Goal: Information Seeking & Learning: Learn about a topic

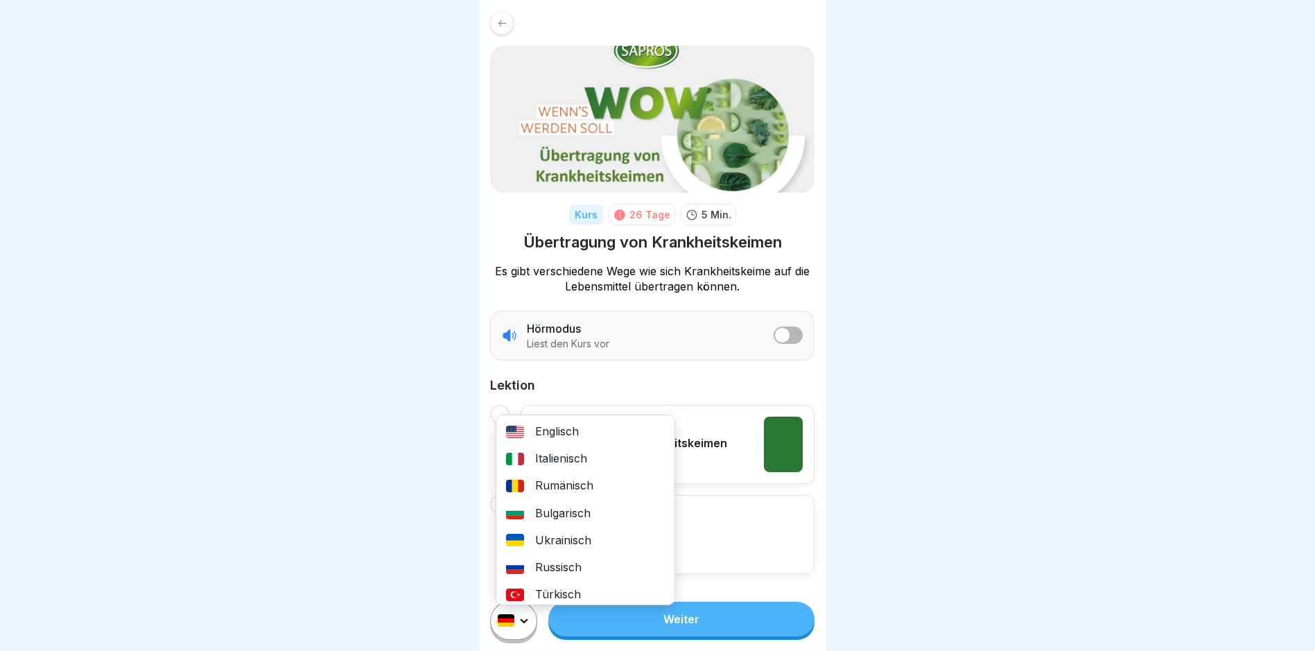
click at [527, 633] on html "Kurs 26 Tage 5 Min. Übertragung von Krankheitskeimen Es gibt verschiedene Wege …" at bounding box center [657, 325] width 1315 height 651
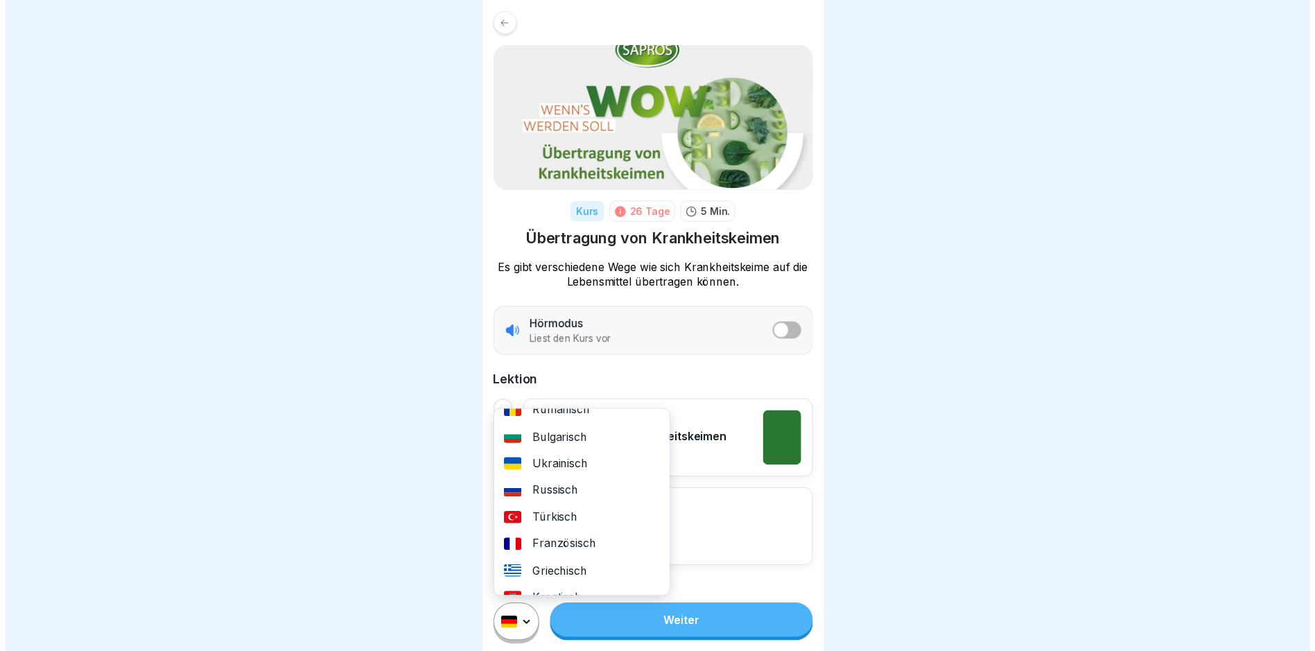
scroll to position [139, 0]
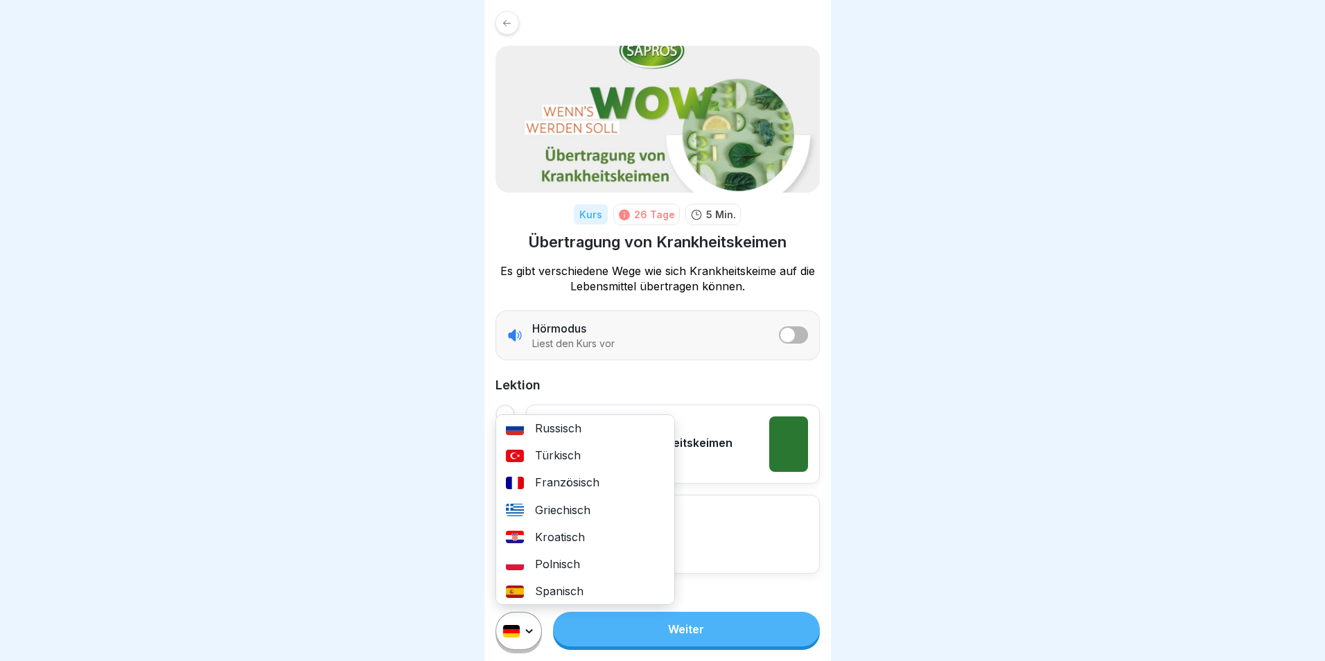
click at [560, 562] on div "Polnisch" at bounding box center [585, 564] width 178 height 27
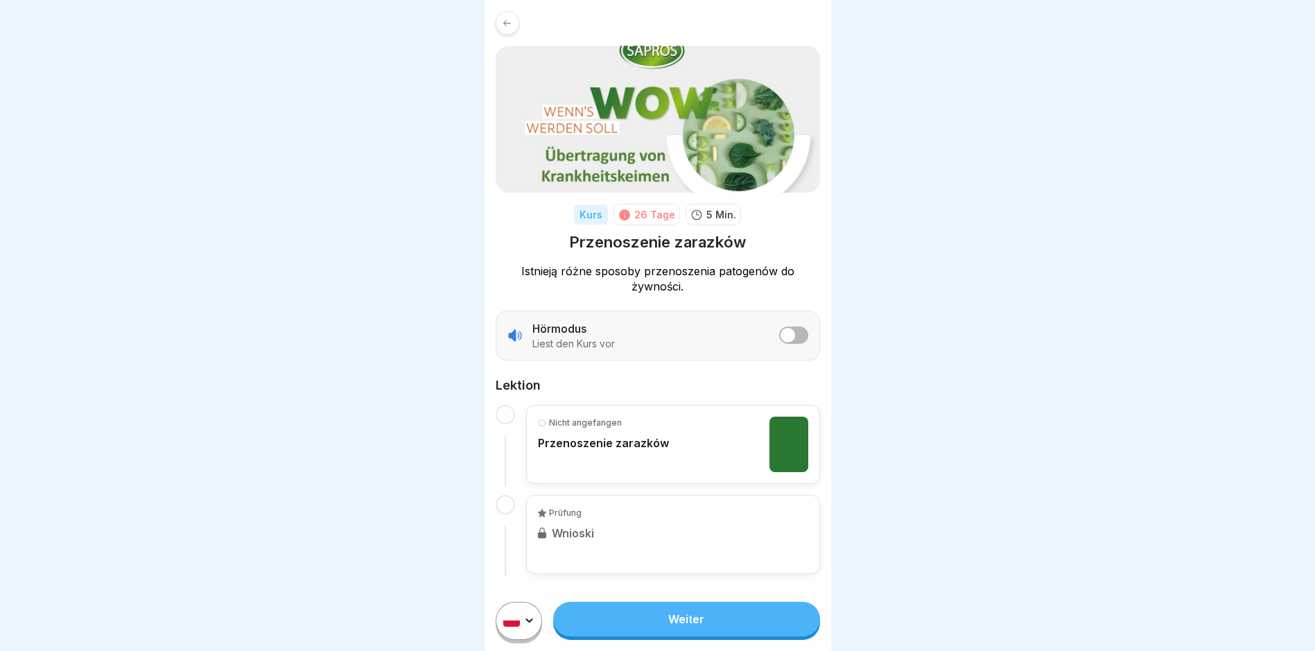
click at [699, 627] on link "Weiter" at bounding box center [686, 619] width 266 height 35
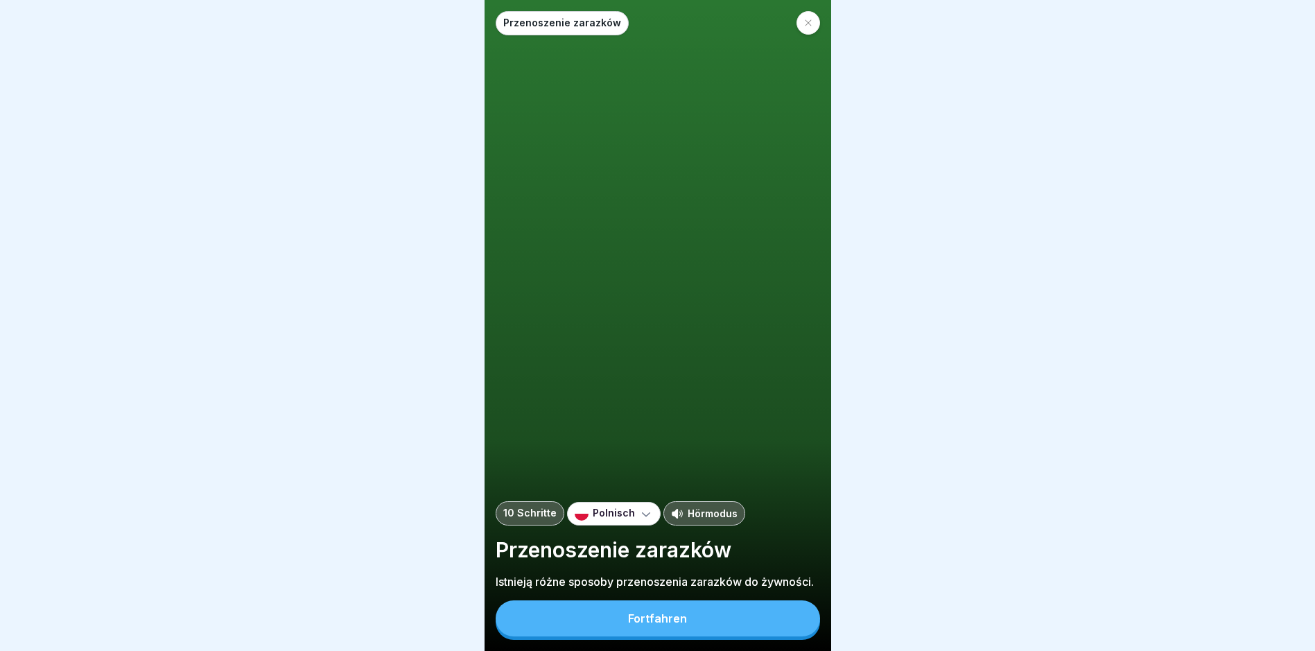
click at [699, 627] on button "Fortfahren" at bounding box center [658, 618] width 324 height 36
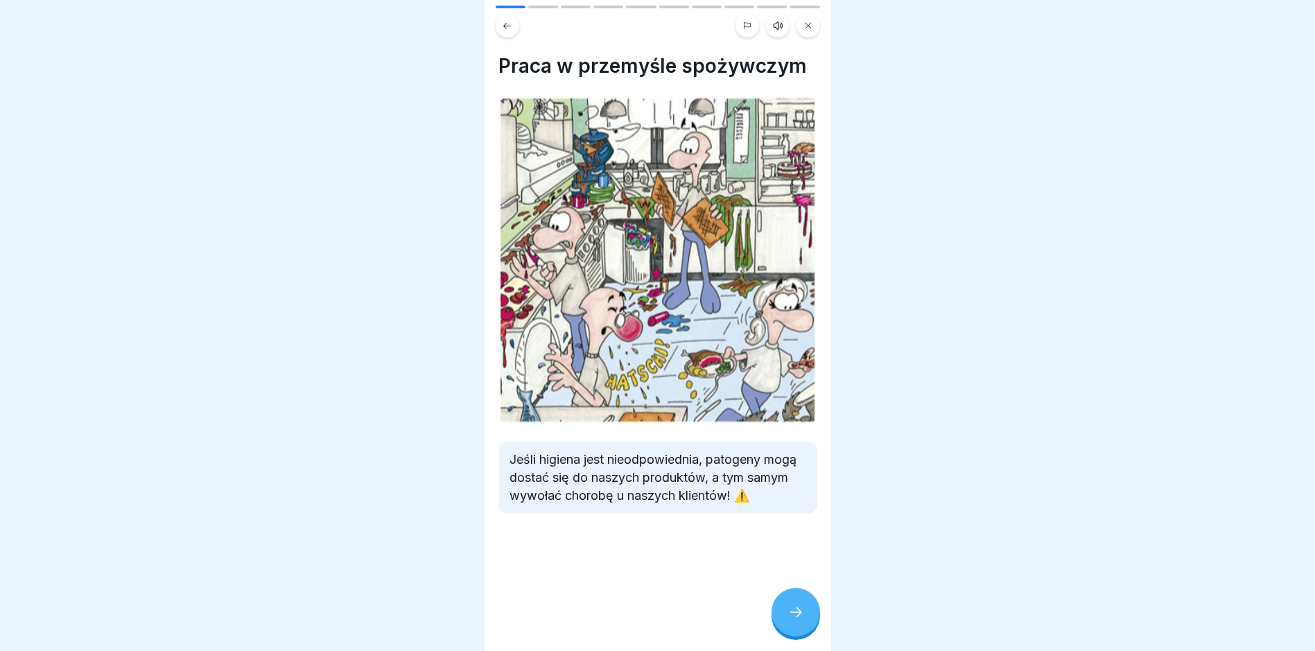
click at [793, 613] on div at bounding box center [795, 612] width 49 height 49
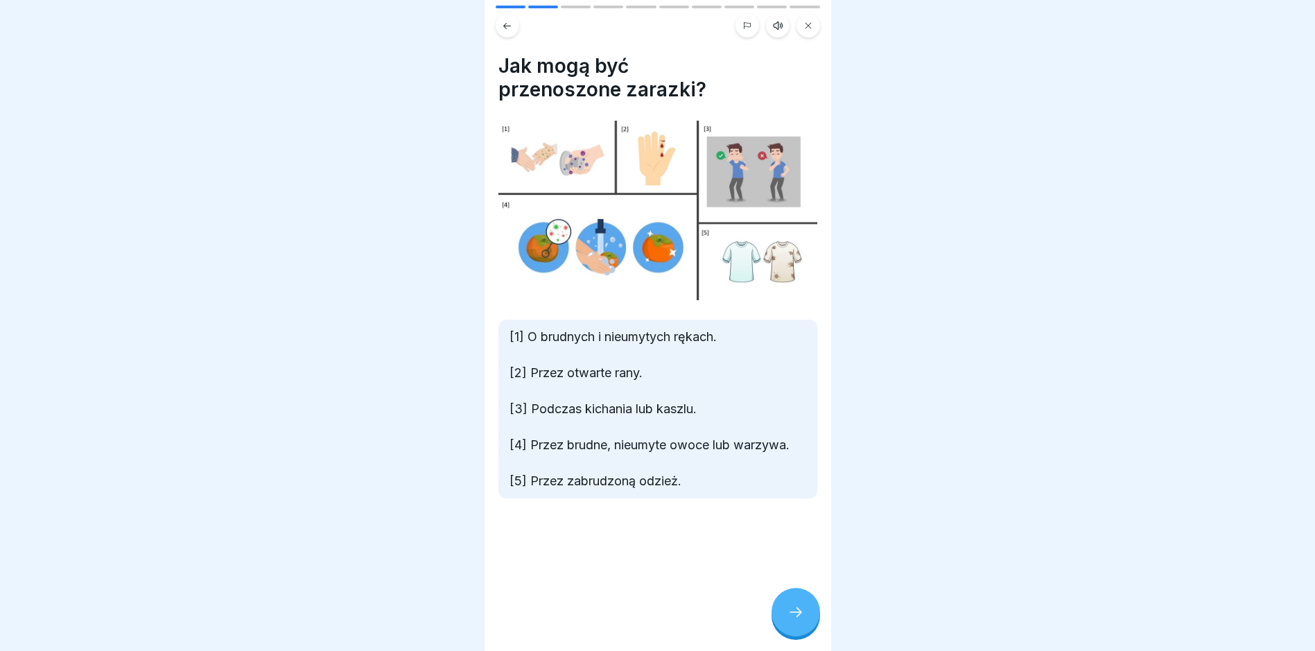
click at [793, 613] on div at bounding box center [795, 612] width 49 height 49
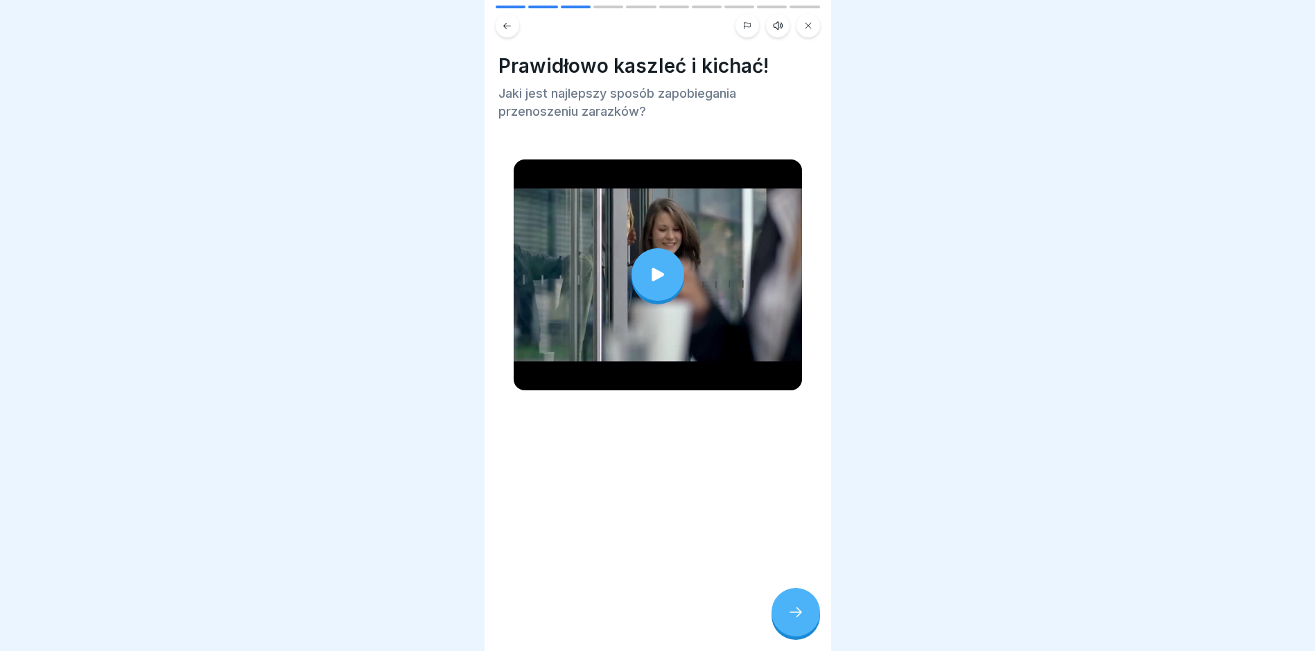
click at [793, 613] on div at bounding box center [795, 612] width 49 height 49
click at [800, 620] on icon at bounding box center [795, 612] width 17 height 17
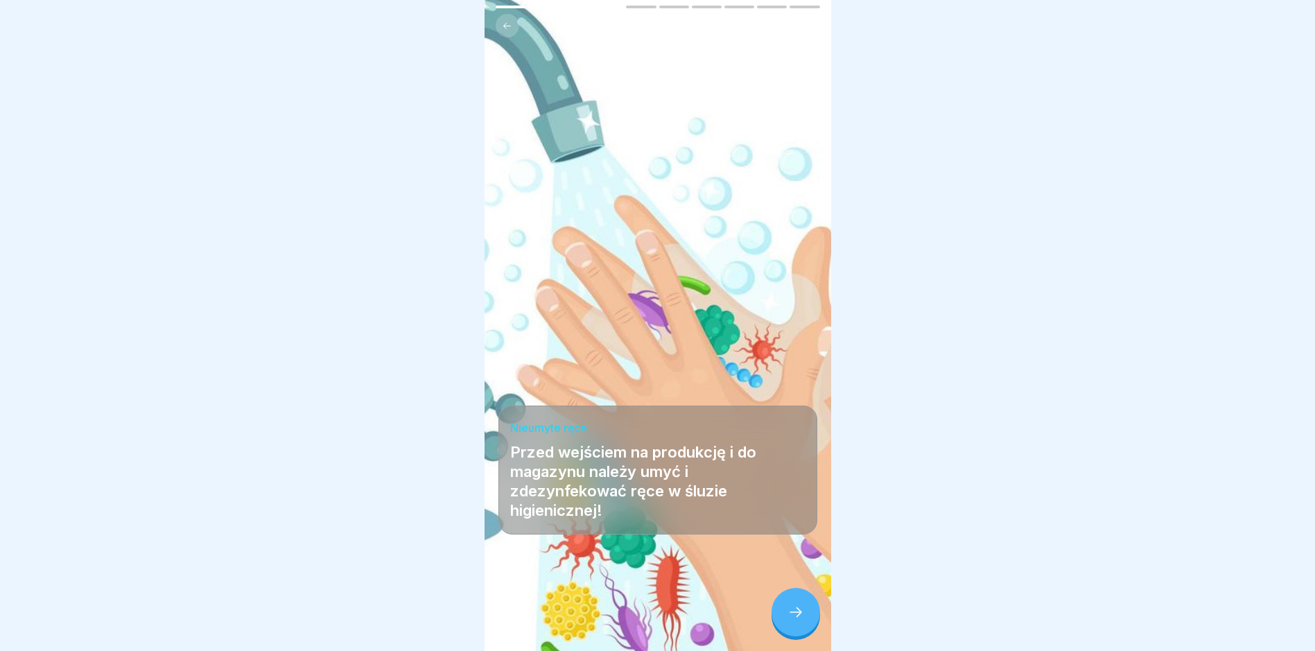
click at [800, 620] on icon at bounding box center [795, 612] width 17 height 17
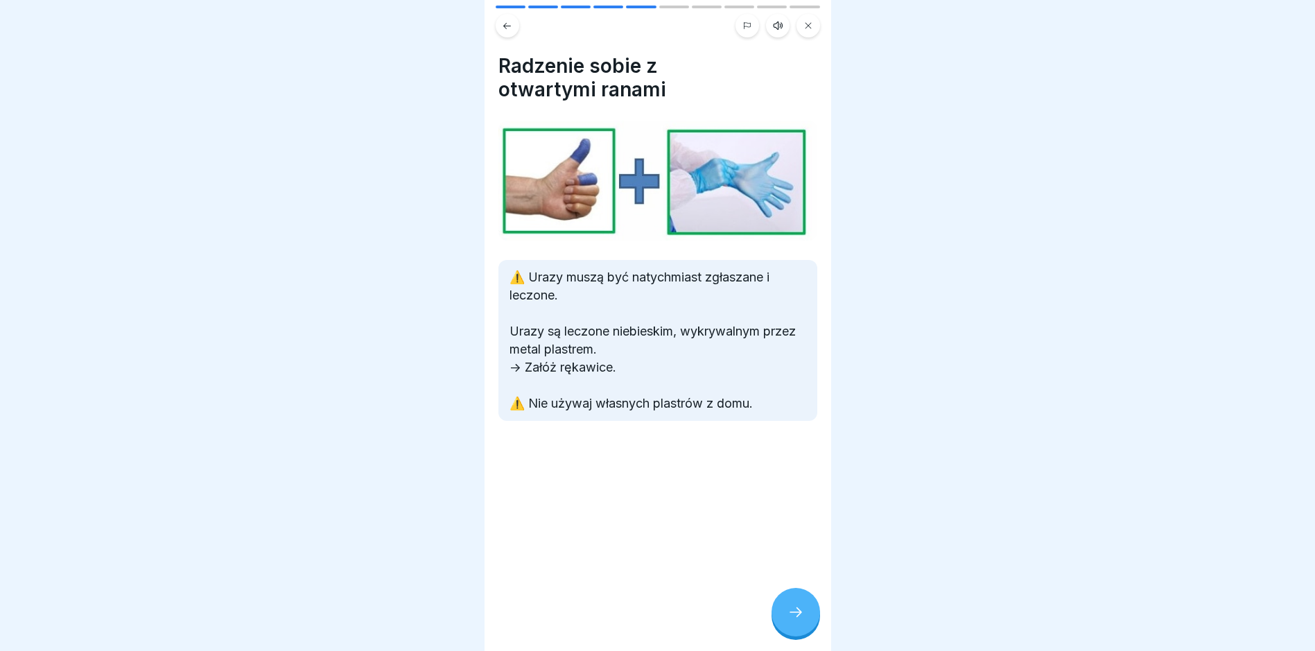
click at [800, 620] on icon at bounding box center [795, 612] width 17 height 17
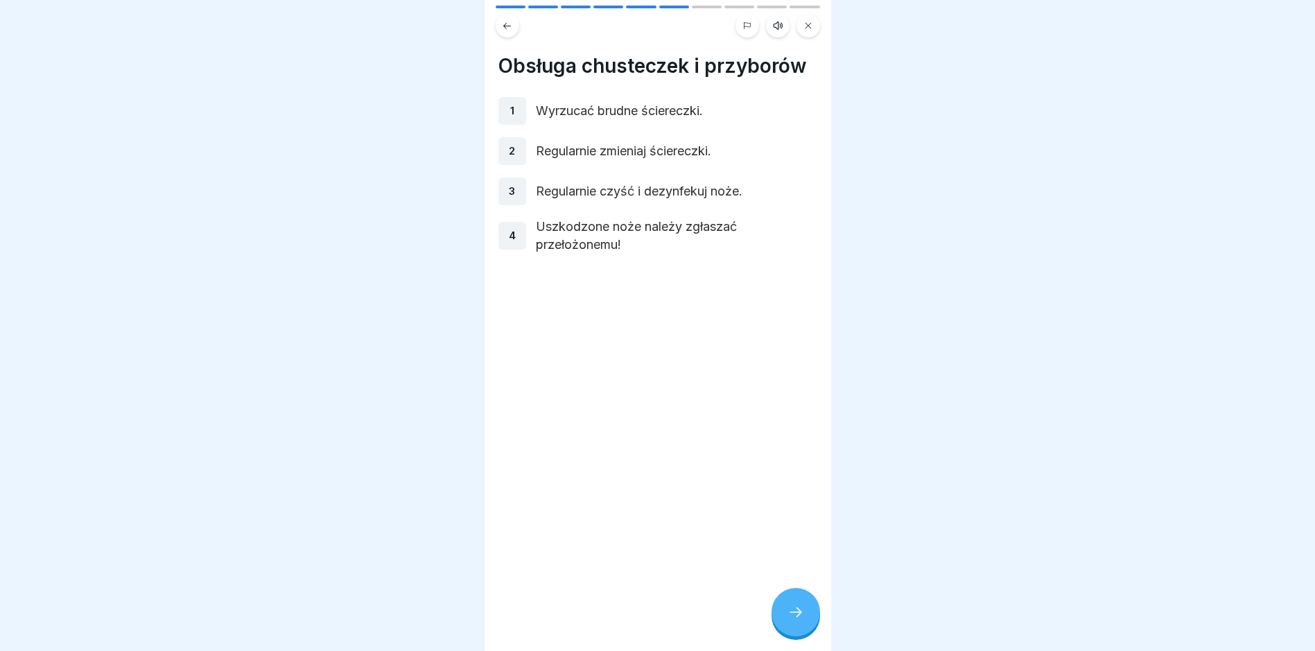
click at [800, 620] on icon at bounding box center [795, 612] width 17 height 17
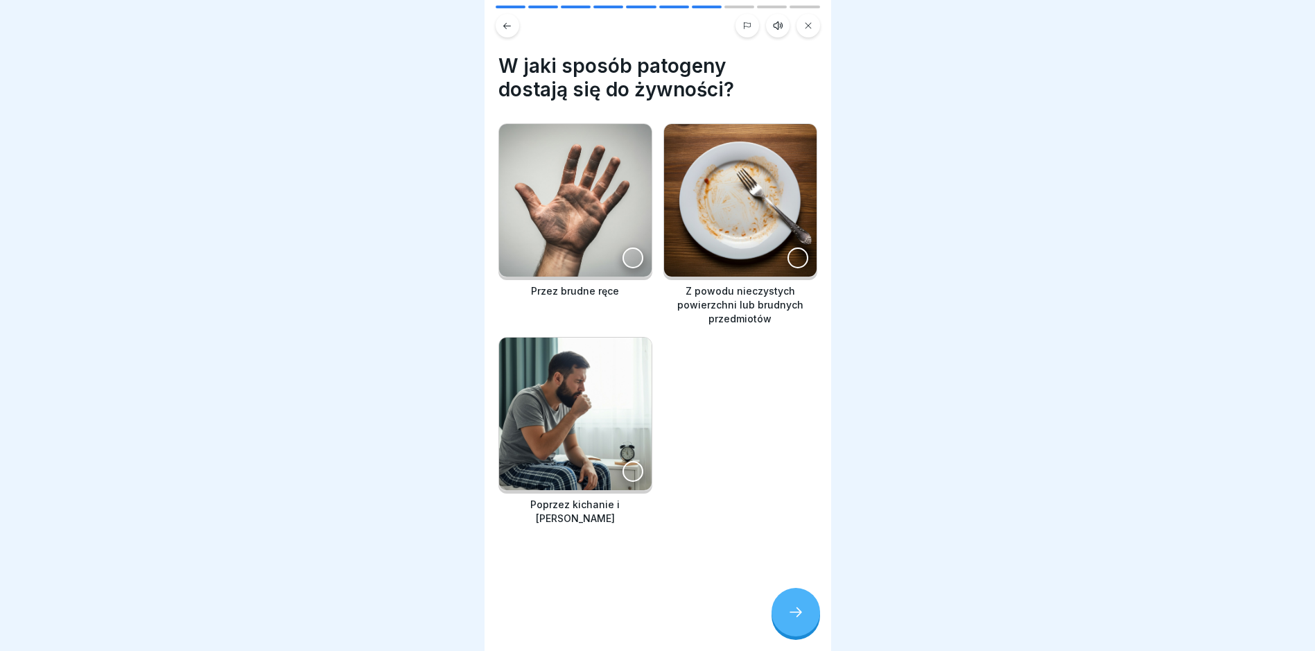
click at [628, 254] on div at bounding box center [632, 257] width 21 height 21
click at [629, 461] on div at bounding box center [632, 471] width 21 height 21
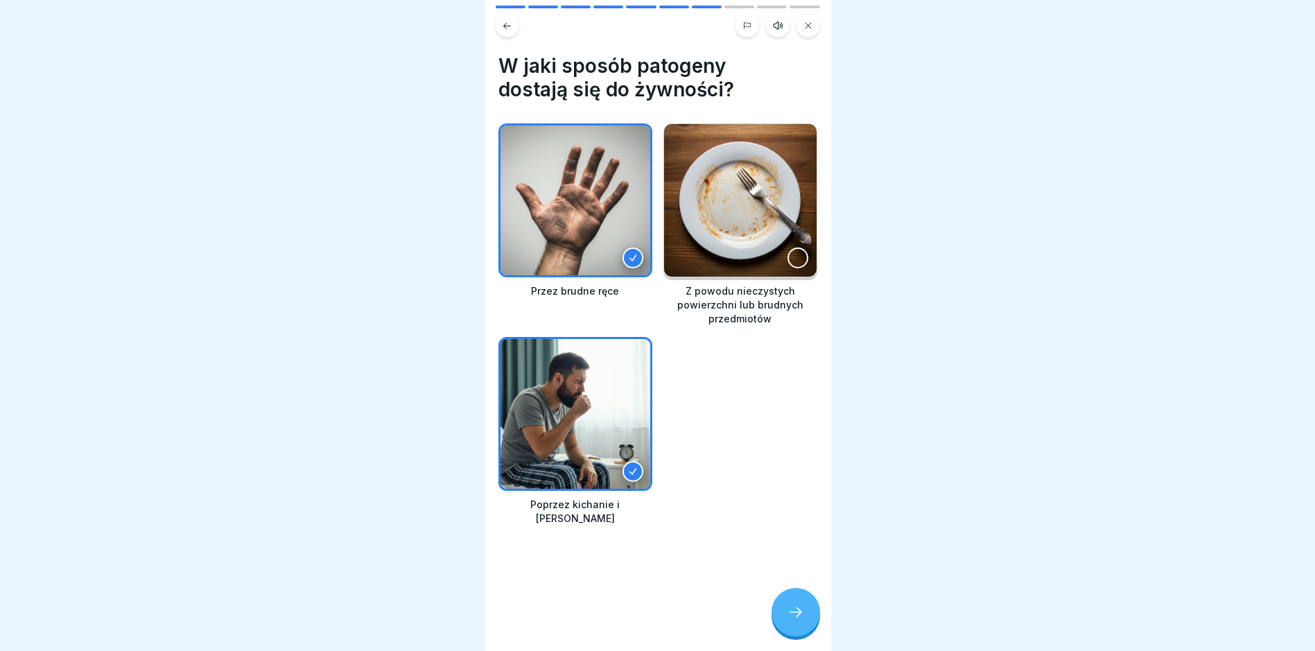
click at [787, 254] on div at bounding box center [797, 257] width 21 height 21
click at [787, 614] on div at bounding box center [795, 612] width 49 height 49
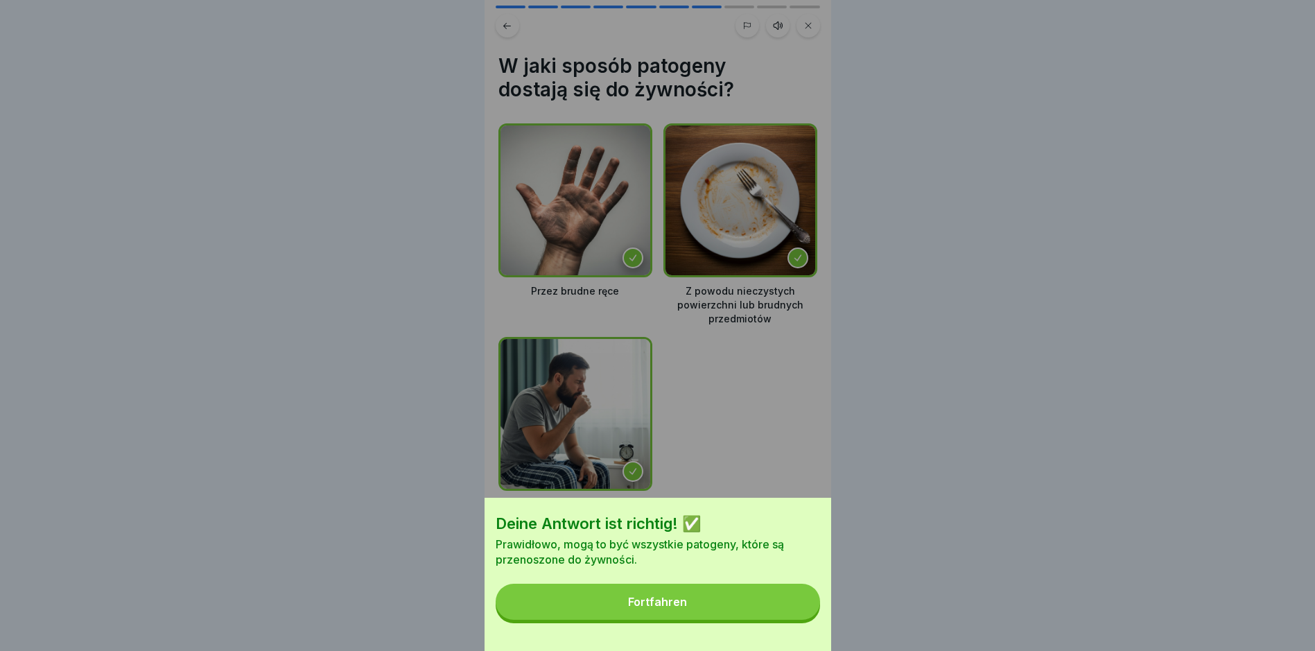
click at [774, 617] on button "Fortfahren" at bounding box center [658, 602] width 324 height 36
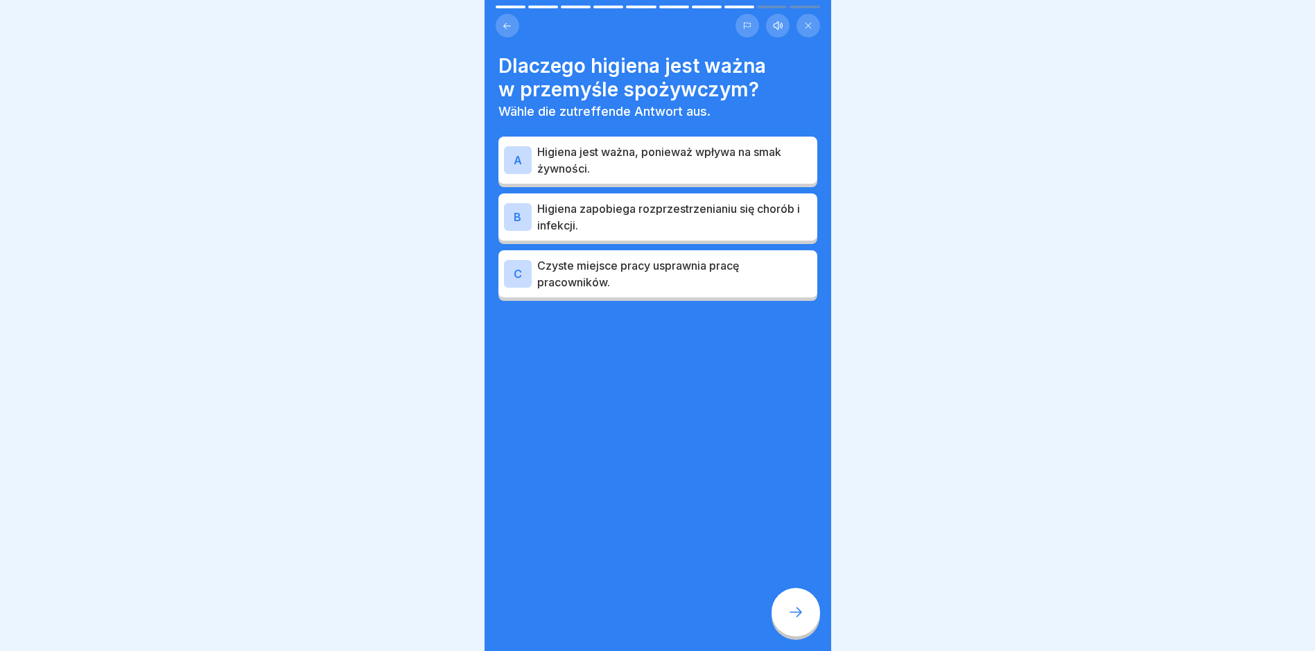
click at [732, 234] on div "B Higiena zapobiega rozprzestrzenianiu się chorób i infekcji." at bounding box center [657, 216] width 319 height 47
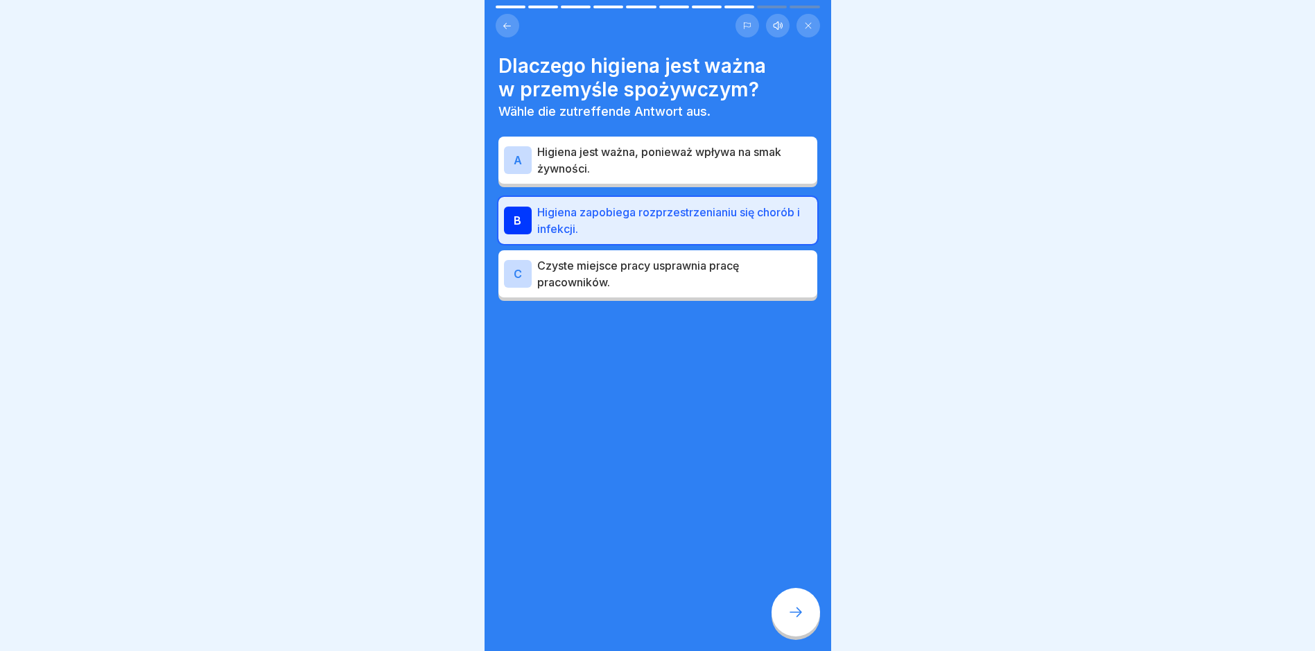
click at [797, 620] on icon at bounding box center [795, 612] width 17 height 17
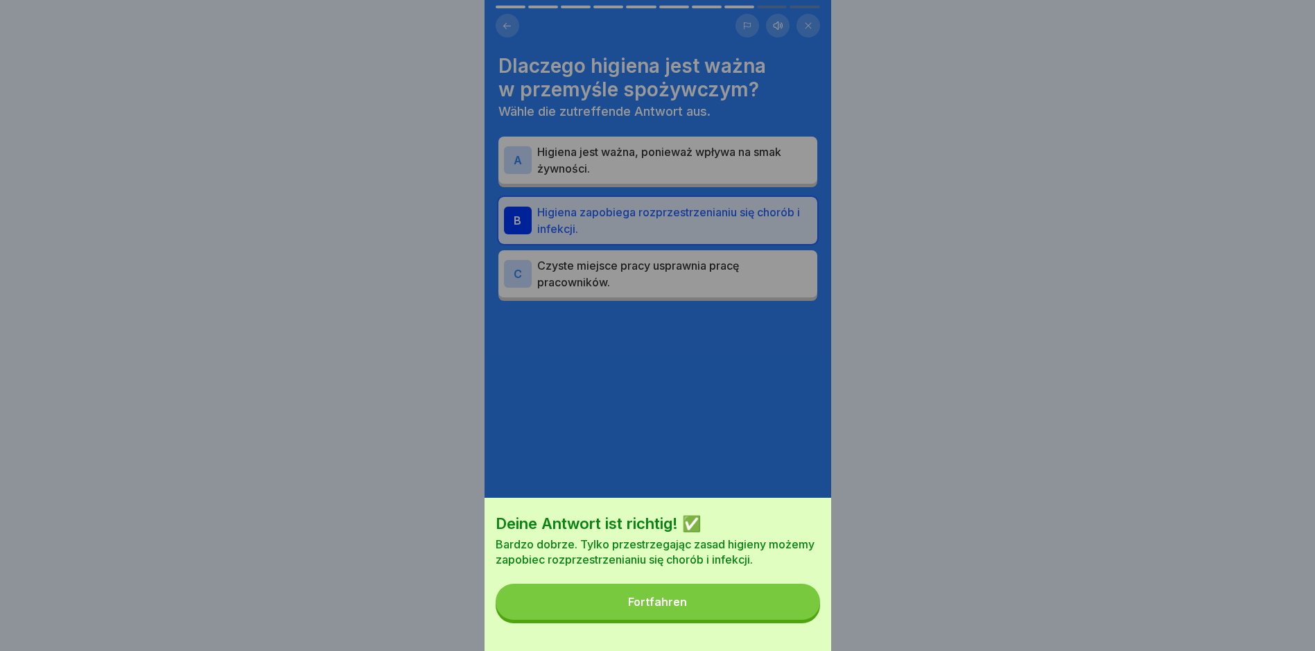
click at [785, 620] on button "Fortfahren" at bounding box center [658, 602] width 324 height 36
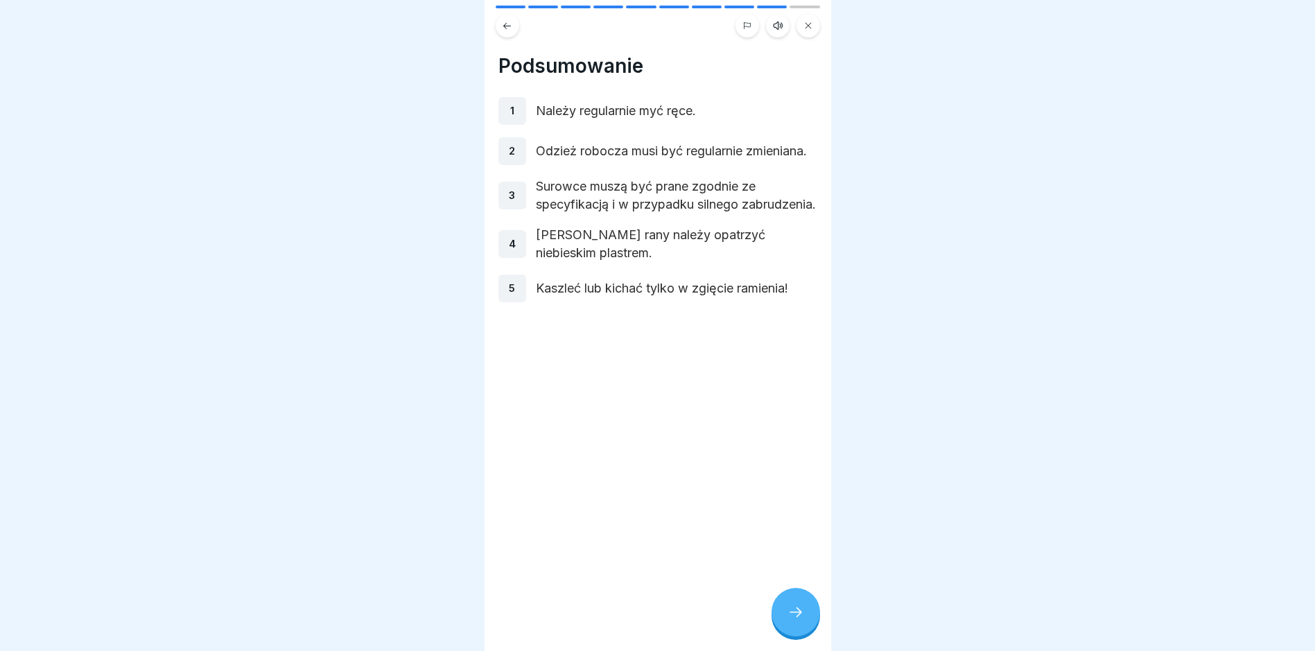
click at [791, 608] on div at bounding box center [795, 612] width 49 height 49
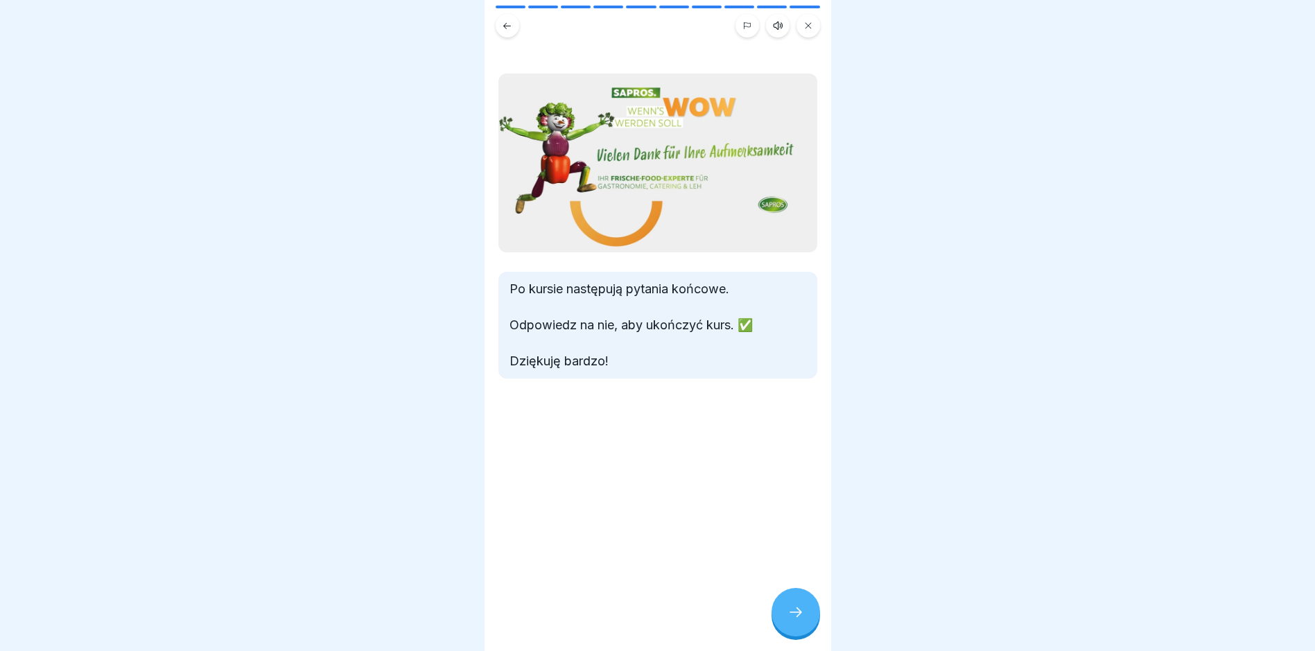
click at [791, 608] on div at bounding box center [795, 612] width 49 height 49
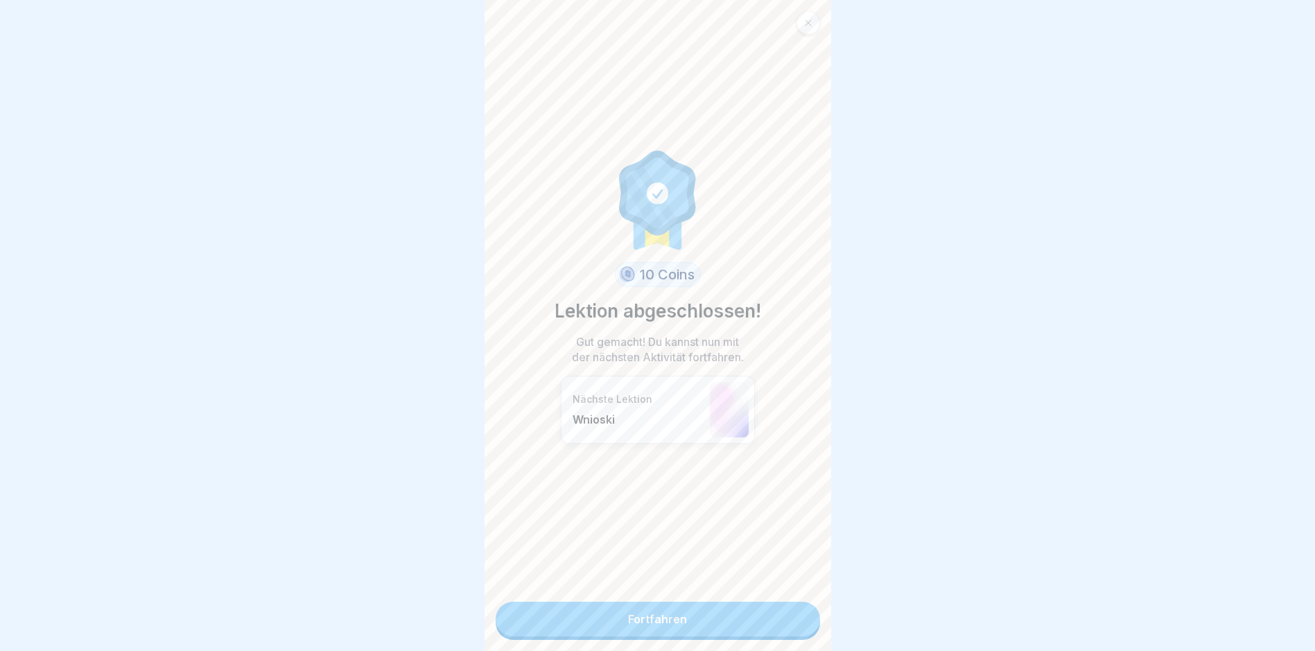
click at [791, 608] on link "Fortfahren" at bounding box center [658, 619] width 324 height 35
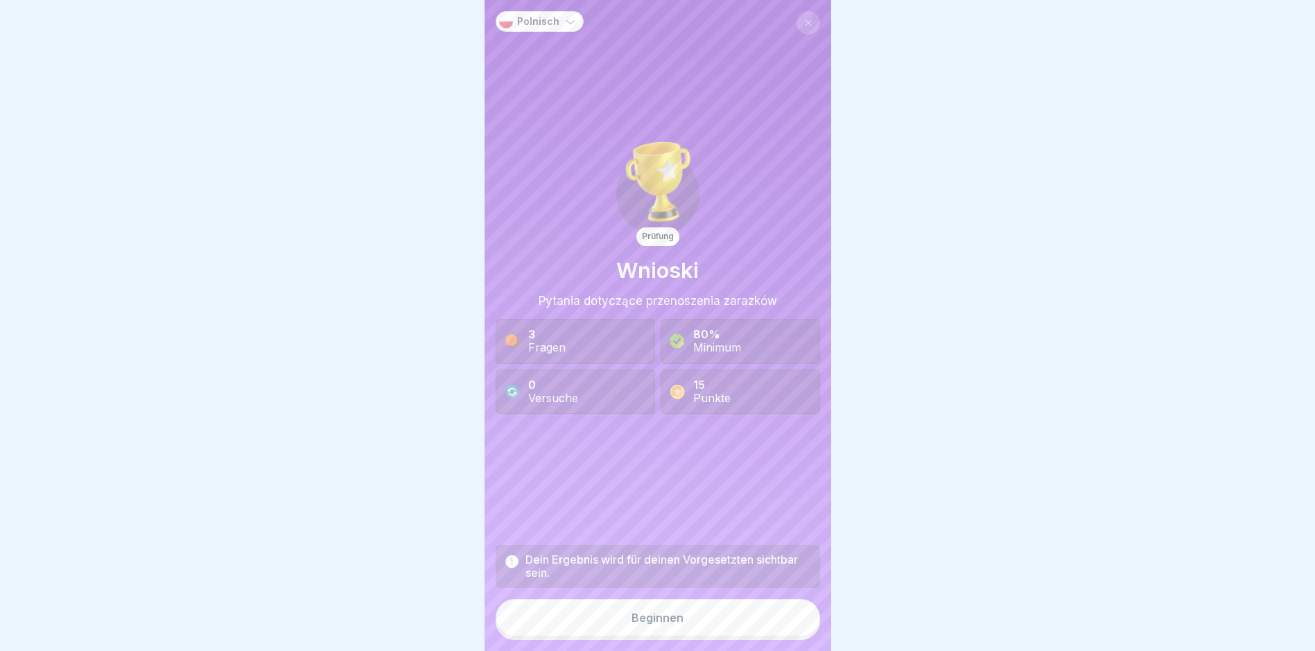
click at [791, 608] on div "Dein Ergebnis wird für deinen Vorgesetzten sichtbar sein. Beginnen" at bounding box center [658, 592] width 324 height 95
click at [784, 615] on button "Beginnen" at bounding box center [658, 617] width 324 height 37
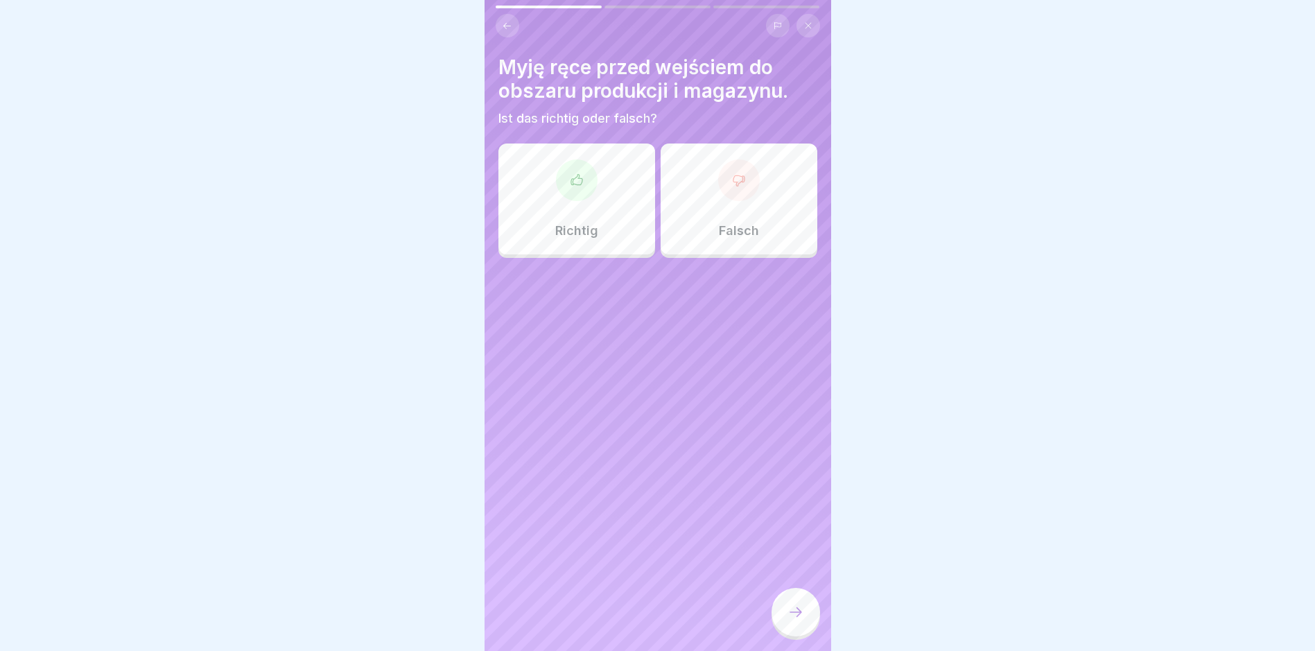
click at [587, 191] on div at bounding box center [577, 180] width 42 height 42
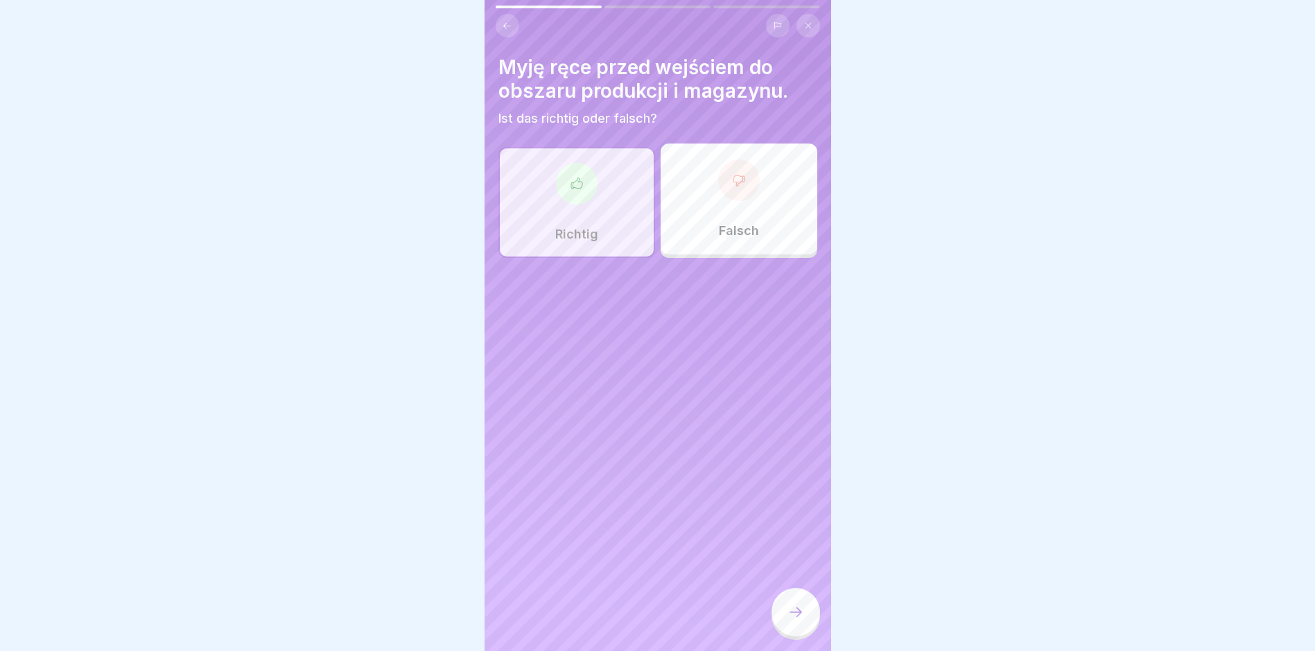
click at [809, 622] on div at bounding box center [795, 612] width 49 height 49
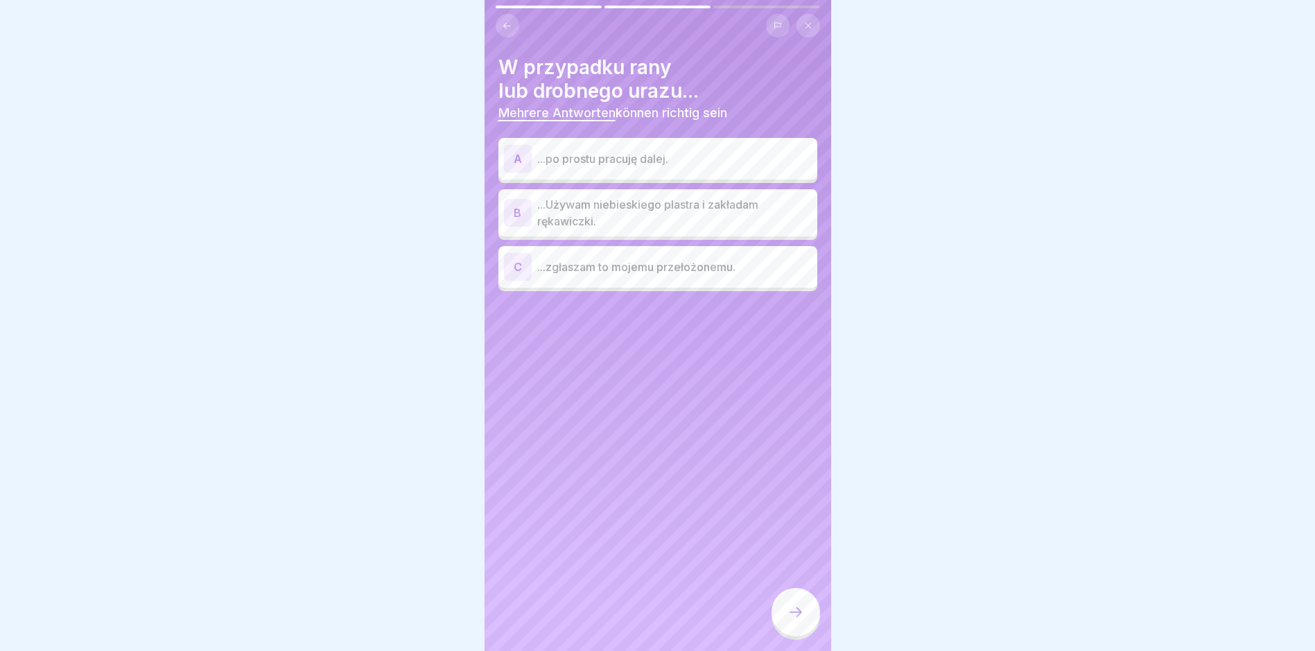
click at [654, 212] on p "...Używam niebieskiego plastra i zakładam rękawiczki." at bounding box center [674, 212] width 274 height 33
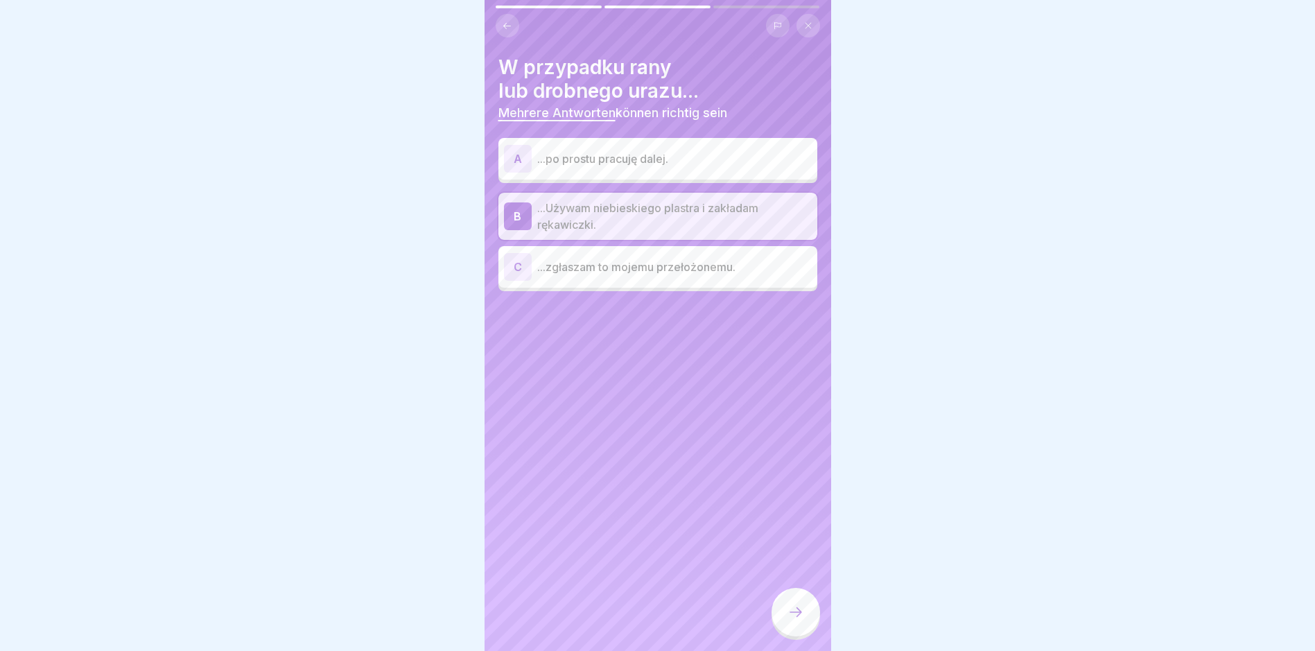
click at [651, 262] on p "...zgłaszam to mojemu przełożonemu." at bounding box center [674, 267] width 274 height 17
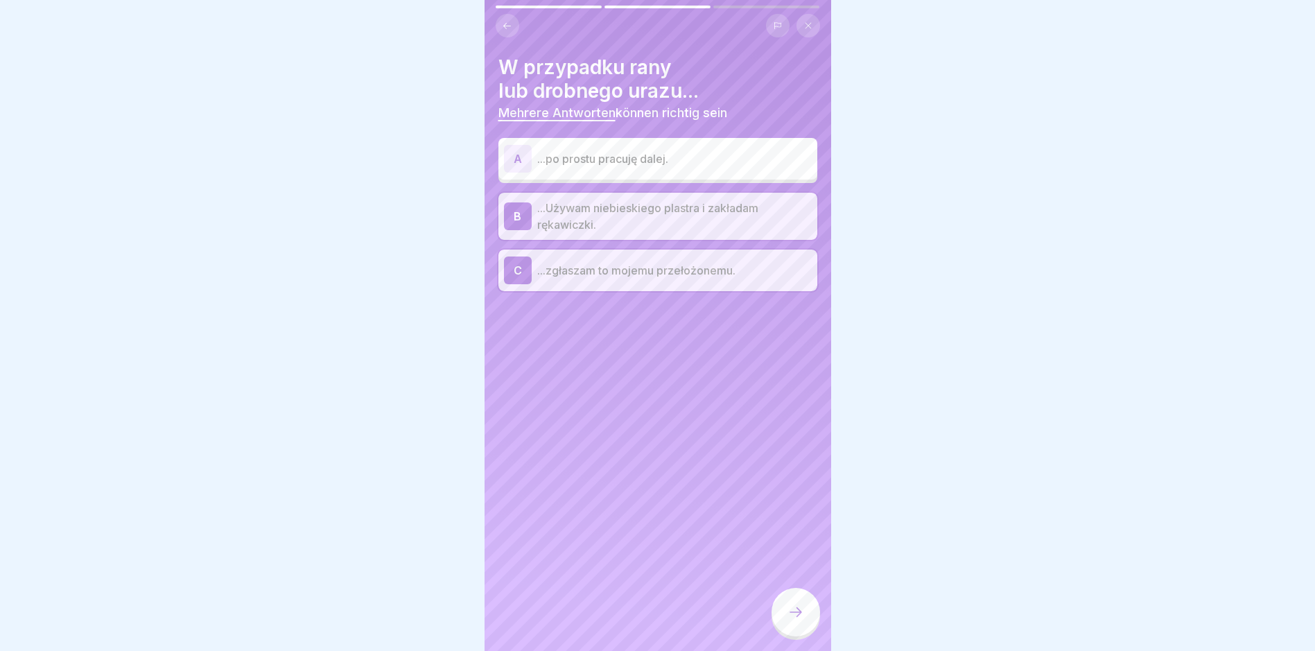
click at [800, 617] on icon at bounding box center [795, 612] width 12 height 10
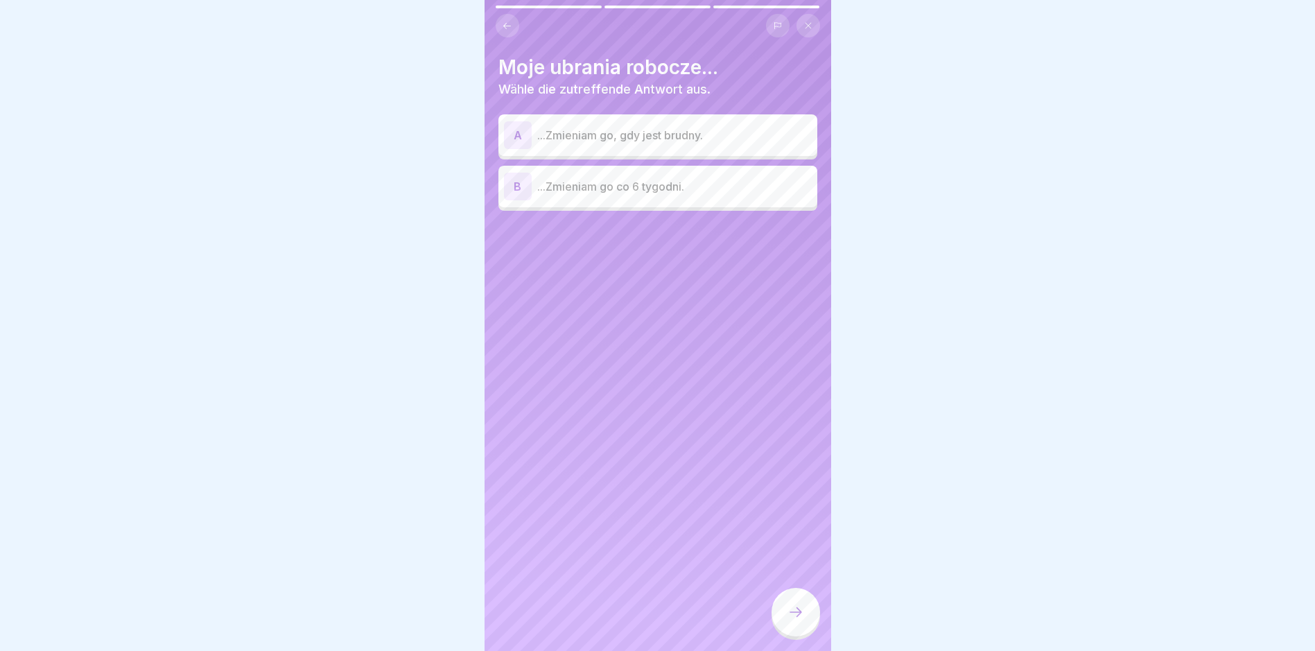
click at [706, 137] on p "...Zmieniam go, gdy jest brudny." at bounding box center [674, 135] width 274 height 17
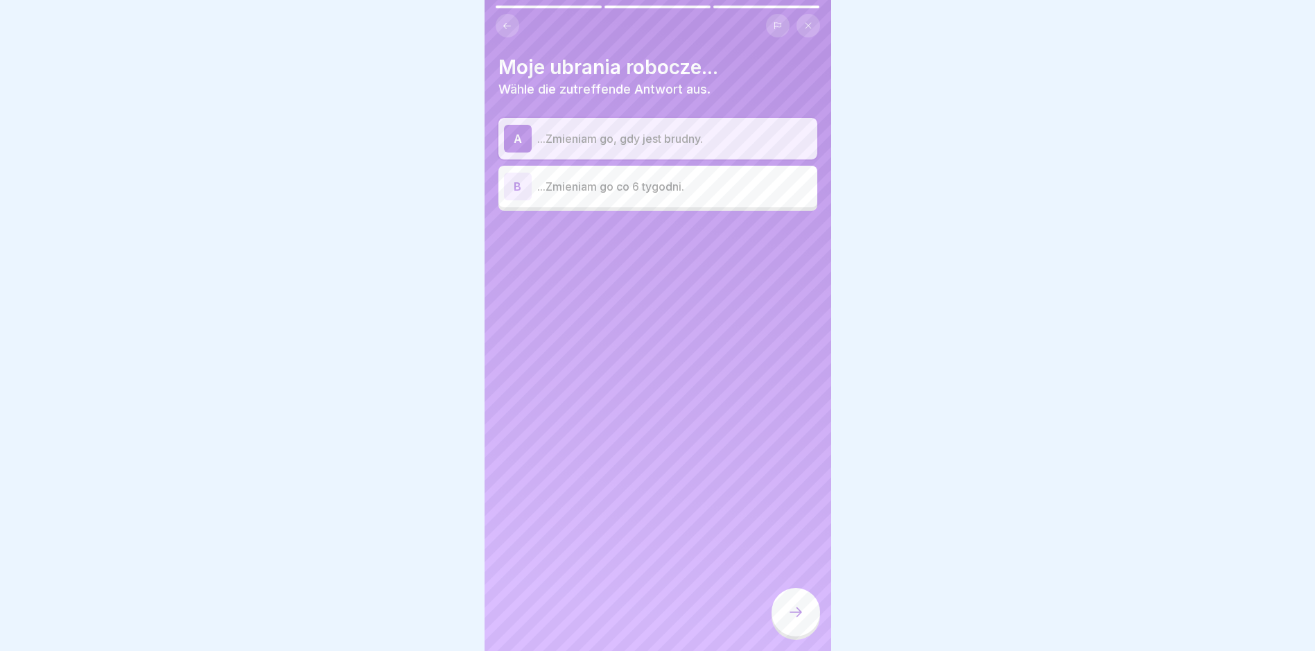
click at [800, 636] on div at bounding box center [795, 612] width 49 height 49
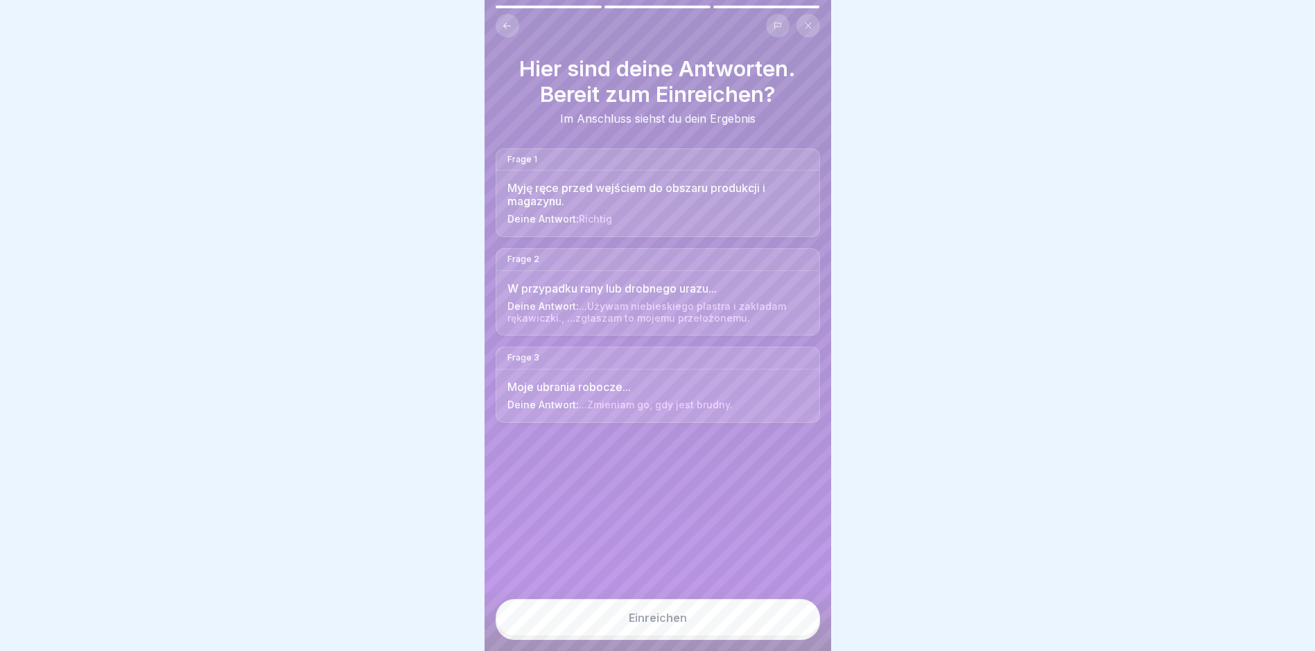
click at [800, 636] on button "Einreichen" at bounding box center [658, 617] width 324 height 37
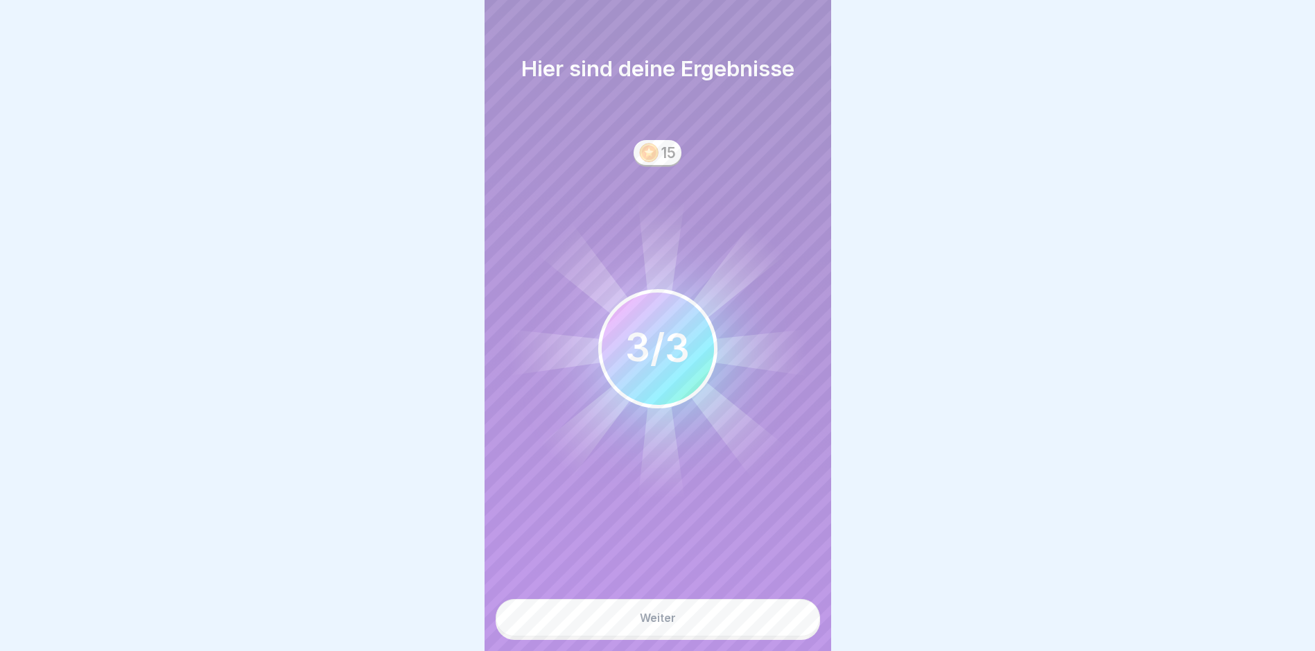
click at [800, 636] on button "Weiter" at bounding box center [658, 617] width 324 height 37
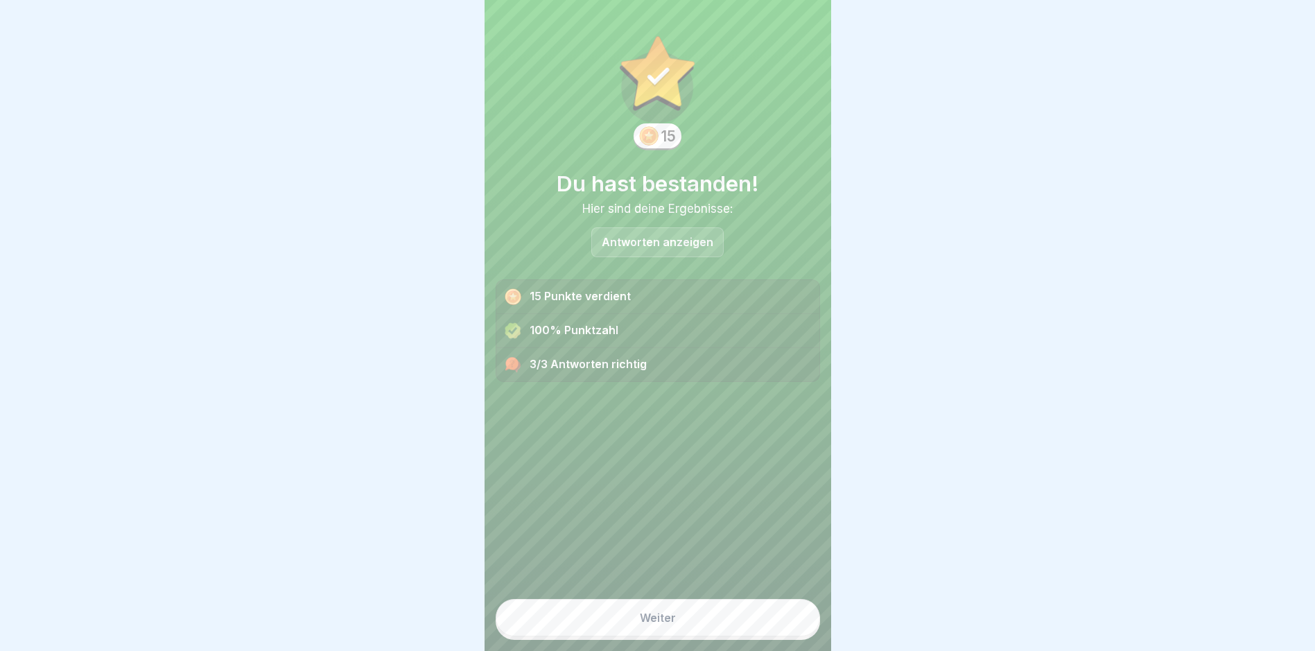
click at [800, 636] on button "Weiter" at bounding box center [658, 617] width 324 height 37
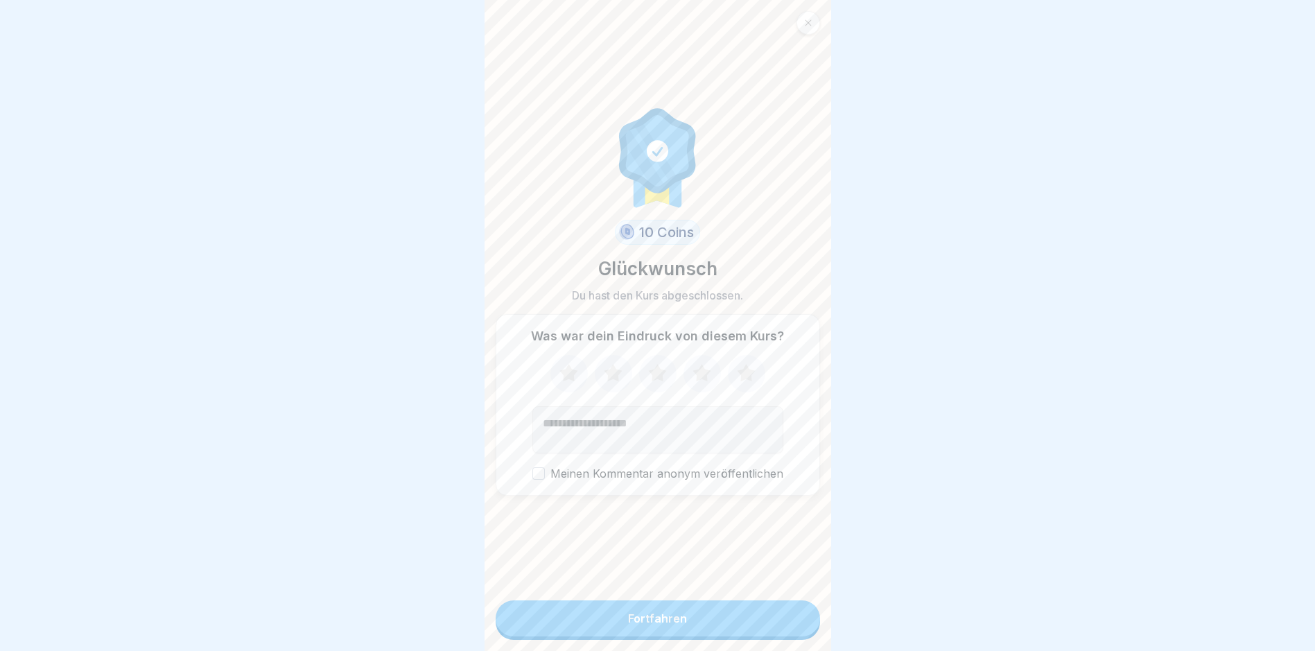
click at [800, 636] on button "Fortfahren" at bounding box center [658, 618] width 324 height 36
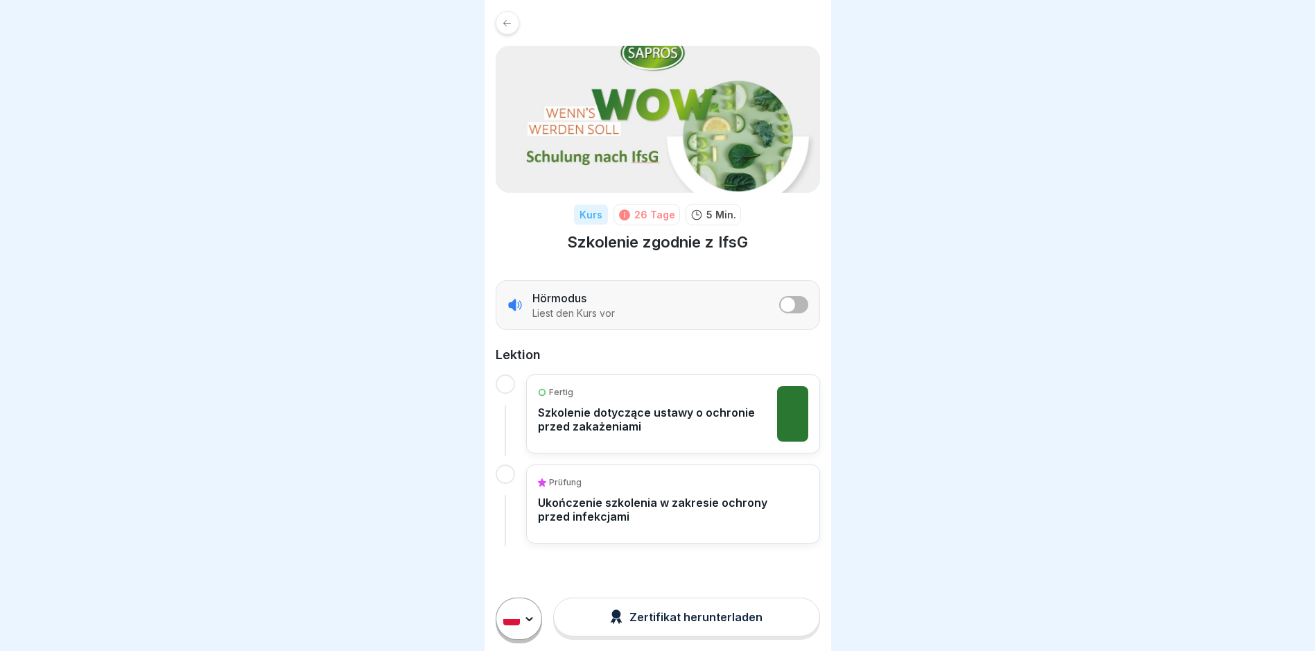
click at [622, 624] on icon at bounding box center [620, 621] width 6 height 6
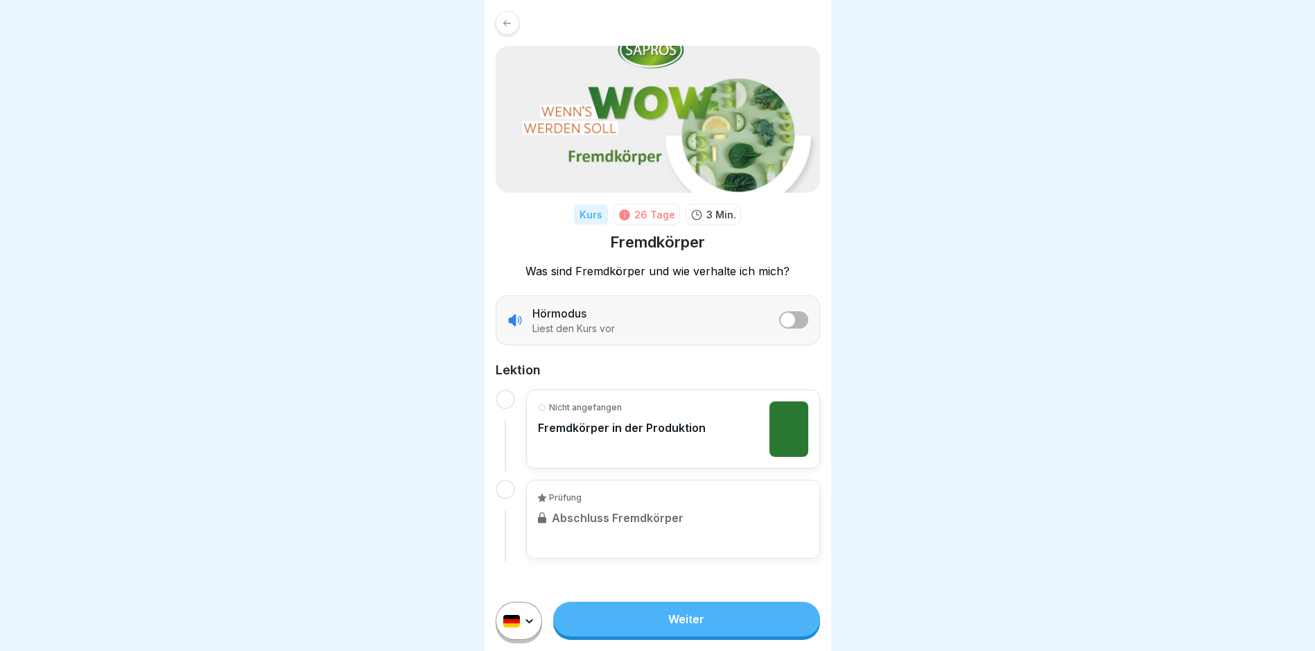
click at [526, 627] on html "Kurs 26 Tage 3 Min. Fremdkörper Was sind Fremdkörper und wie verhalte ich mich?…" at bounding box center [657, 325] width 1315 height 651
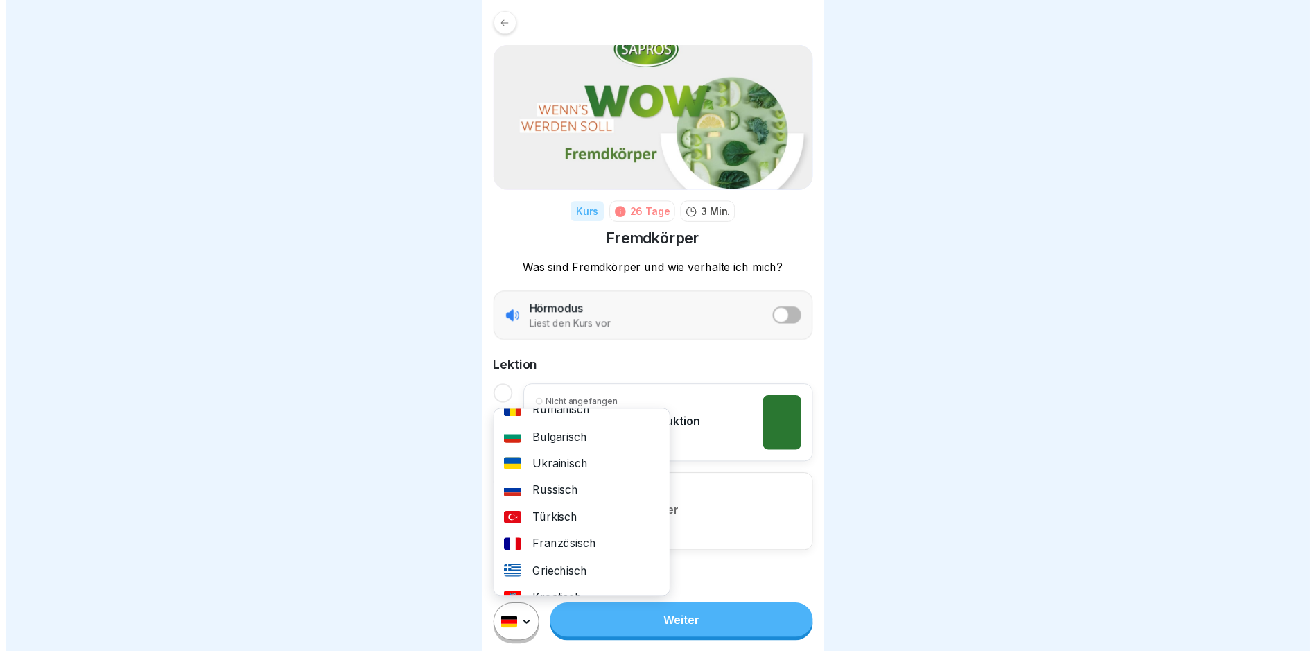
scroll to position [139, 0]
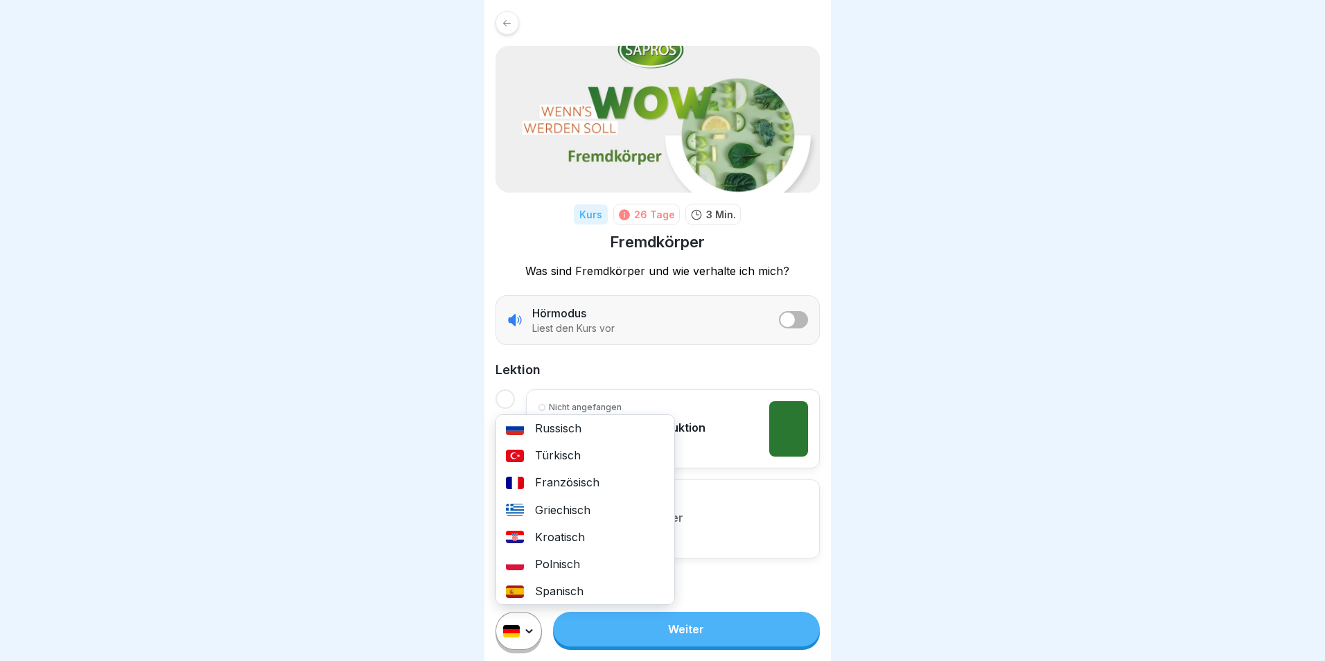
click at [549, 561] on div "Polnisch" at bounding box center [585, 564] width 178 height 27
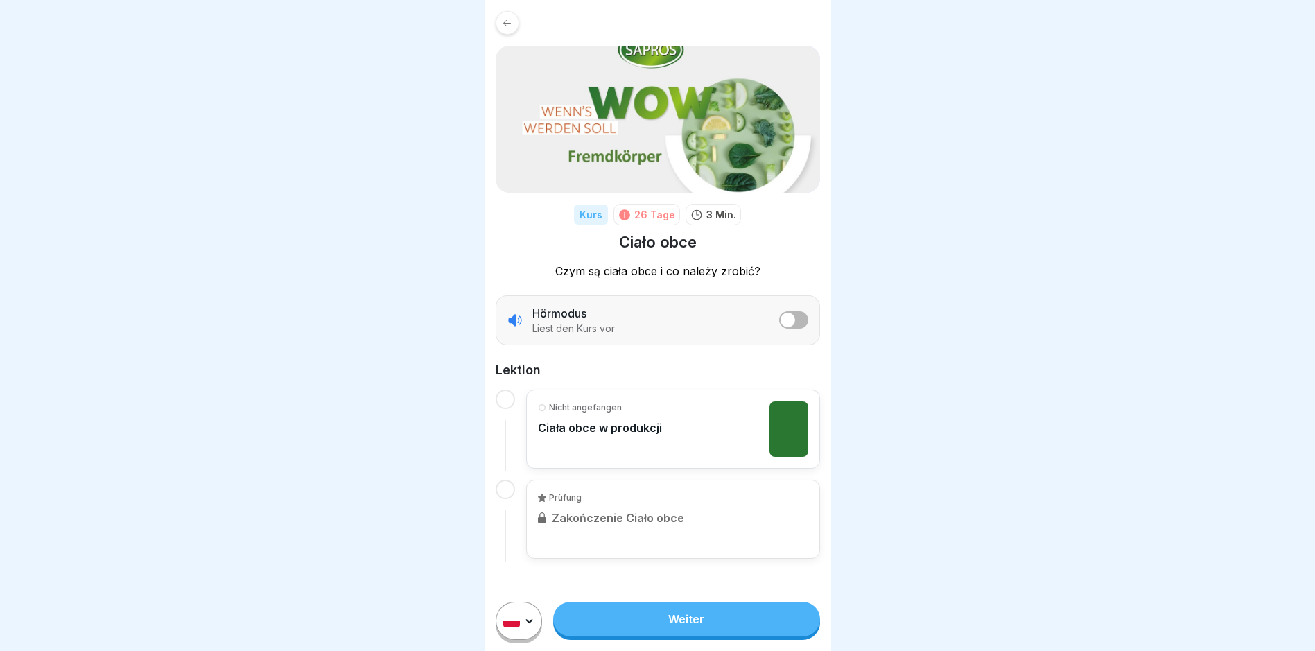
click at [717, 635] on link "Weiter" at bounding box center [686, 619] width 266 height 35
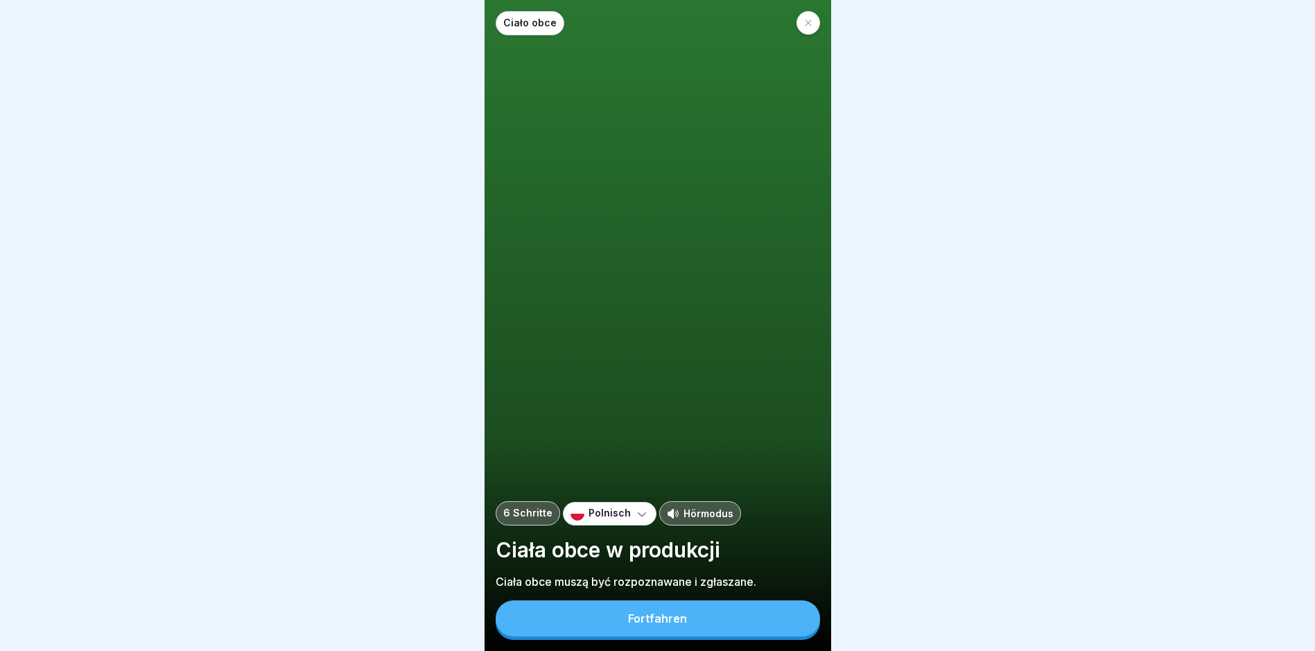
click at [717, 635] on button "Fortfahren" at bounding box center [658, 618] width 324 height 36
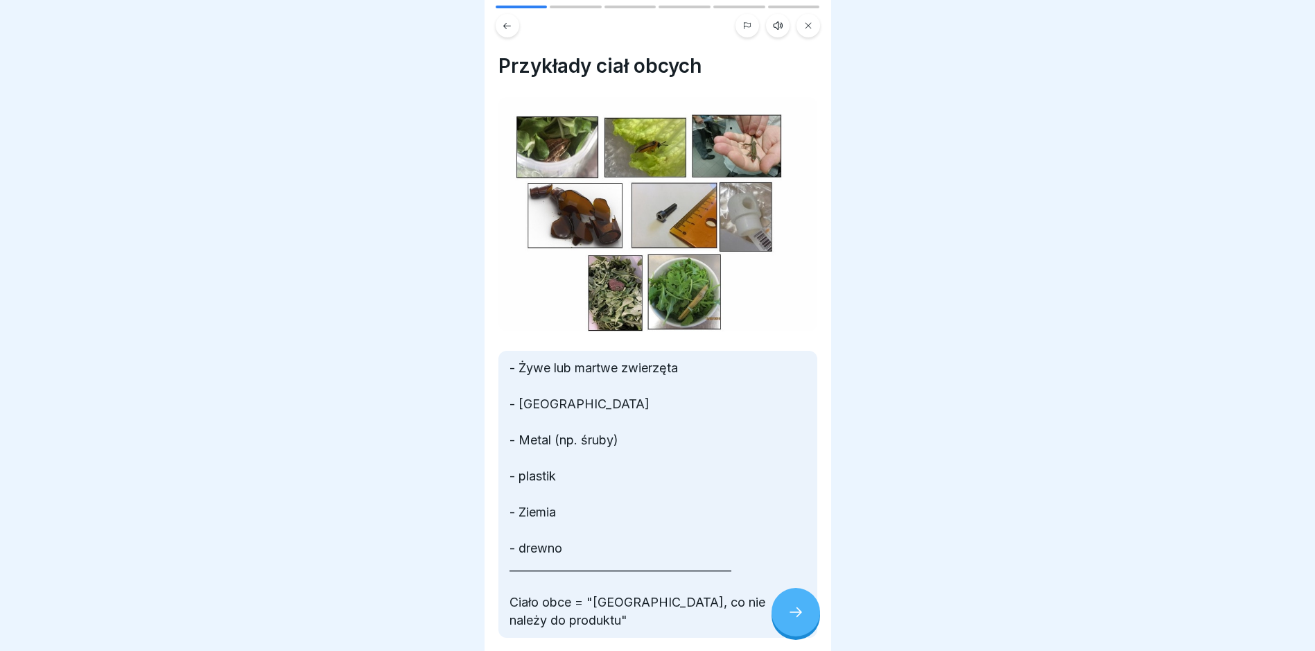
click at [785, 618] on div at bounding box center [795, 612] width 49 height 49
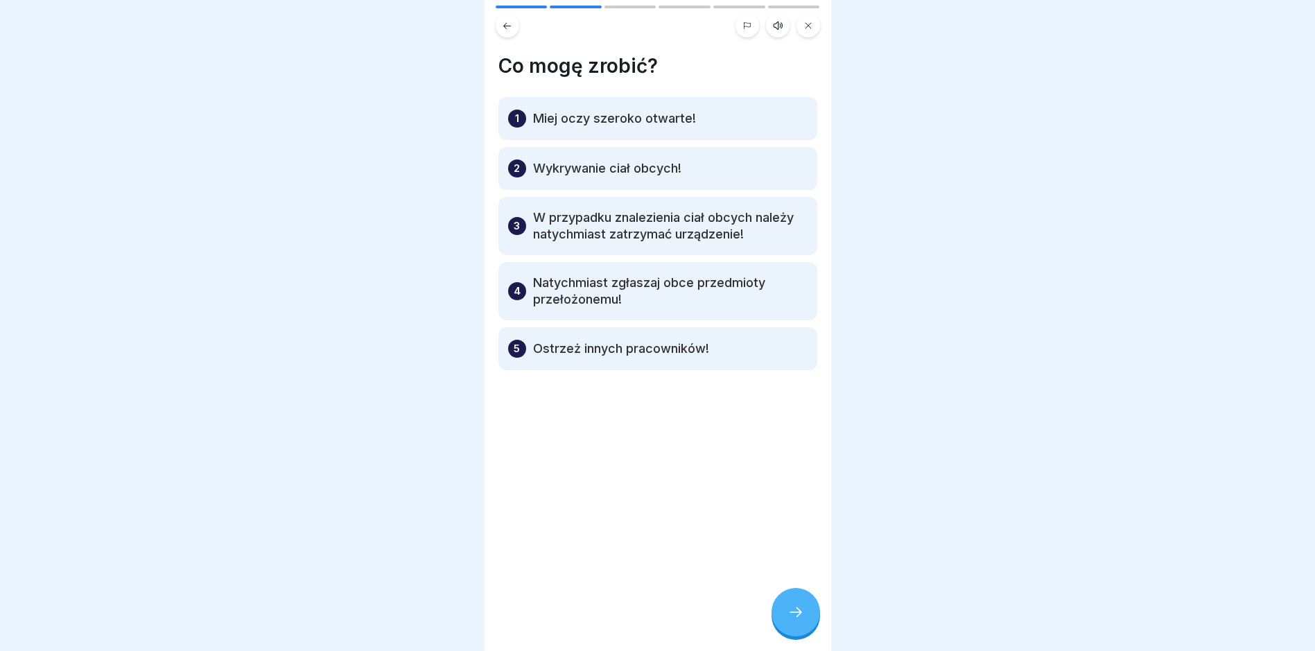
click at [785, 618] on div at bounding box center [795, 612] width 49 height 49
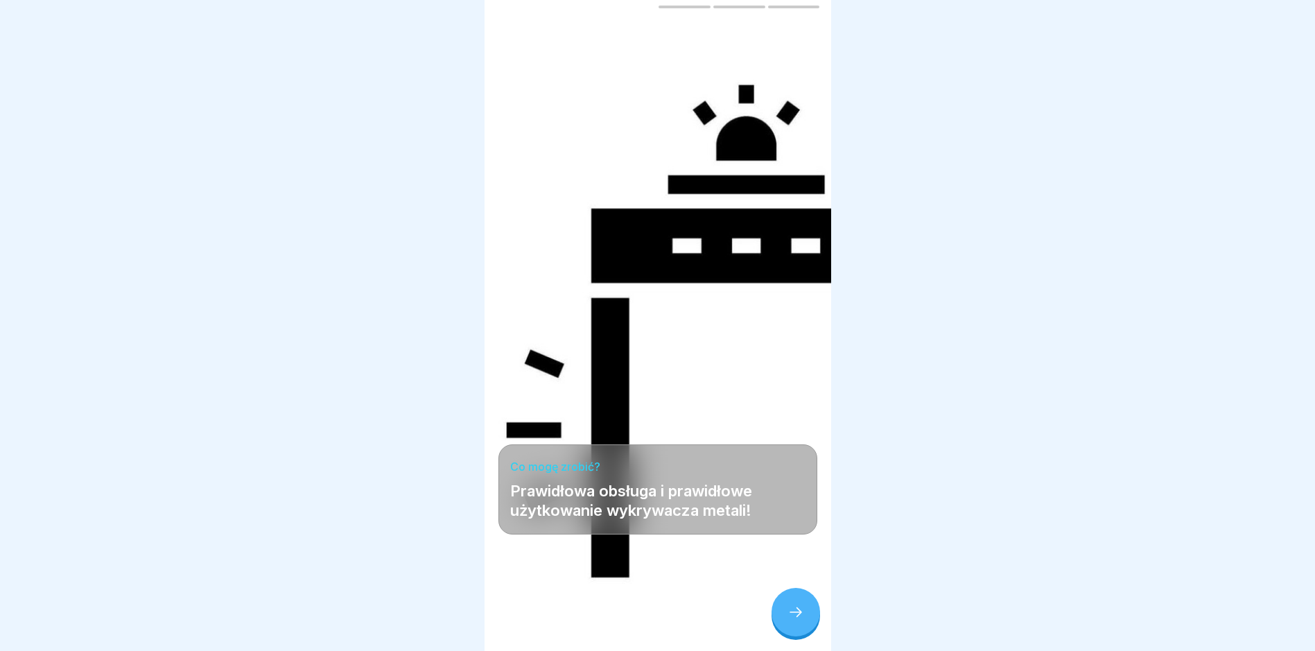
click at [785, 618] on div at bounding box center [795, 612] width 49 height 49
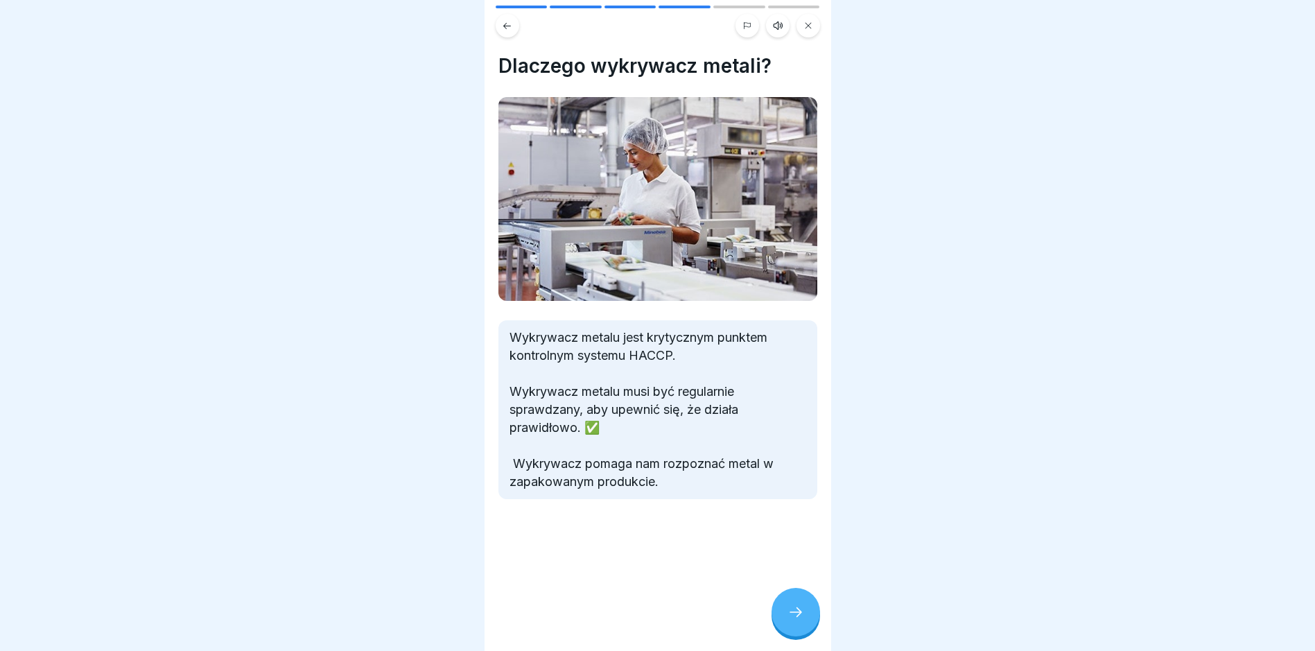
click at [785, 618] on div at bounding box center [795, 612] width 49 height 49
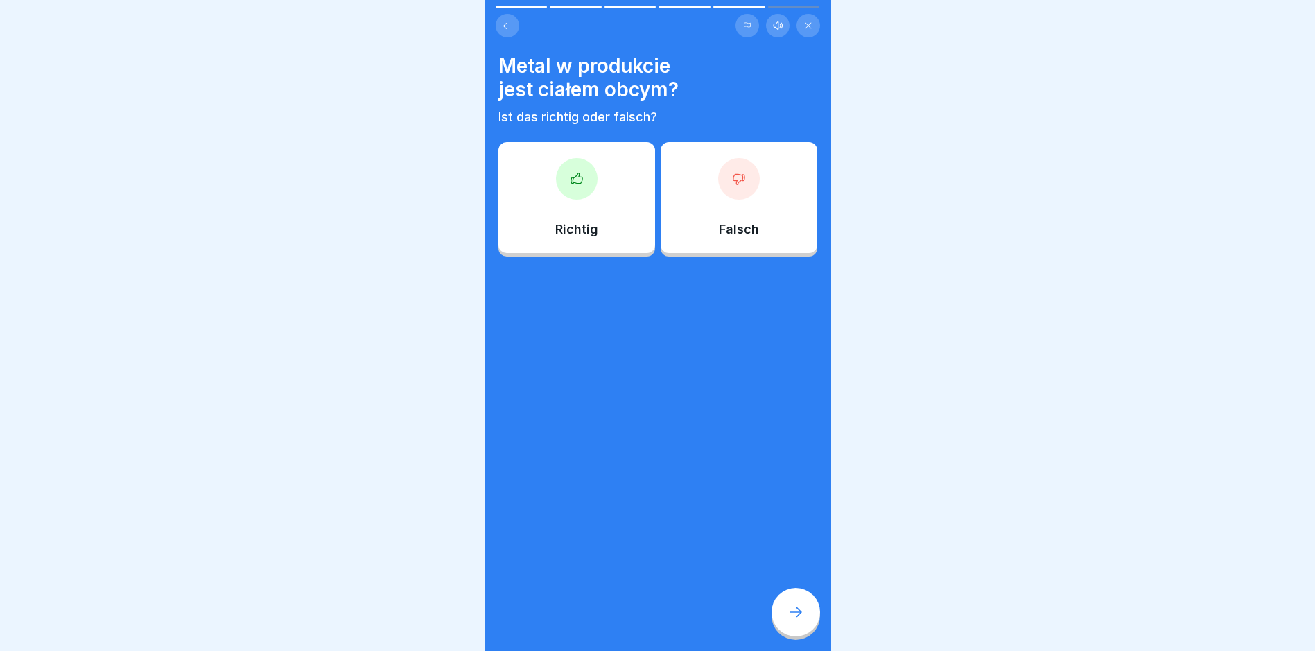
click at [579, 182] on icon at bounding box center [575, 178] width 11 height 10
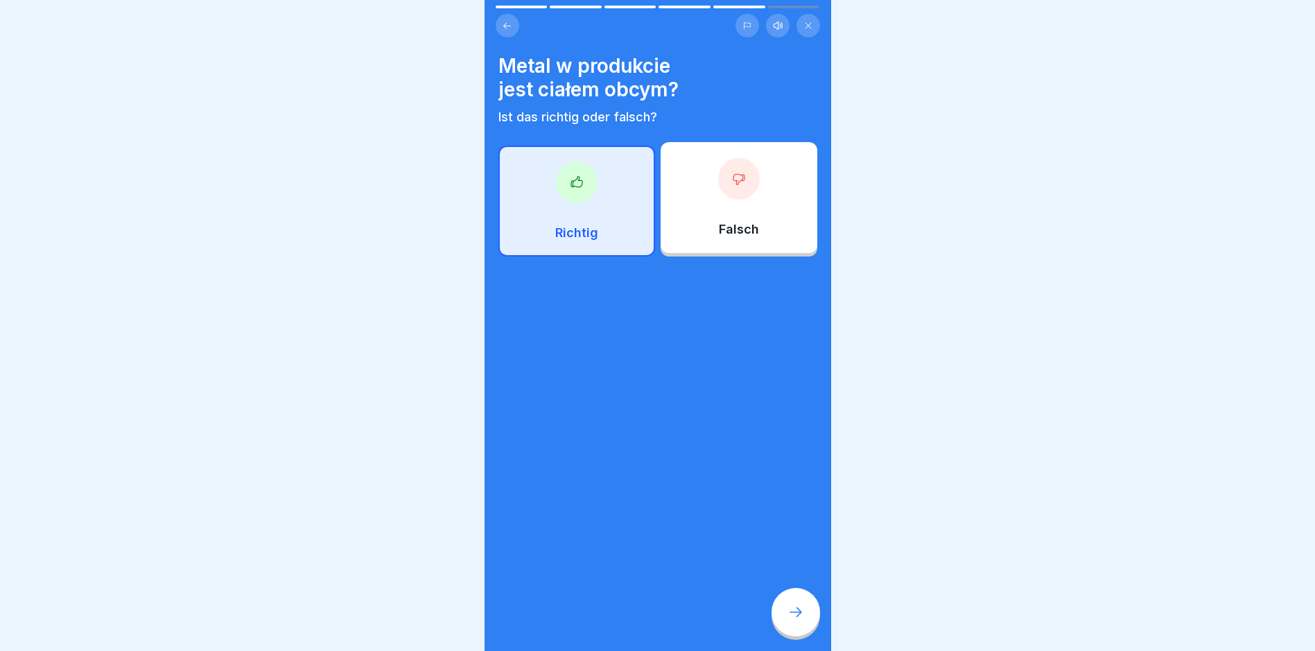
click at [789, 620] on icon at bounding box center [795, 612] width 17 height 17
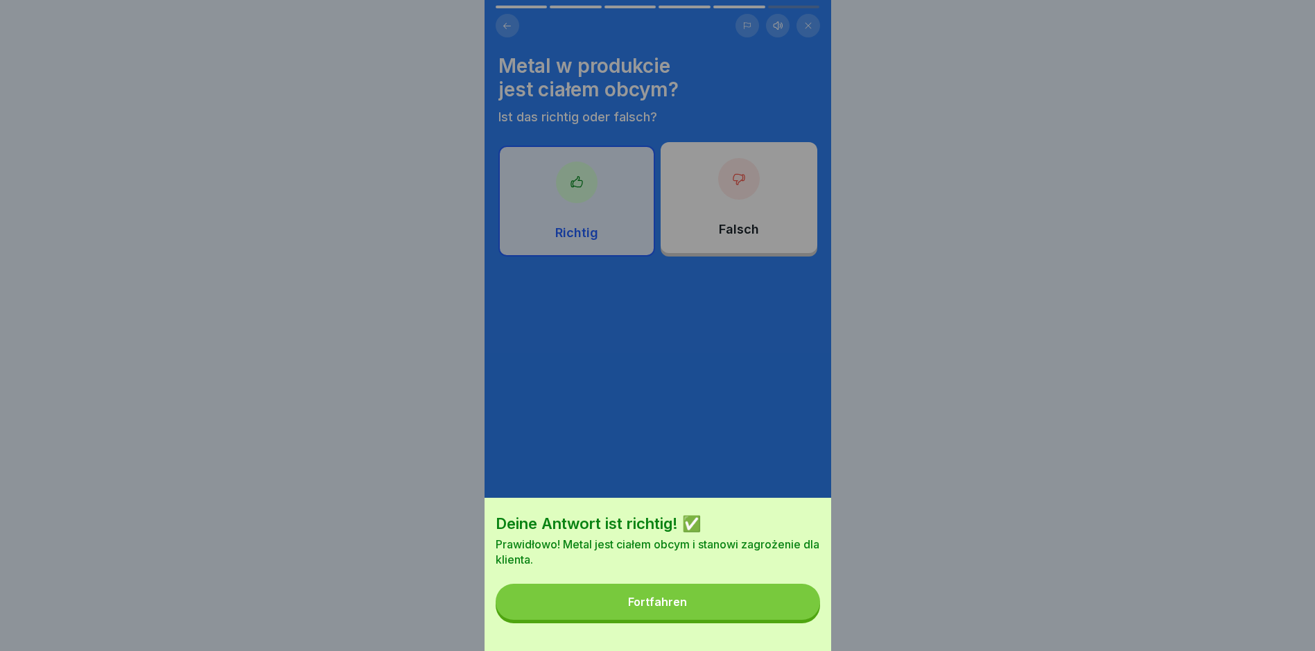
click at [742, 620] on button "Fortfahren" at bounding box center [658, 602] width 324 height 36
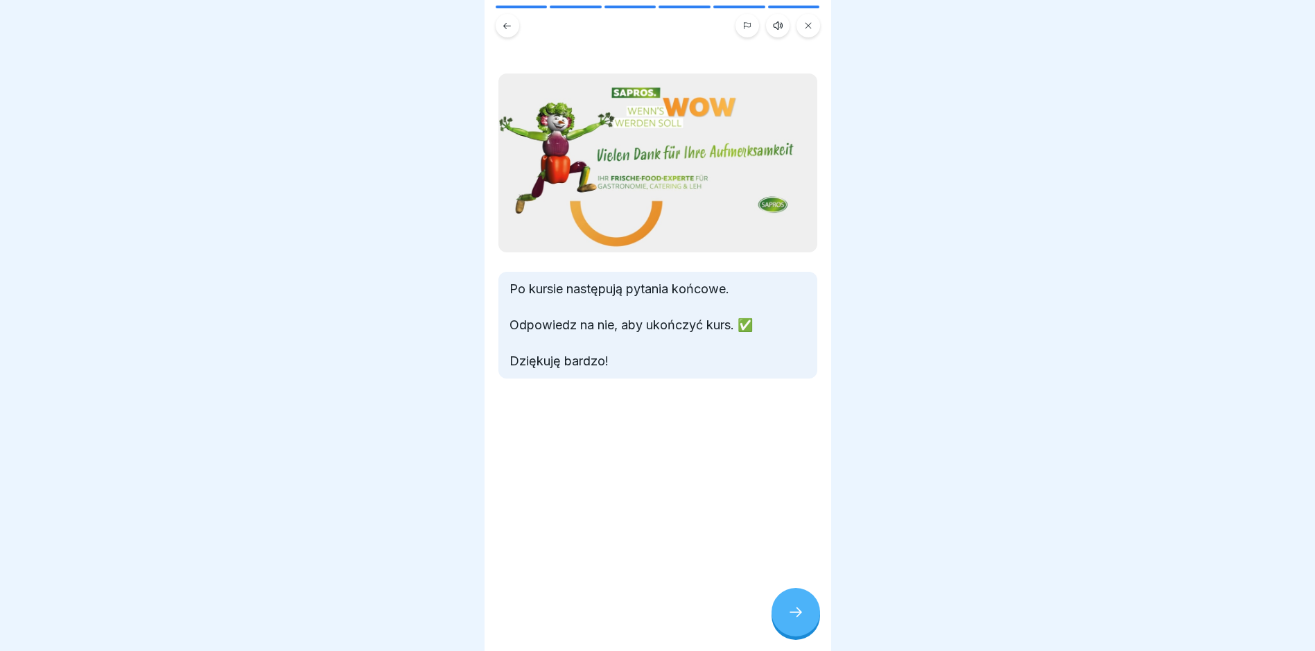
click at [787, 611] on div at bounding box center [795, 612] width 49 height 49
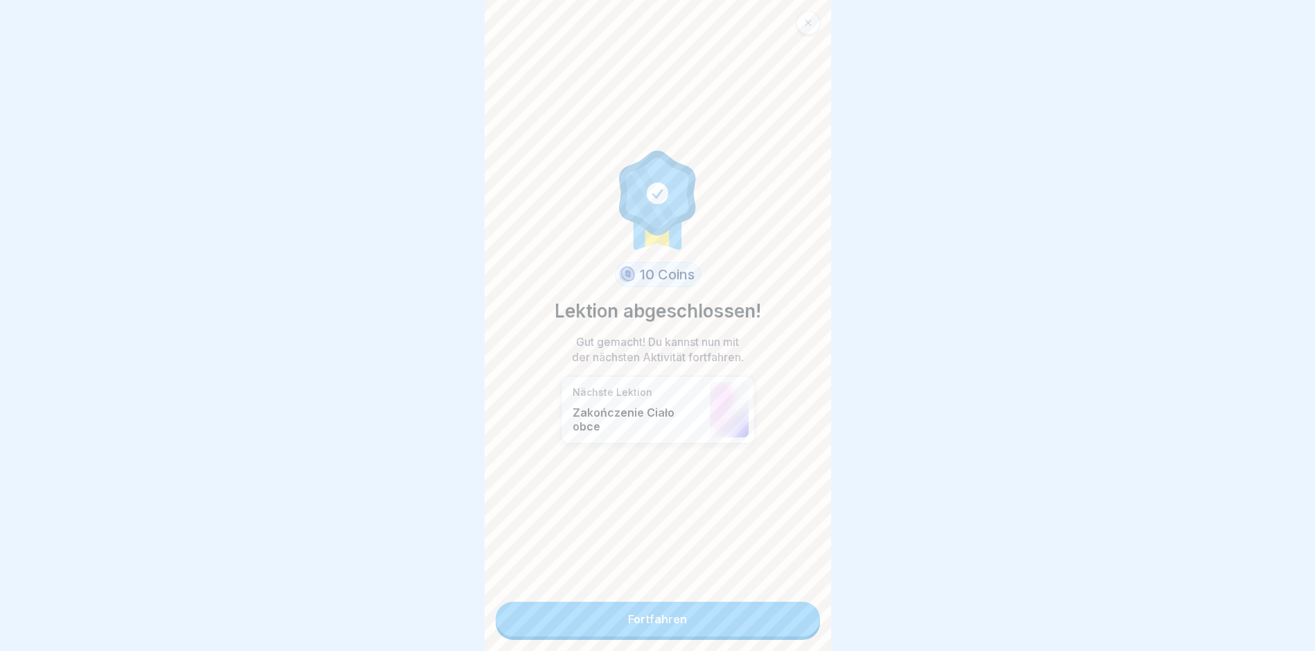
click at [780, 618] on link "Fortfahren" at bounding box center [658, 619] width 324 height 35
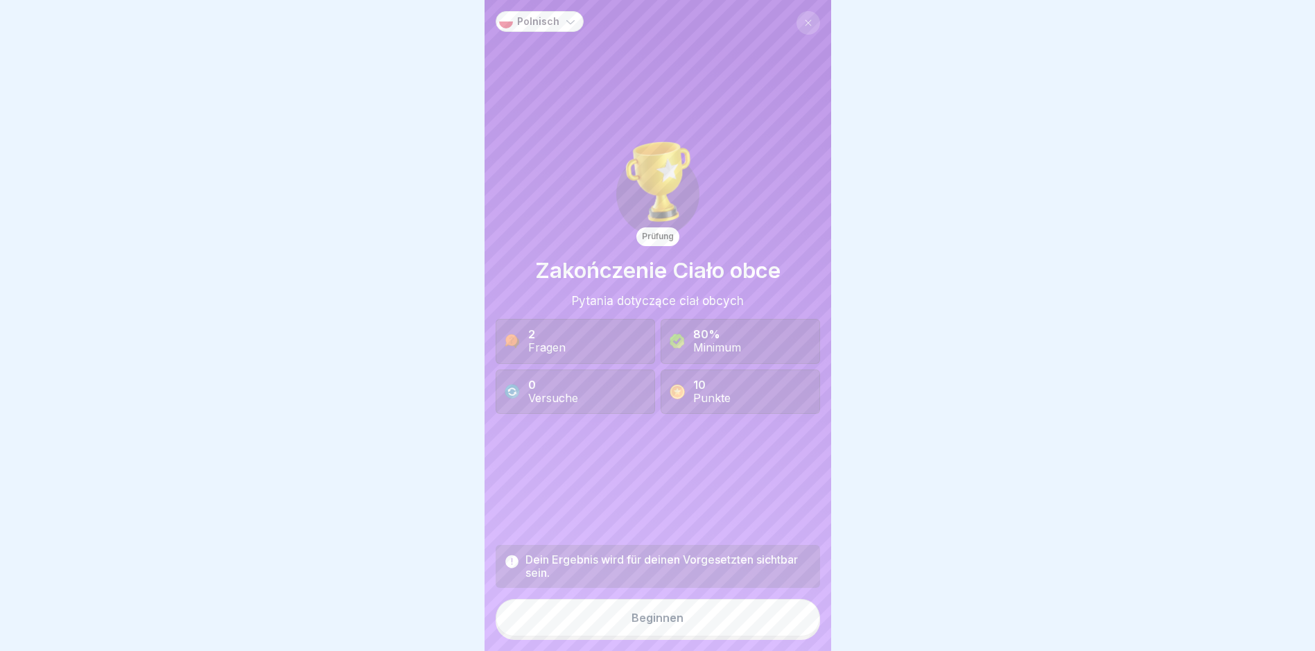
click at [770, 622] on button "Beginnen" at bounding box center [658, 617] width 324 height 37
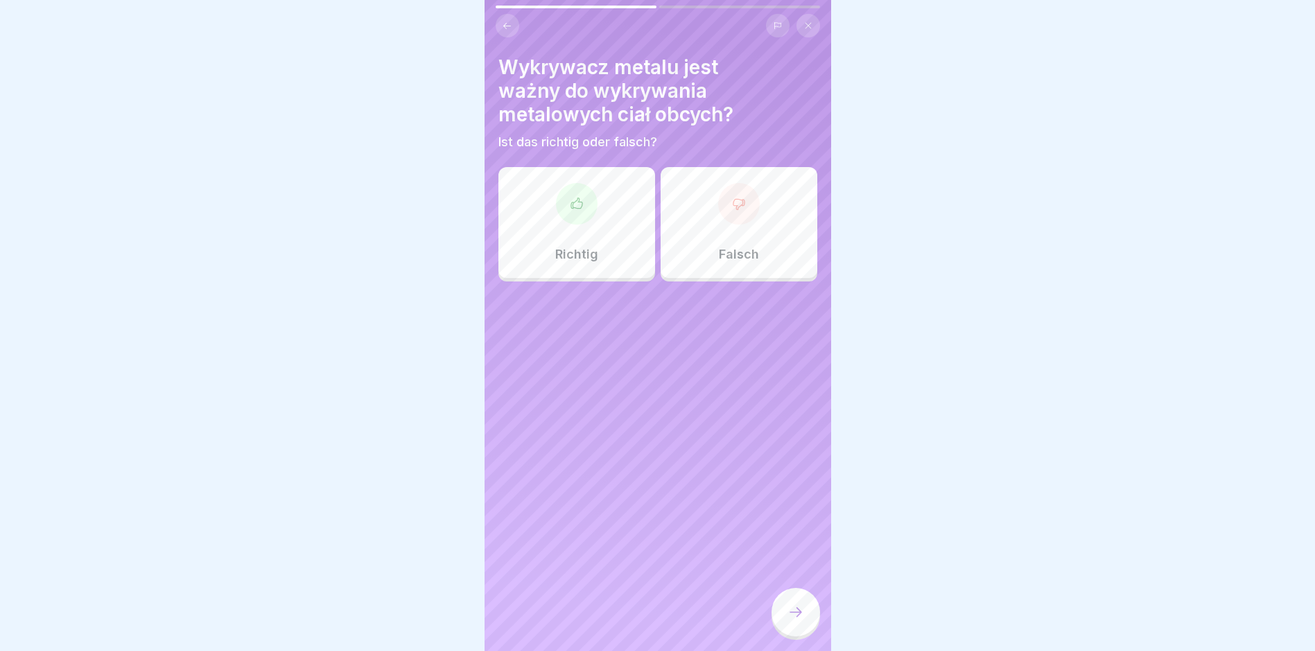
click at [573, 204] on icon at bounding box center [577, 204] width 14 height 14
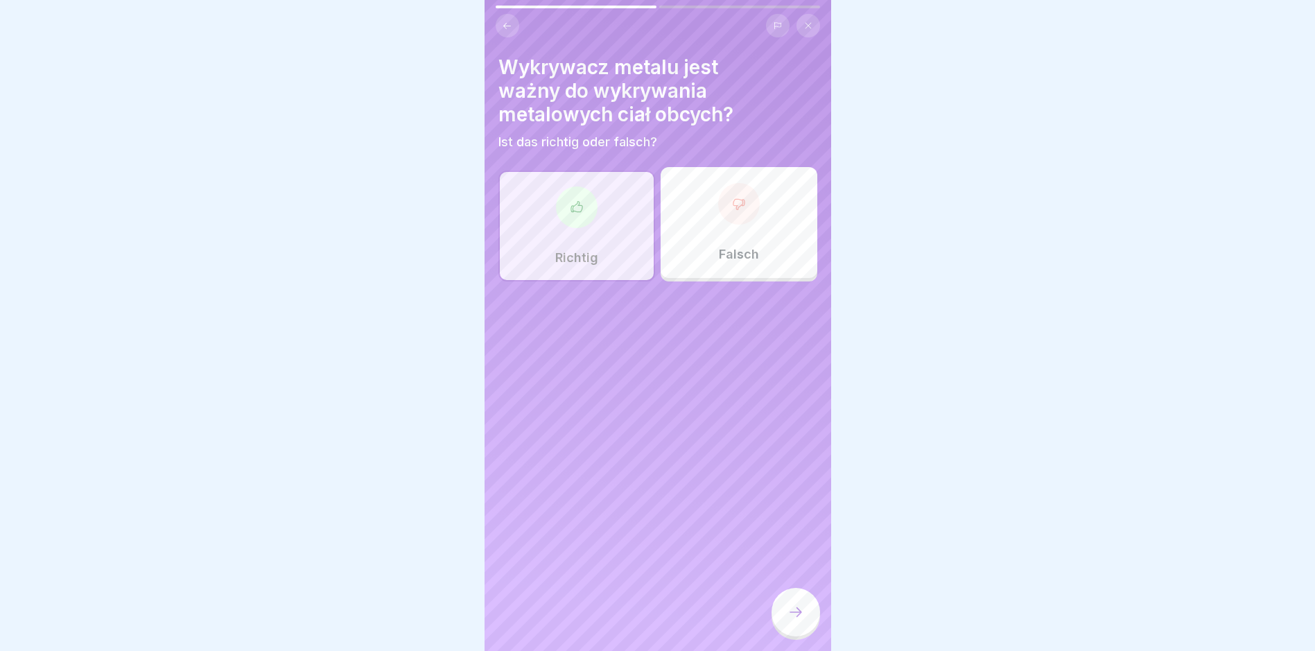
click at [800, 620] on icon at bounding box center [795, 612] width 17 height 17
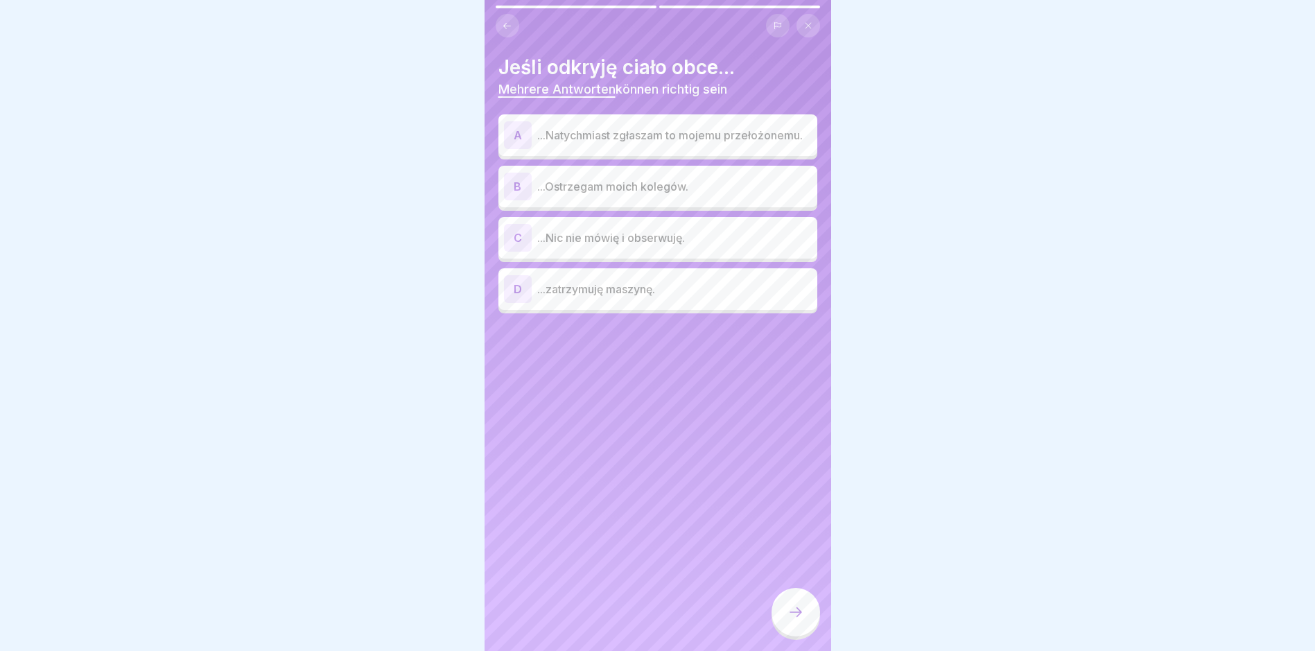
click at [663, 143] on p "...Natychmiast zgłaszam to mojemu przełożonemu." at bounding box center [674, 135] width 274 height 17
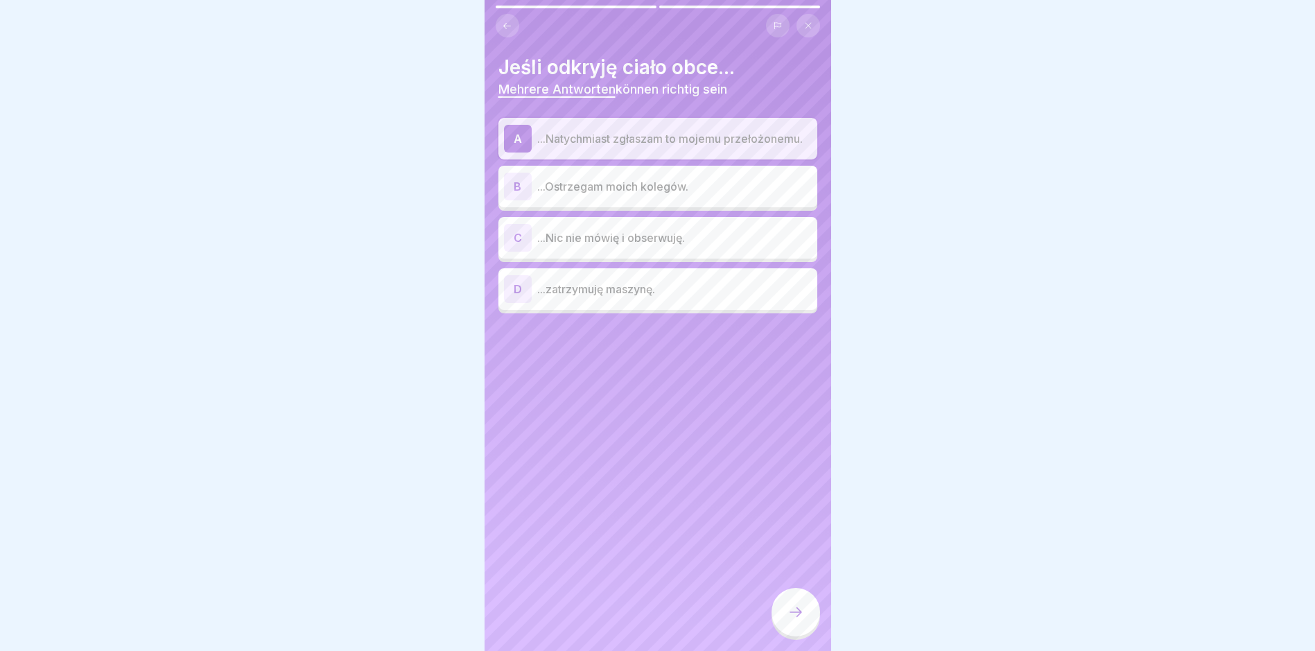
click at [658, 185] on p "...Ostrzegam moich kolegów." at bounding box center [674, 186] width 274 height 17
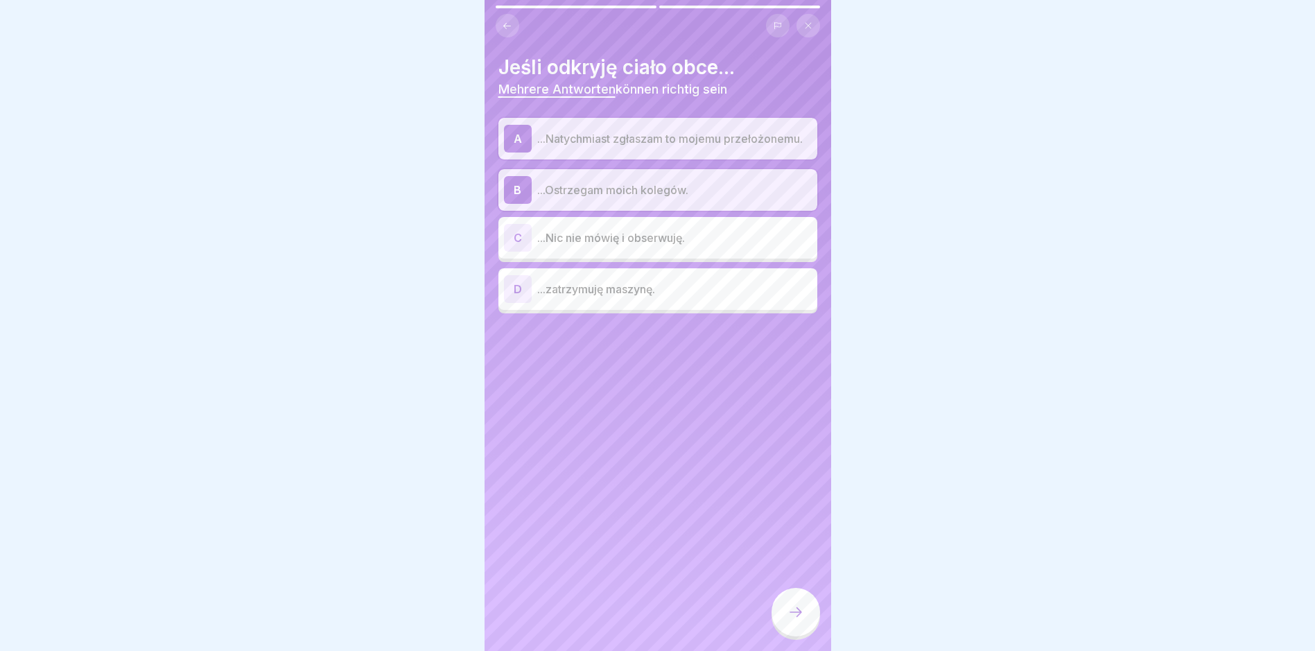
click at [631, 309] on div "D ...zatrzymuję maszynę." at bounding box center [657, 289] width 319 height 42
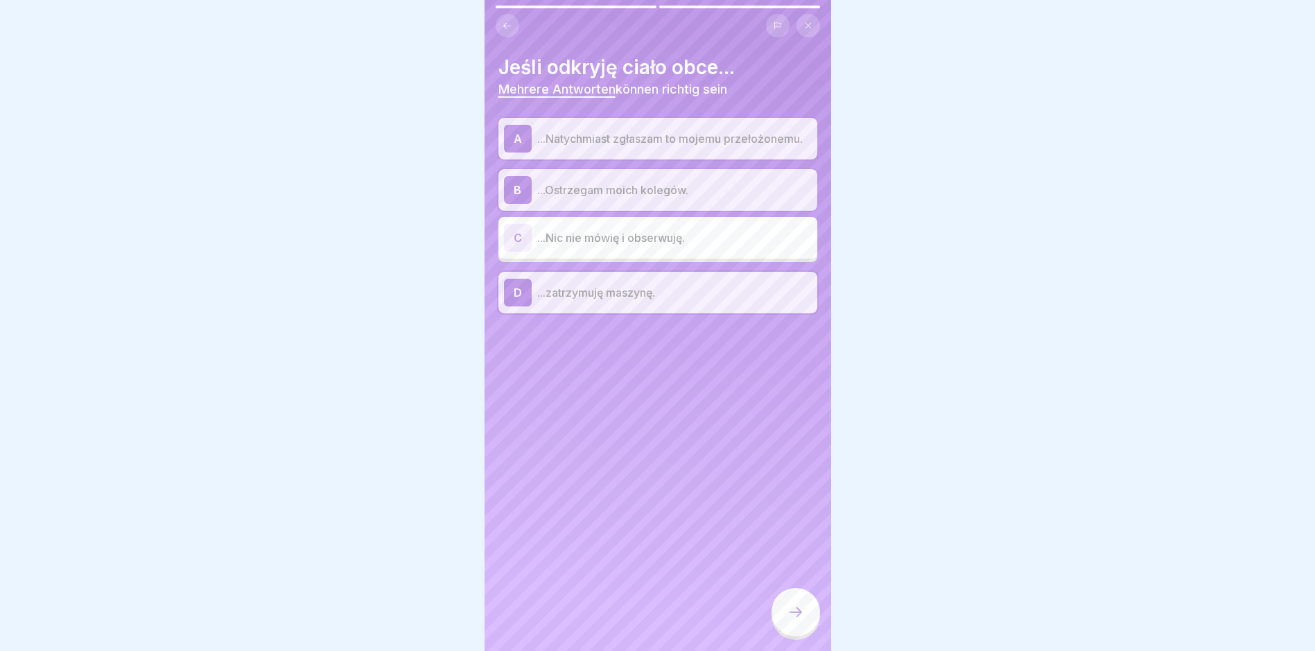
click at [807, 620] on div at bounding box center [795, 612] width 49 height 49
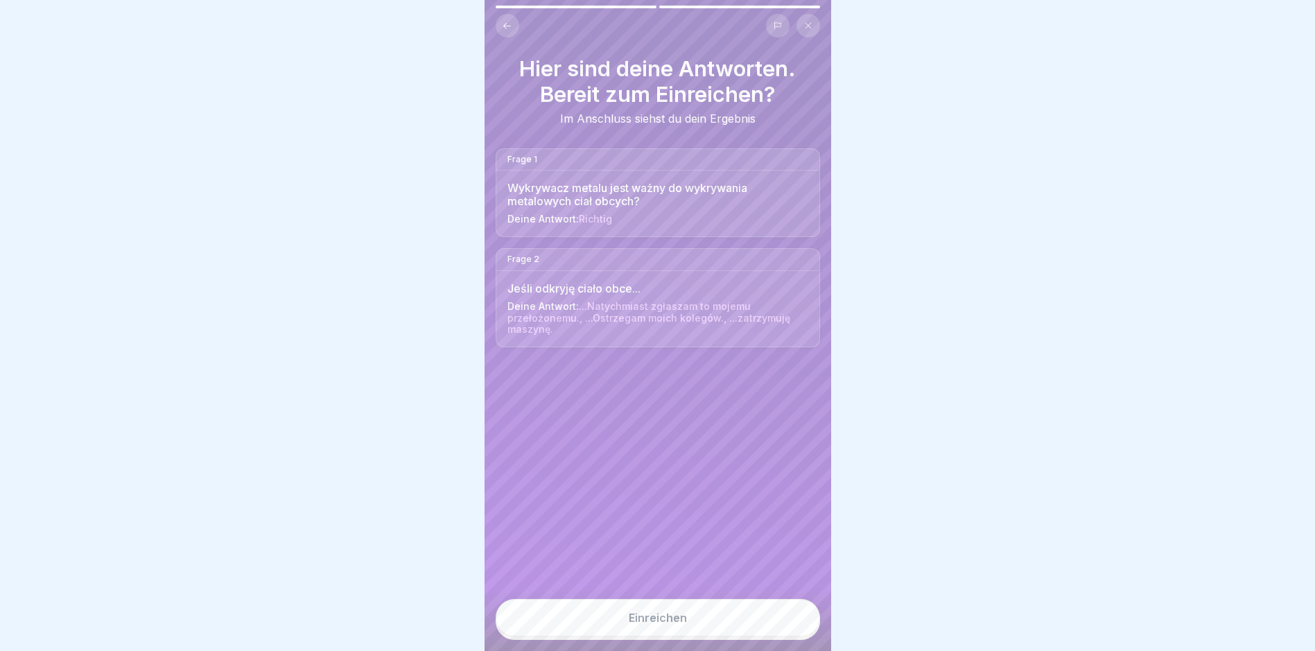
click at [777, 627] on button "Einreichen" at bounding box center [658, 617] width 324 height 37
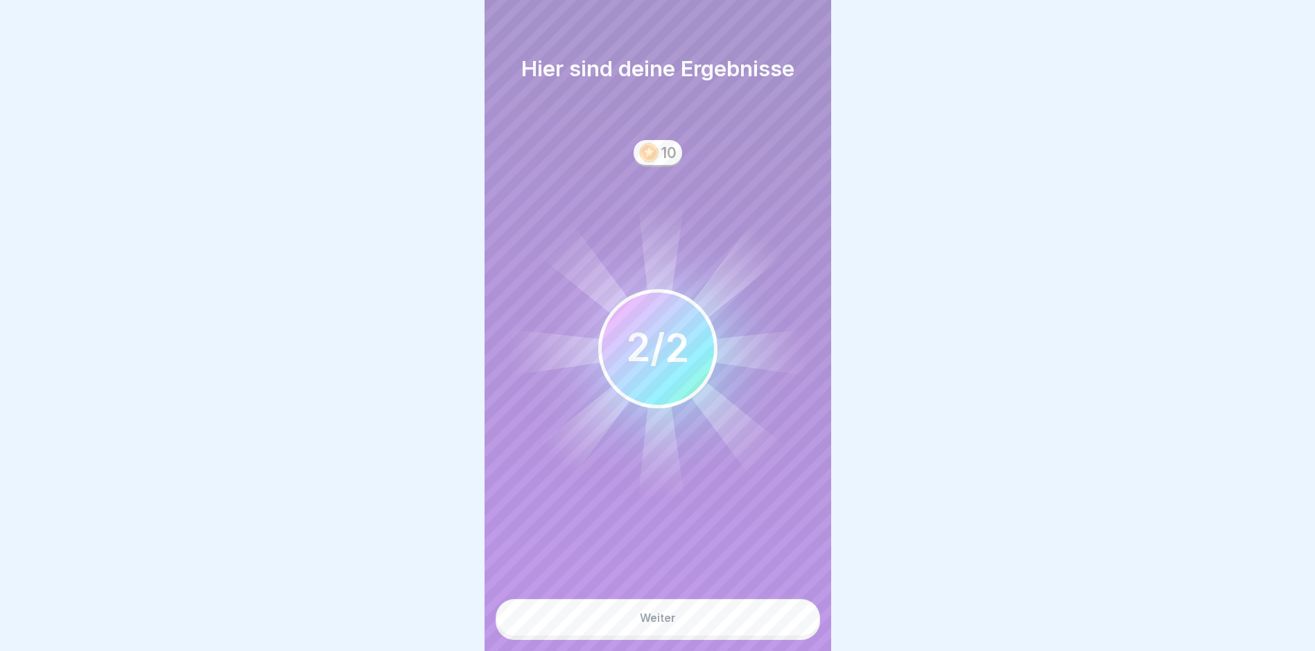
click at [777, 627] on button "Weiter" at bounding box center [658, 617] width 324 height 37
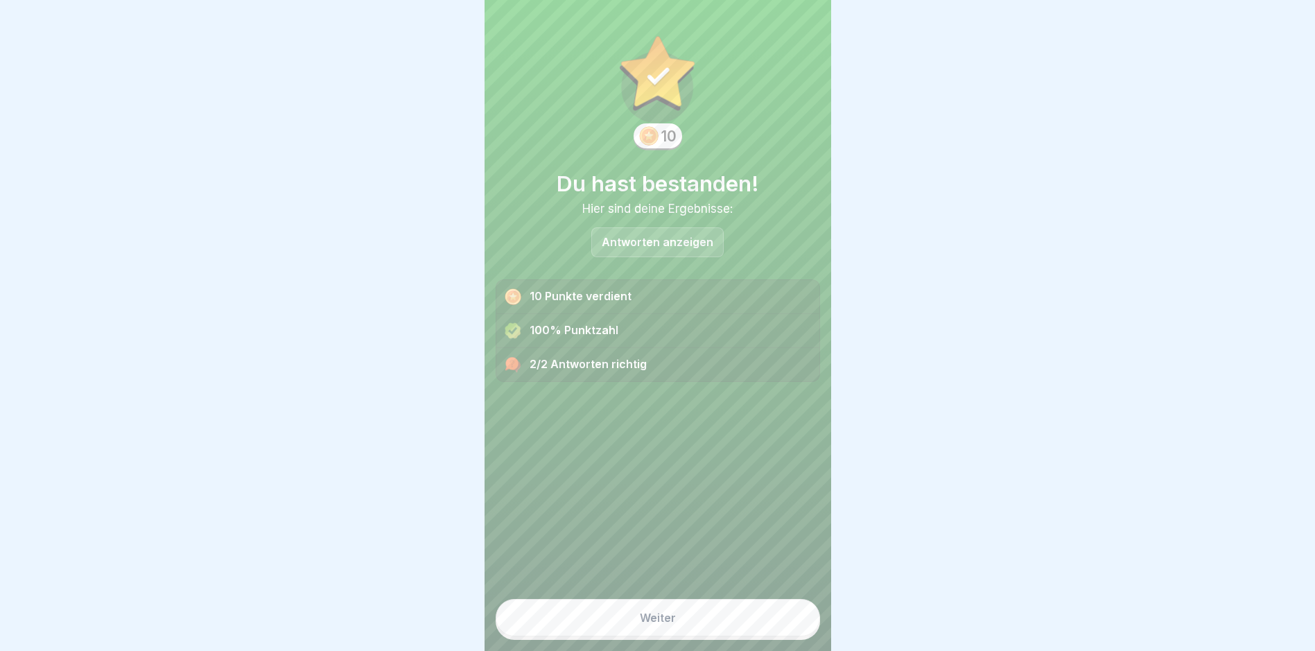
click at [777, 627] on button "Weiter" at bounding box center [658, 617] width 324 height 37
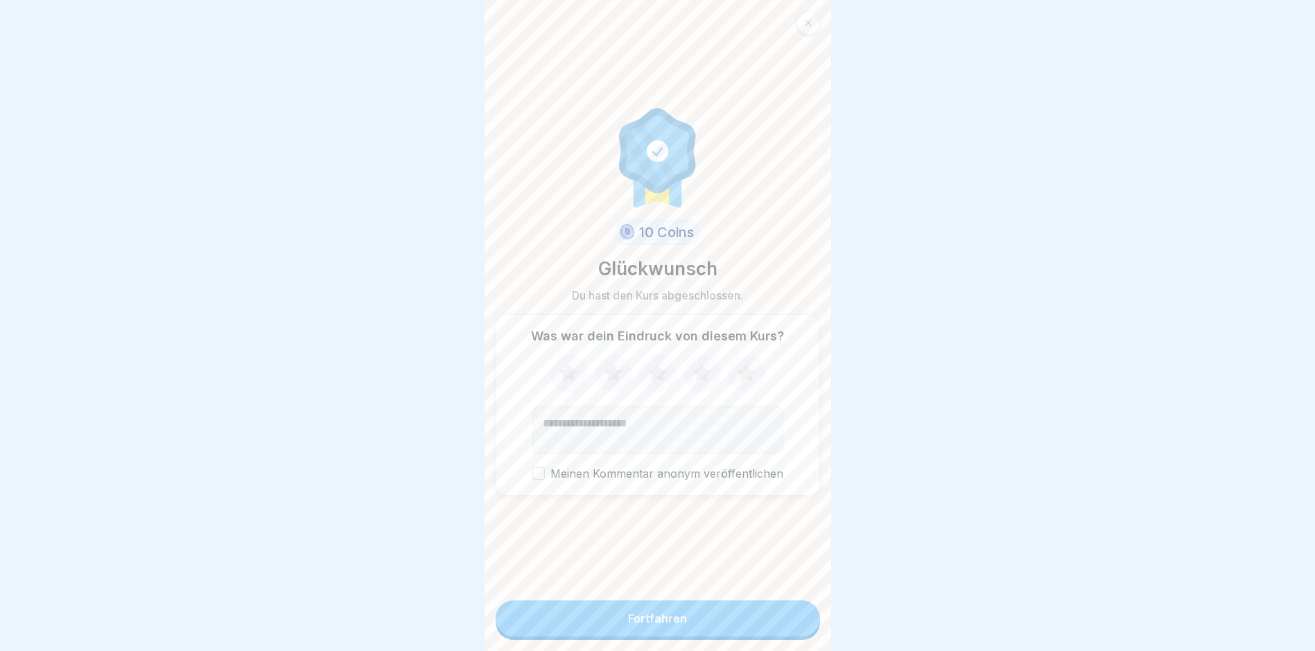
click at [777, 627] on button "Fortfahren" at bounding box center [658, 618] width 324 height 36
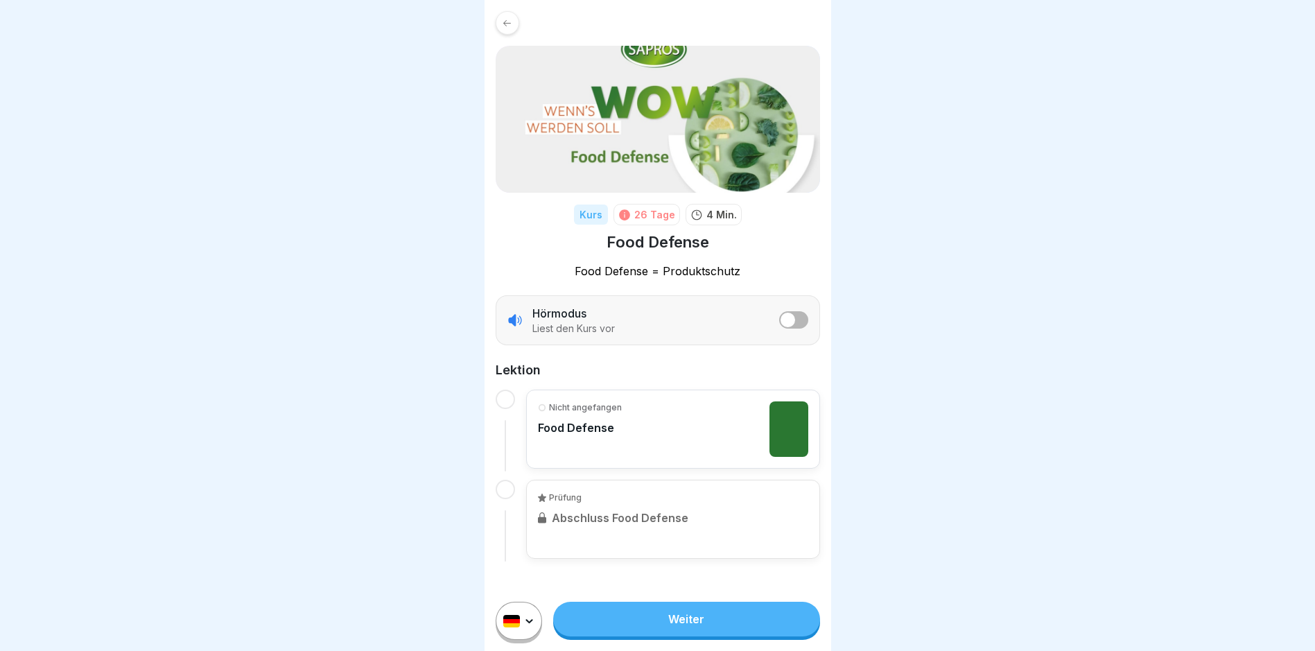
click at [525, 629] on html "Kurs 26 Tage 4 Min. Food Defense Food Defense = Produktschutz Hörmodus Liest de…" at bounding box center [657, 325] width 1315 height 651
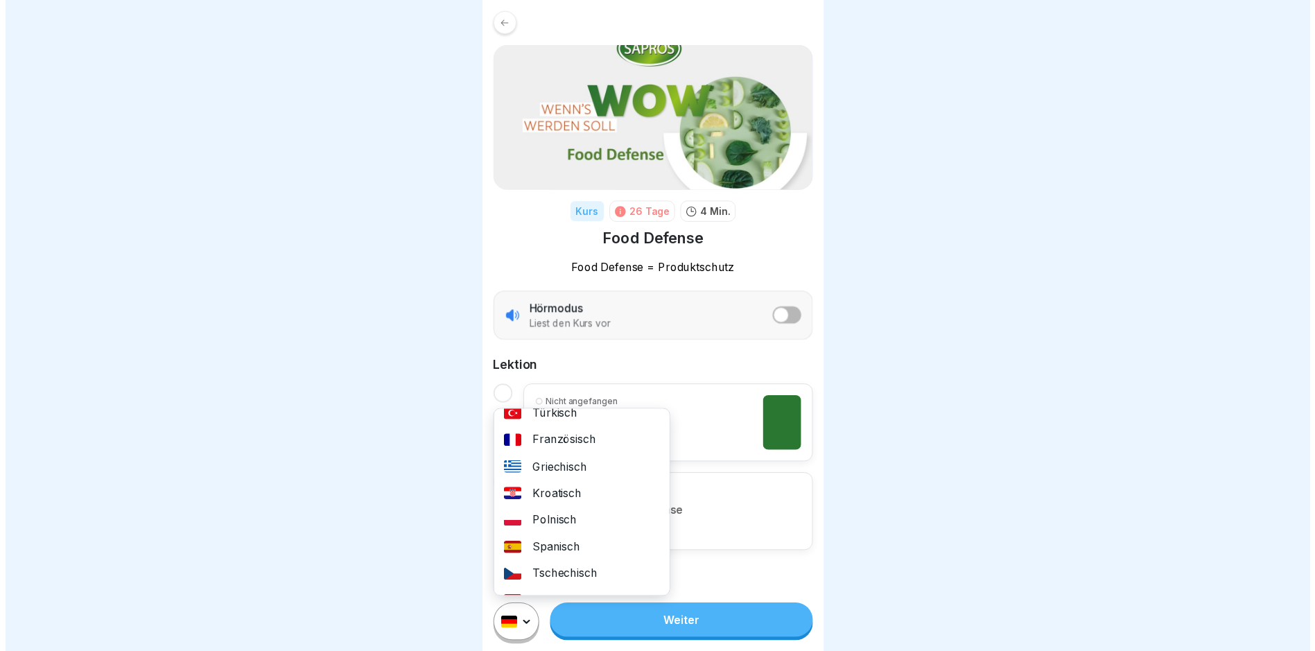
scroll to position [208, 0]
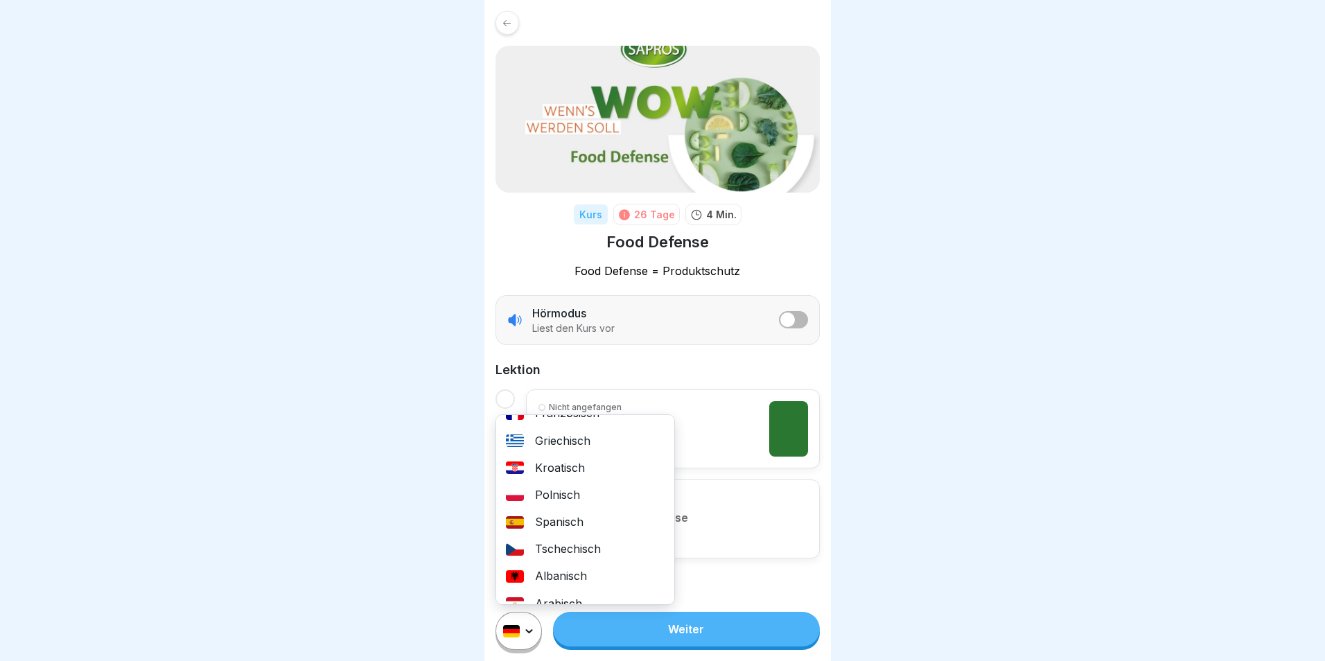
click at [547, 496] on div "Polnisch" at bounding box center [585, 495] width 178 height 27
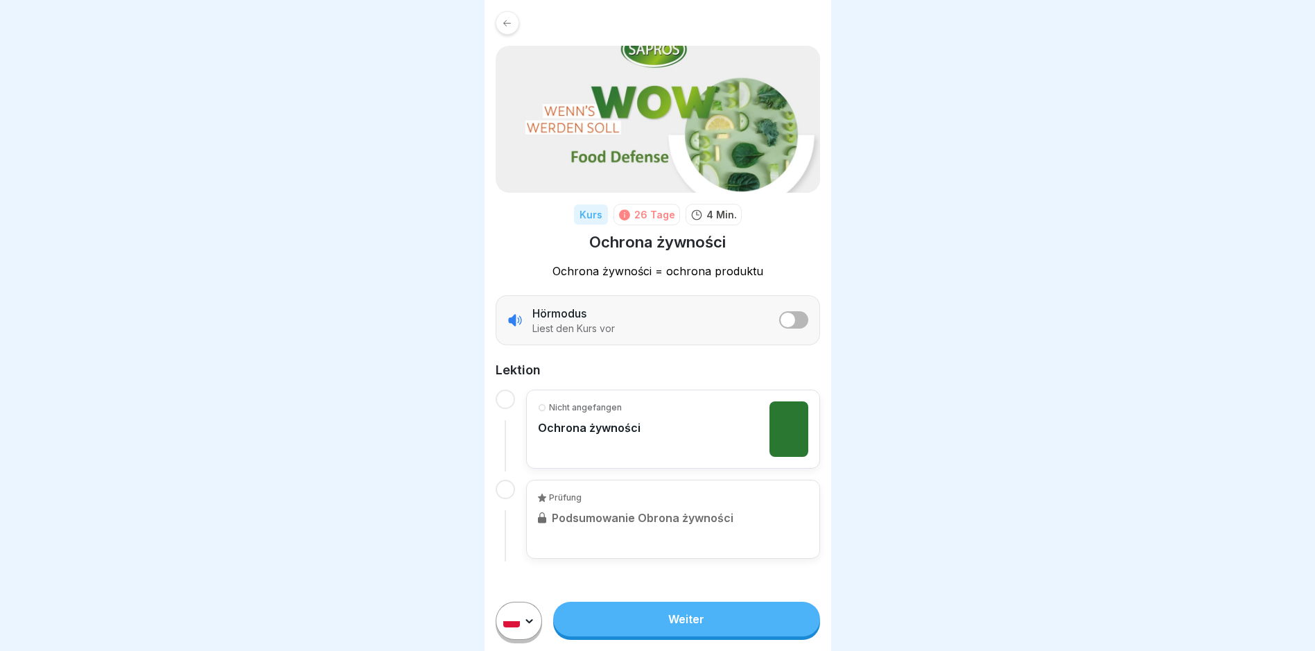
click at [658, 619] on link "Weiter" at bounding box center [686, 619] width 266 height 35
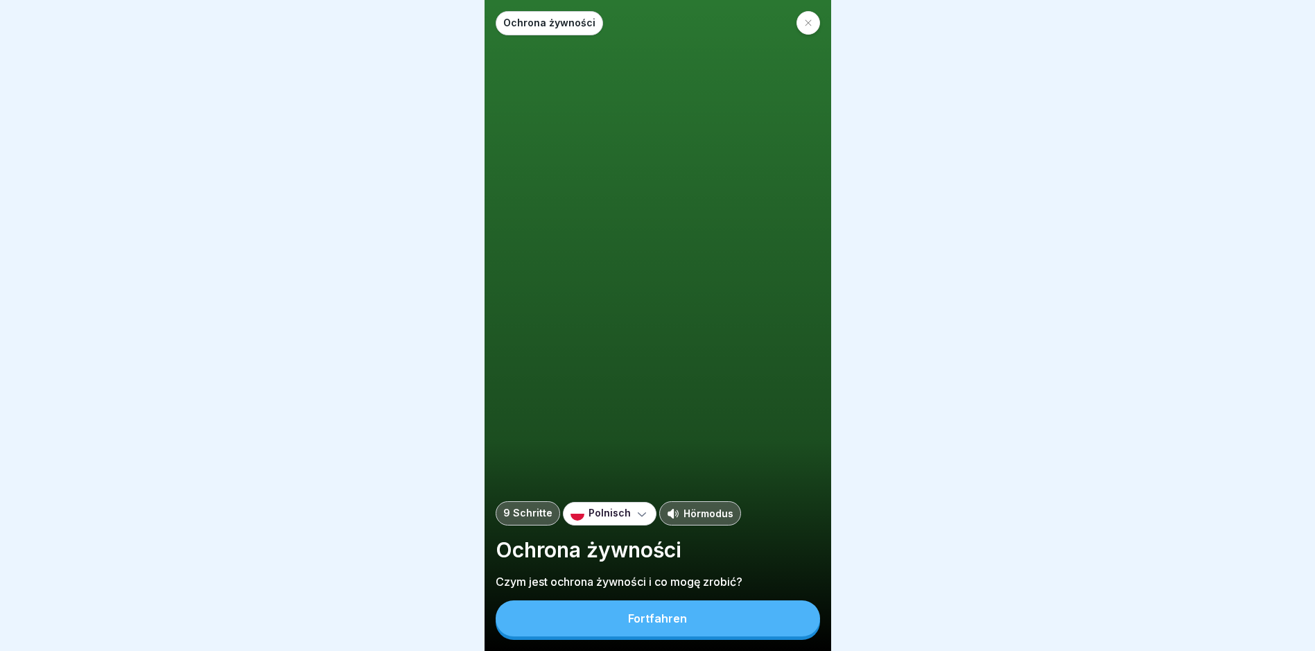
click at [694, 636] on button "Fortfahren" at bounding box center [658, 618] width 324 height 36
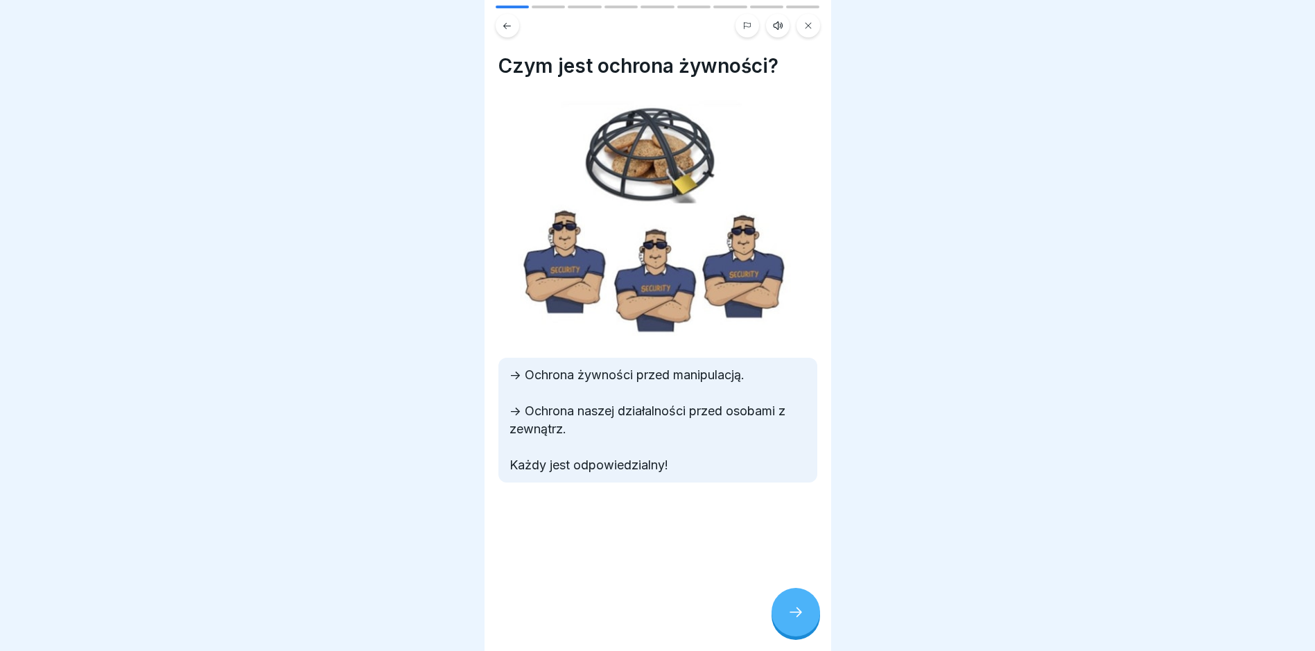
click at [792, 620] on icon at bounding box center [795, 612] width 17 height 17
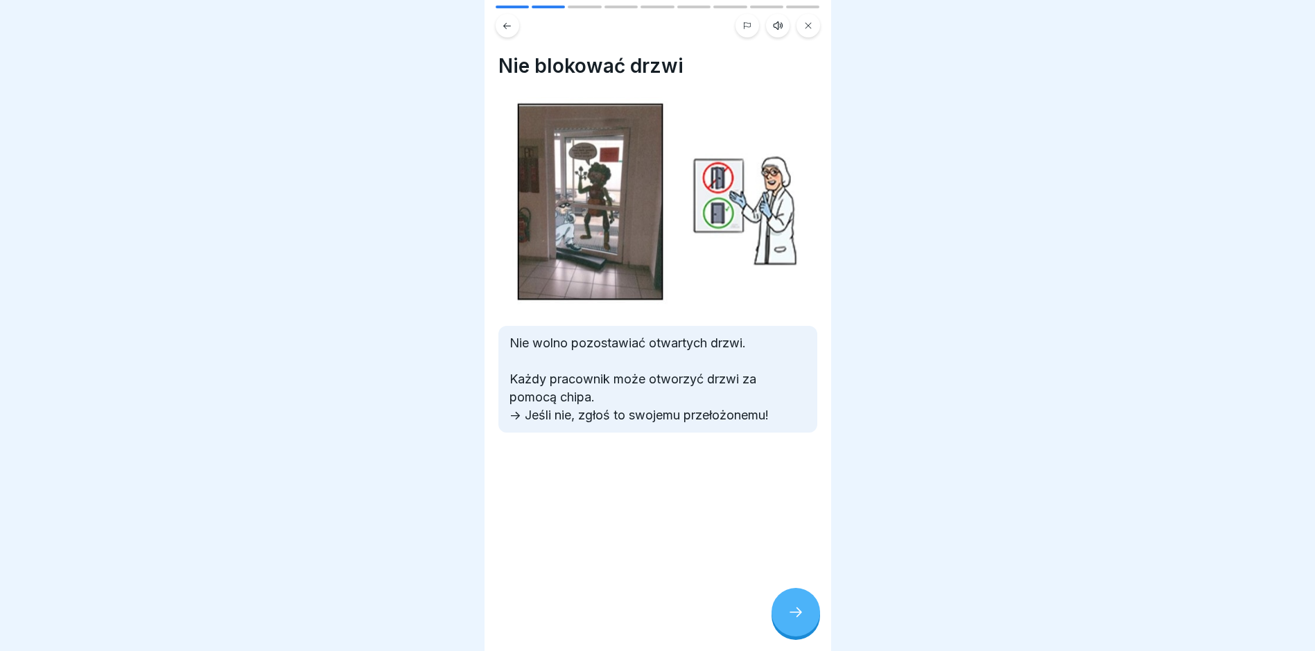
click at [792, 620] on icon at bounding box center [795, 612] width 17 height 17
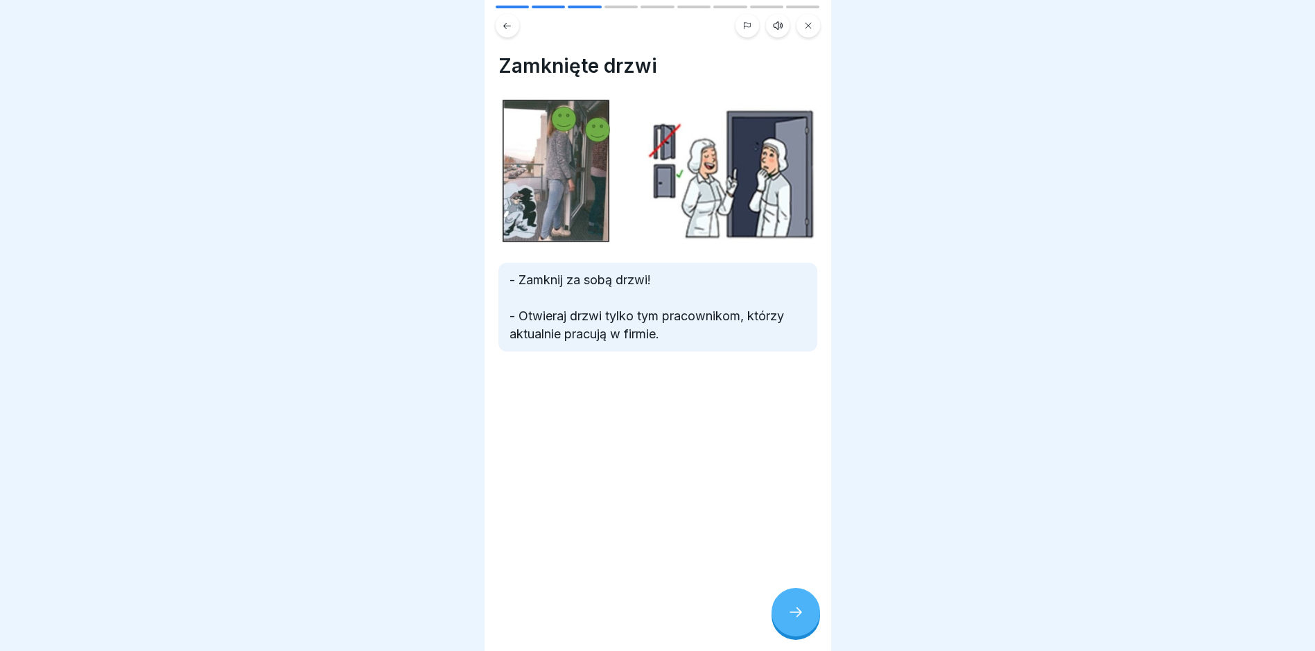
click at [792, 620] on icon at bounding box center [795, 612] width 17 height 17
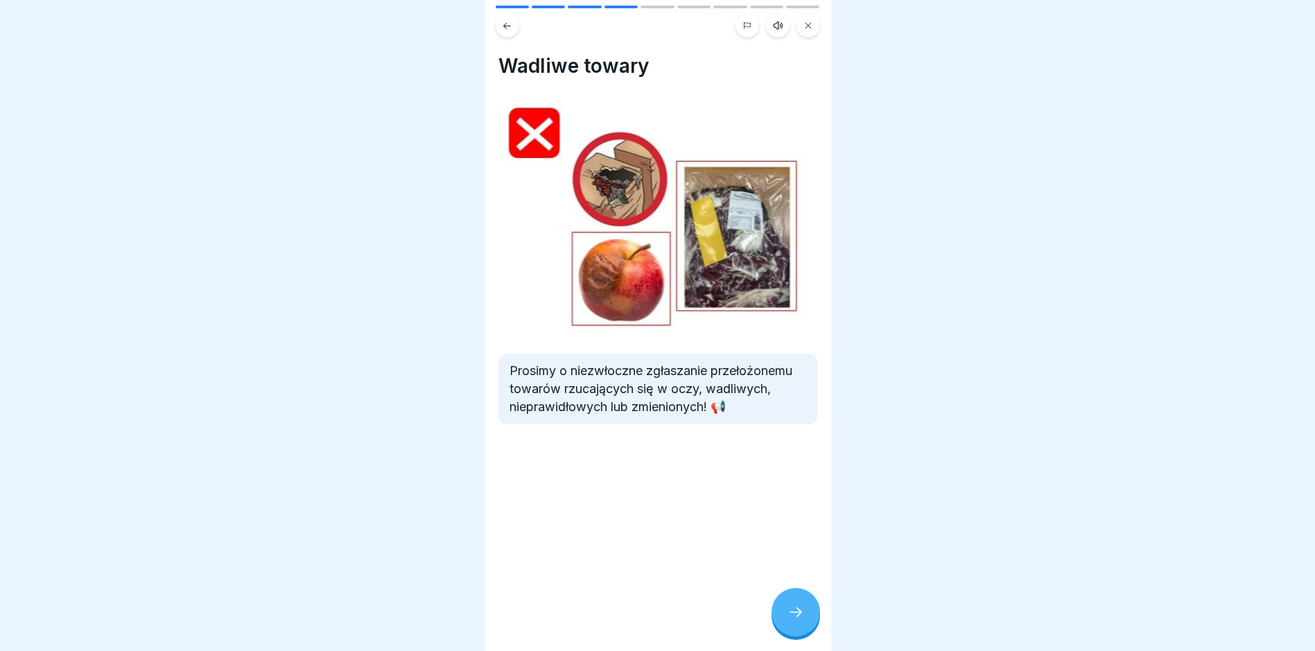
click at [792, 620] on icon at bounding box center [795, 612] width 17 height 17
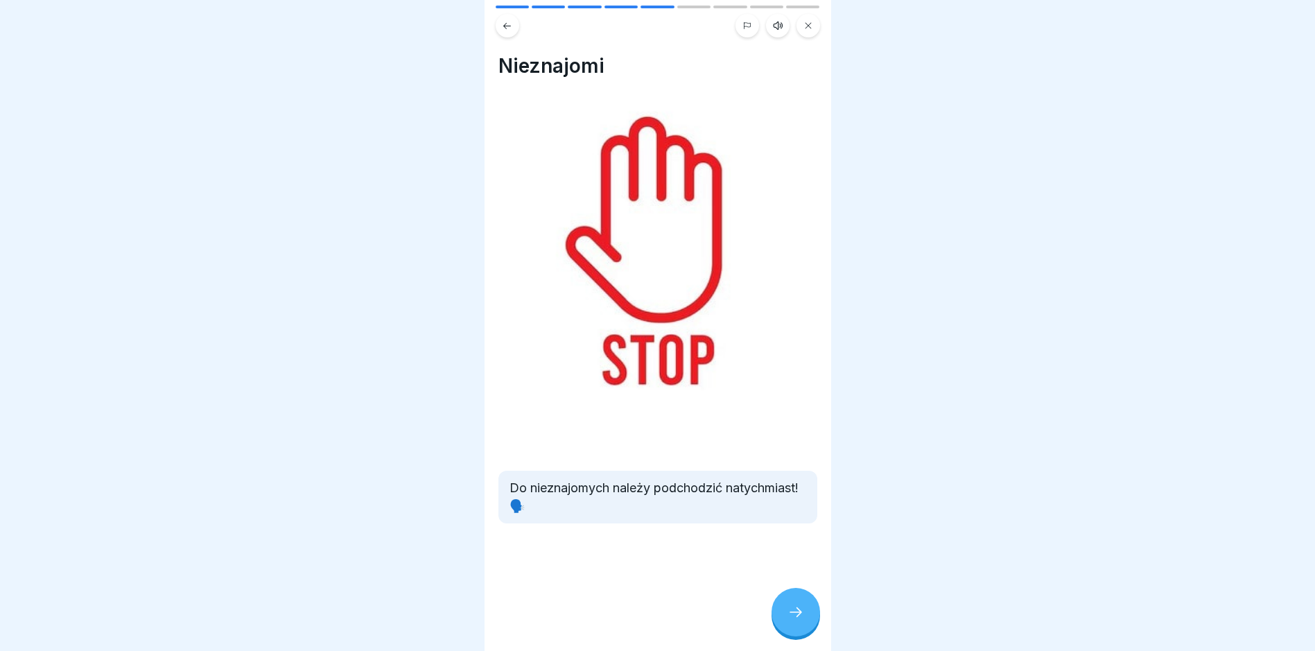
click at [792, 620] on icon at bounding box center [795, 612] width 17 height 17
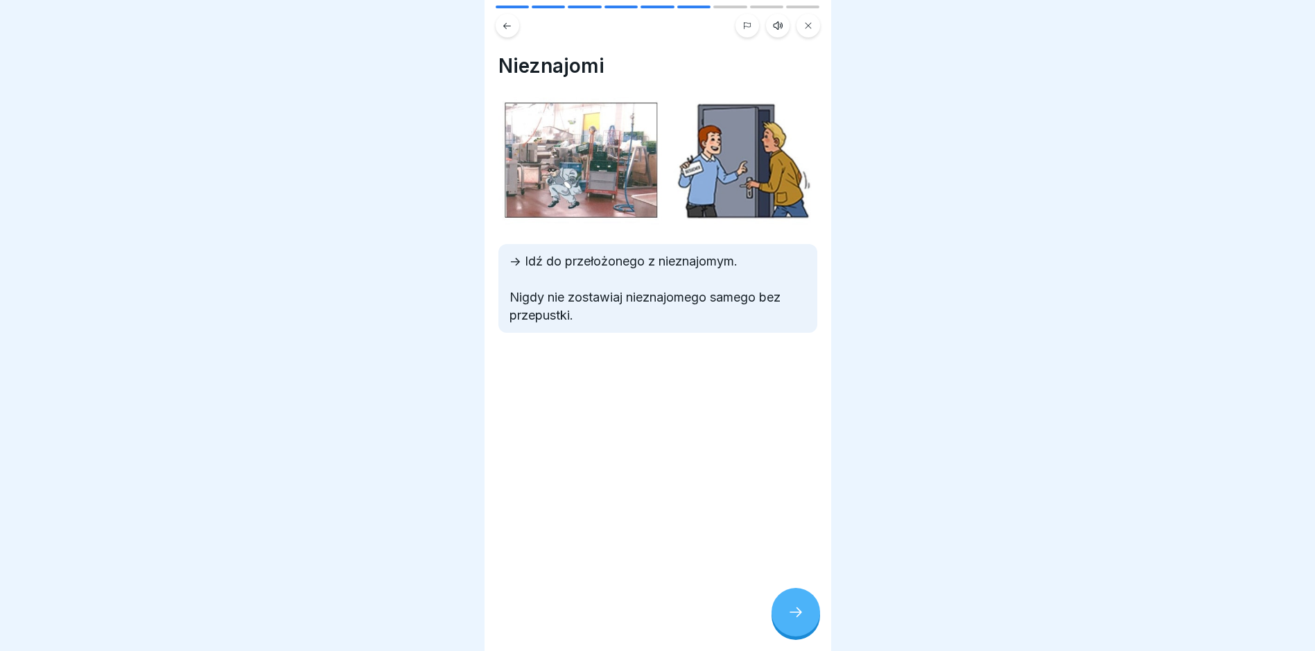
click at [793, 620] on icon at bounding box center [795, 612] width 17 height 17
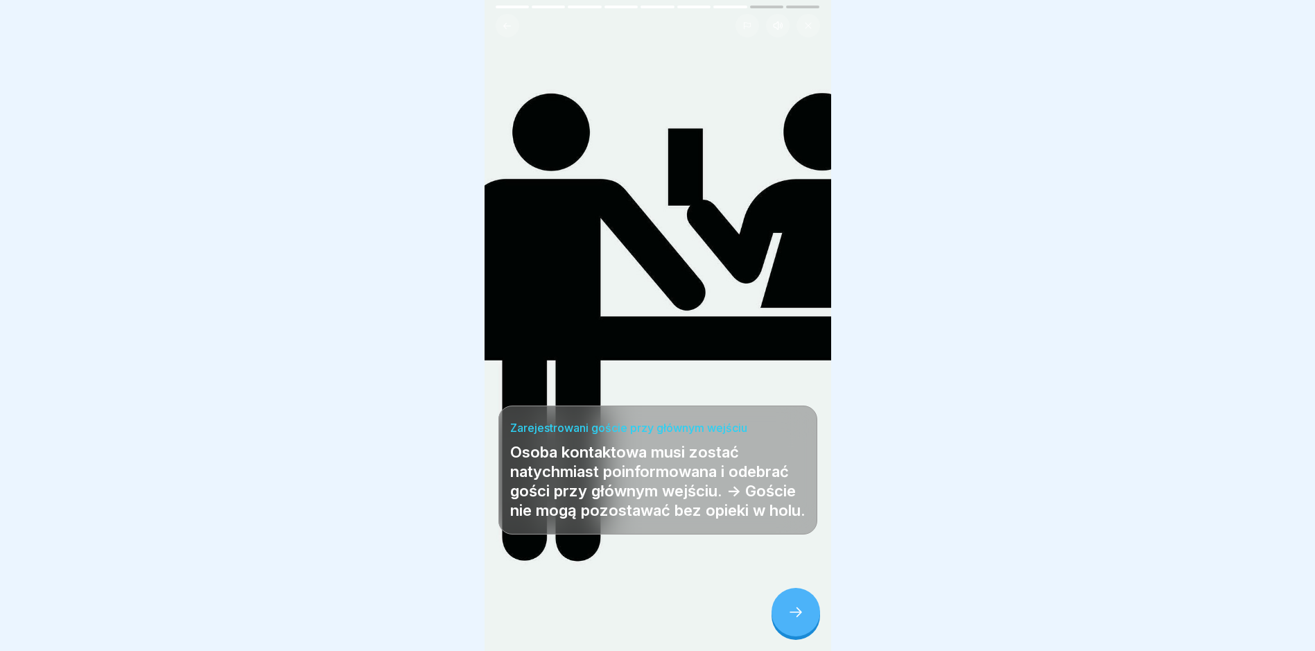
click at [793, 620] on icon at bounding box center [795, 612] width 17 height 17
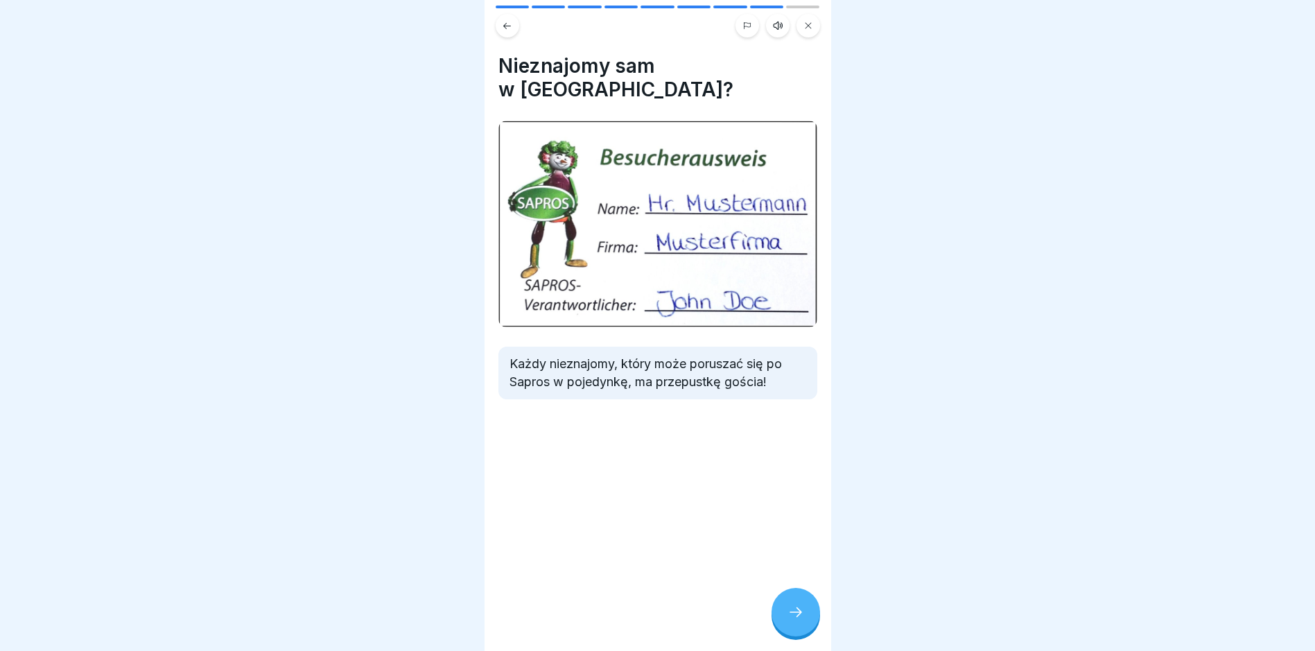
click at [793, 620] on icon at bounding box center [795, 612] width 17 height 17
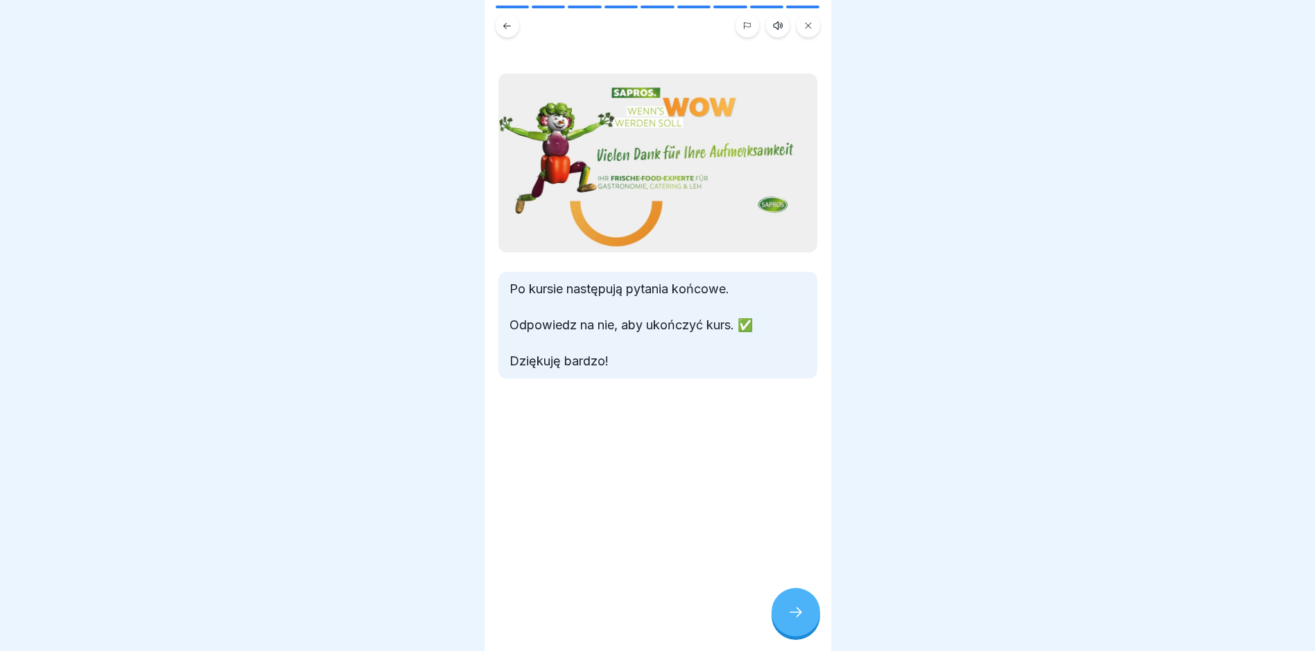
click at [793, 620] on icon at bounding box center [795, 612] width 17 height 17
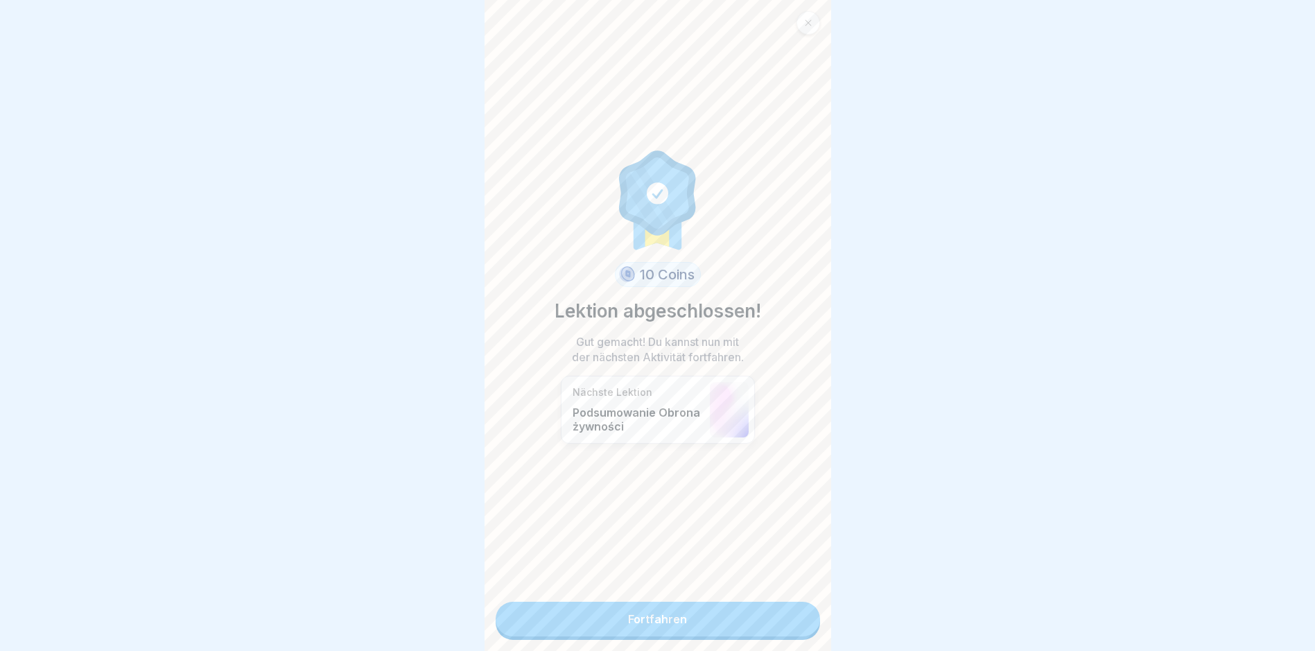
click at [793, 620] on link "Fortfahren" at bounding box center [658, 619] width 324 height 35
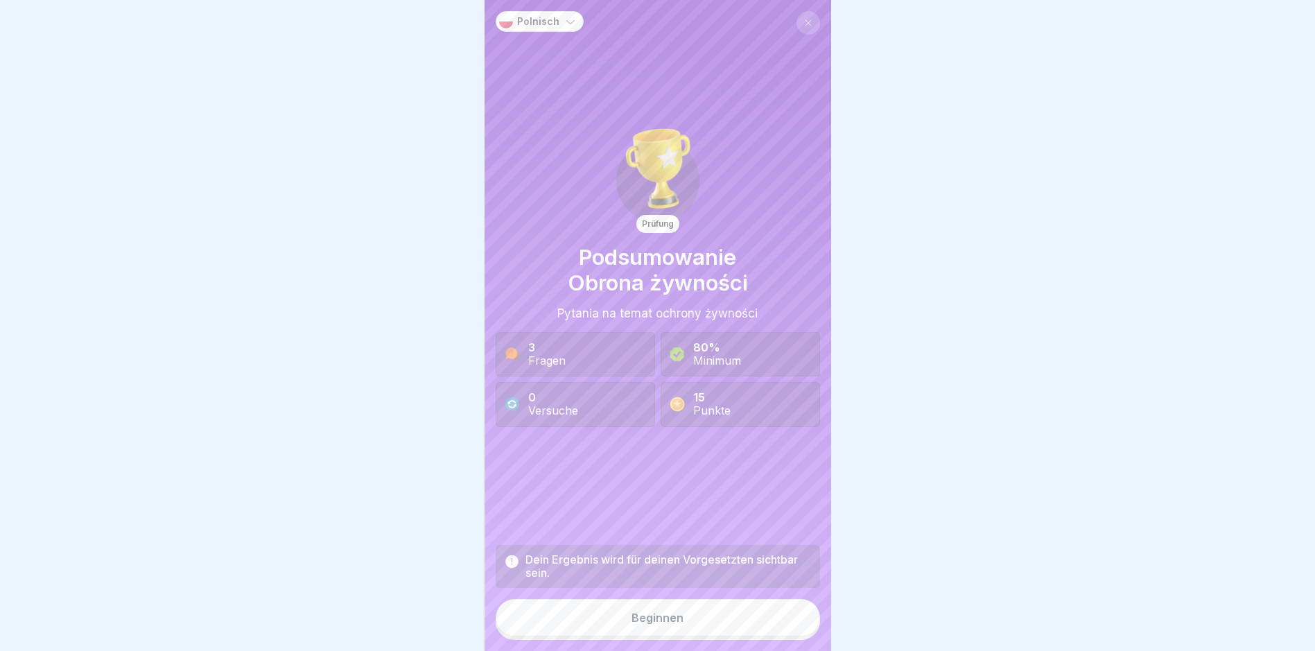
click at [793, 620] on button "Beginnen" at bounding box center [658, 617] width 324 height 37
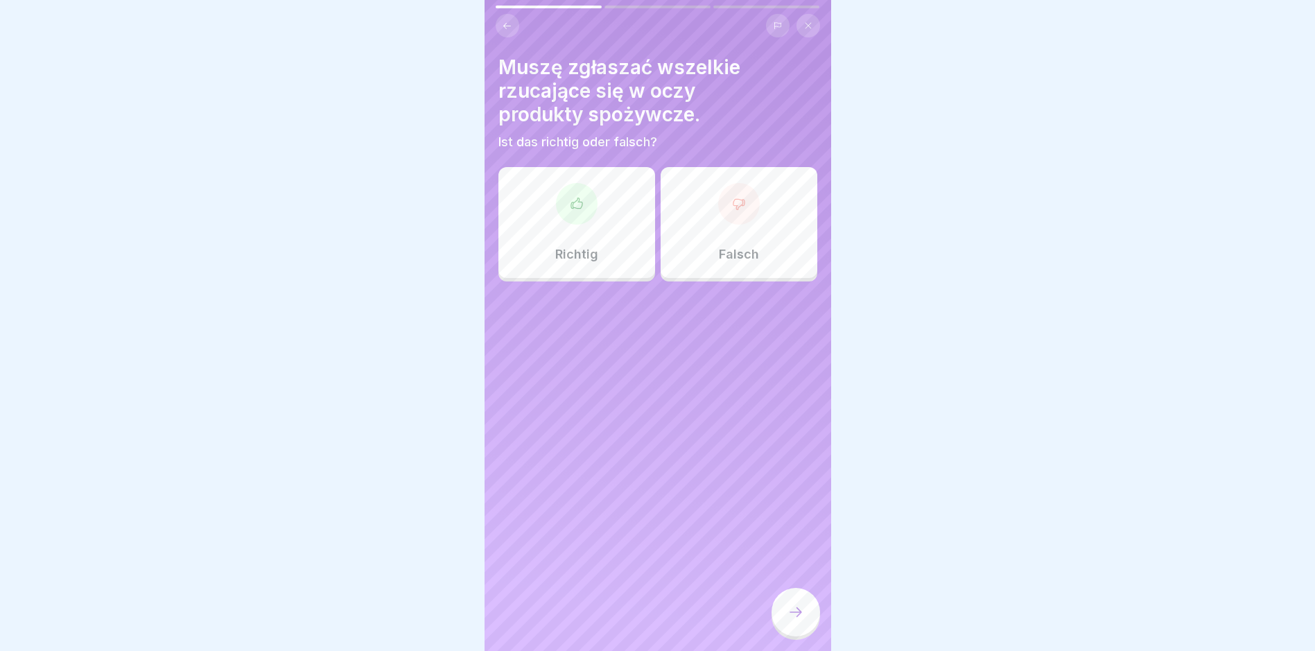
click at [574, 206] on icon at bounding box center [577, 204] width 14 height 14
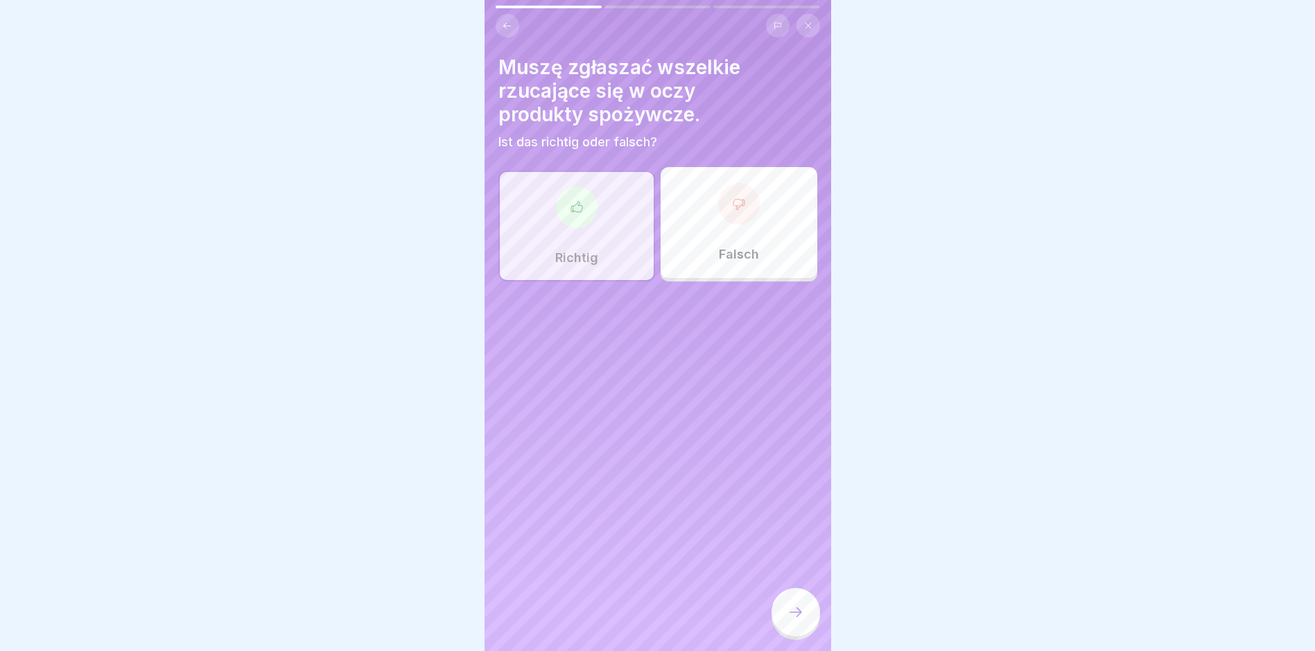
click at [787, 611] on div at bounding box center [795, 612] width 49 height 49
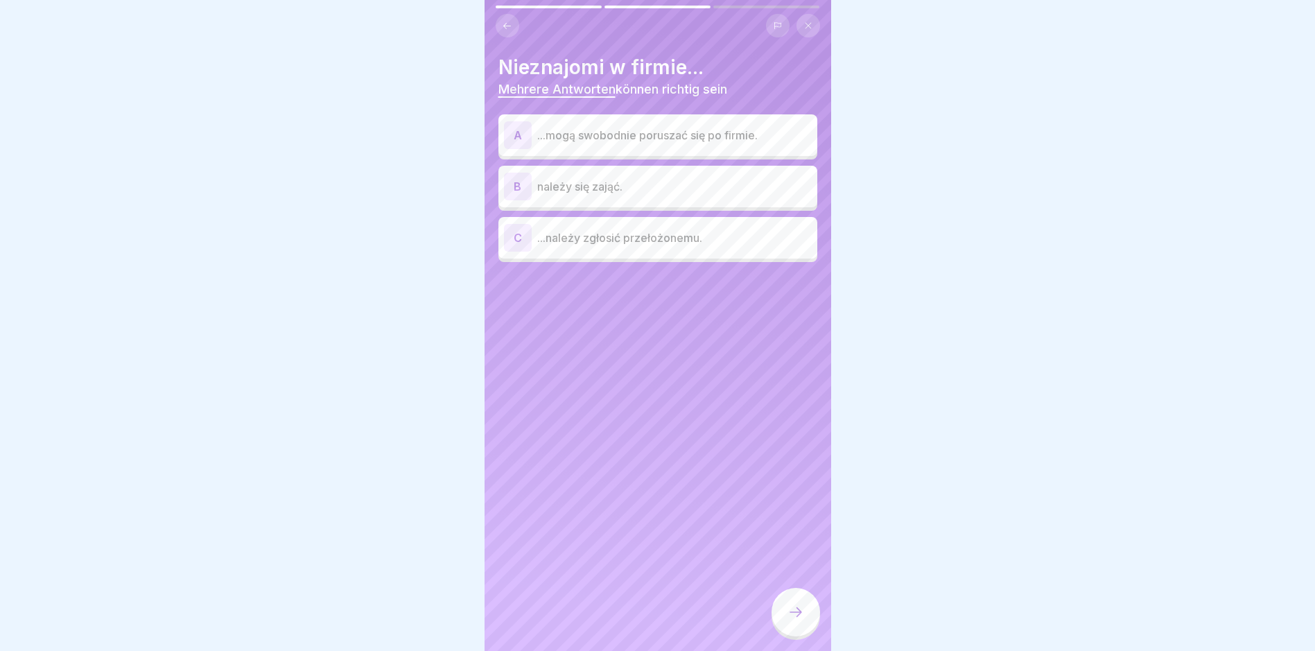
click at [650, 234] on p "...należy zgłosić przełożonemu." at bounding box center [674, 237] width 274 height 17
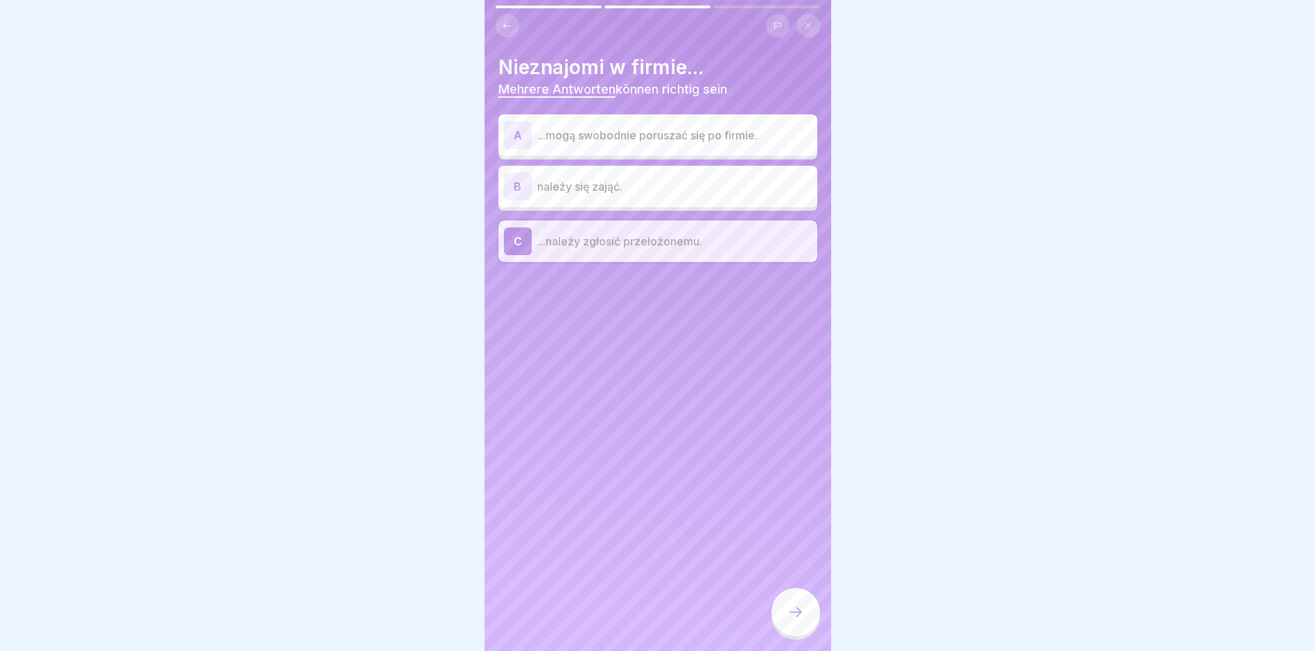
click at [644, 195] on div "B należy się zająć." at bounding box center [658, 187] width 308 height 28
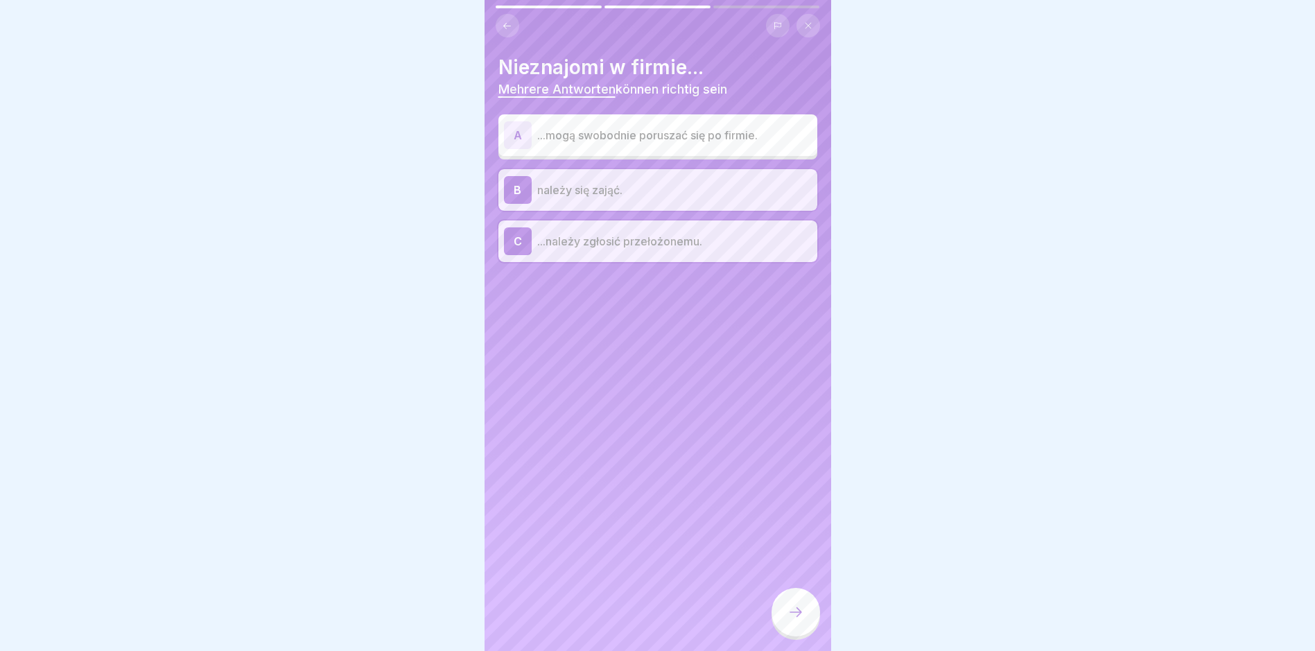
click at [789, 620] on icon at bounding box center [795, 612] width 17 height 17
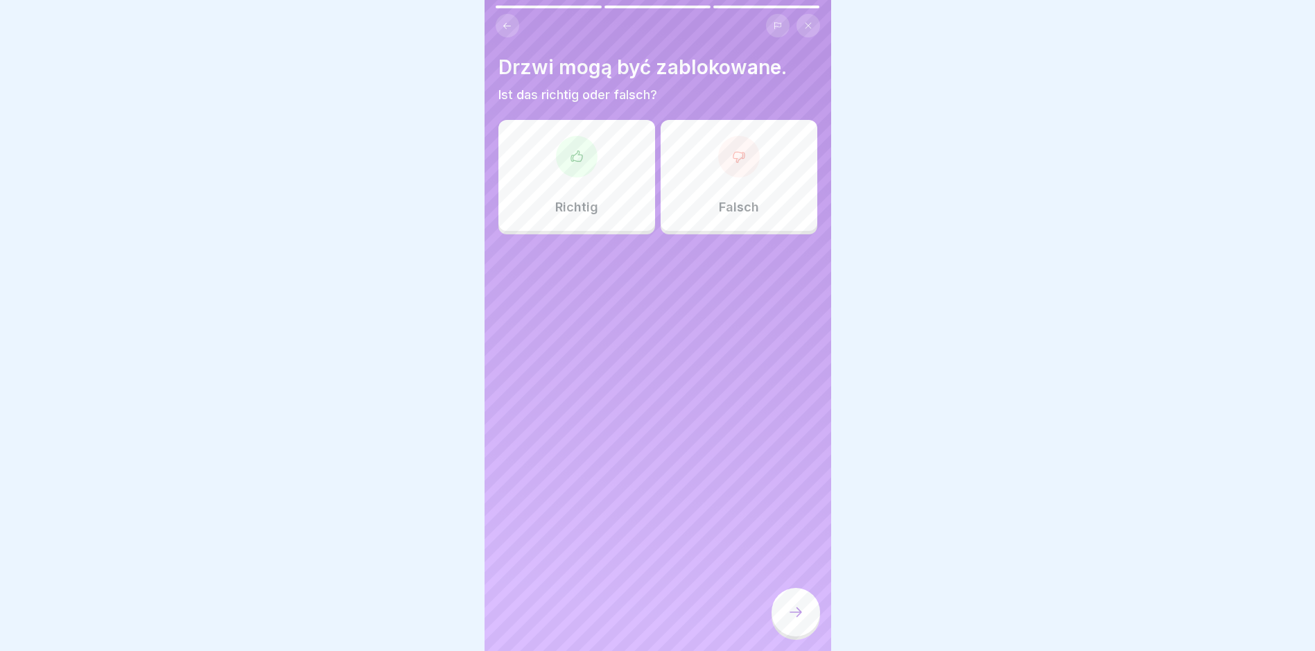
click at [580, 166] on div at bounding box center [577, 157] width 42 height 42
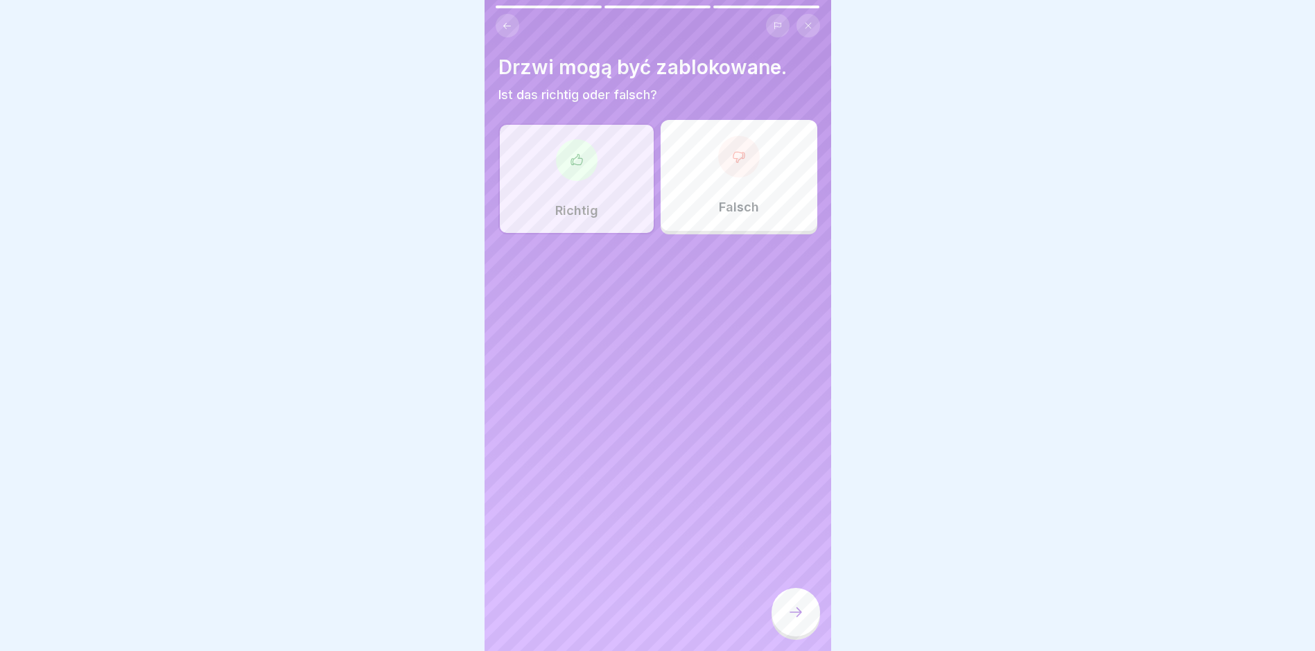
click at [799, 615] on icon at bounding box center [795, 612] width 17 height 17
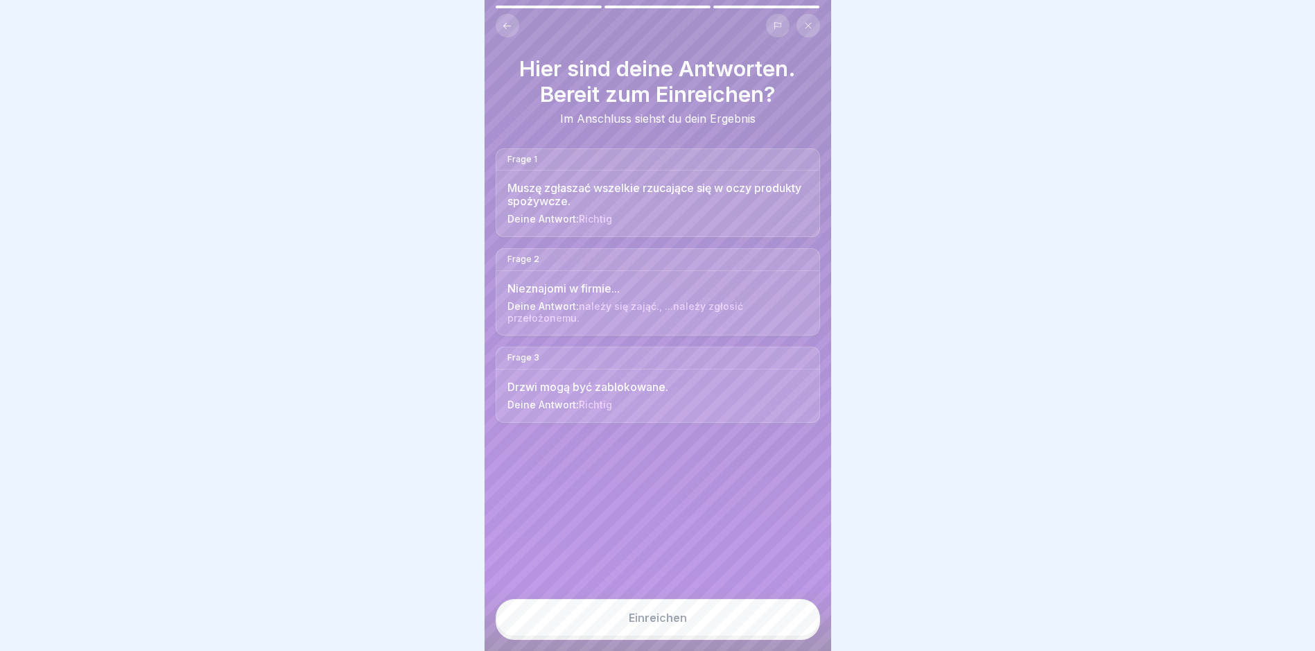
click at [775, 621] on button "Einreichen" at bounding box center [658, 617] width 324 height 37
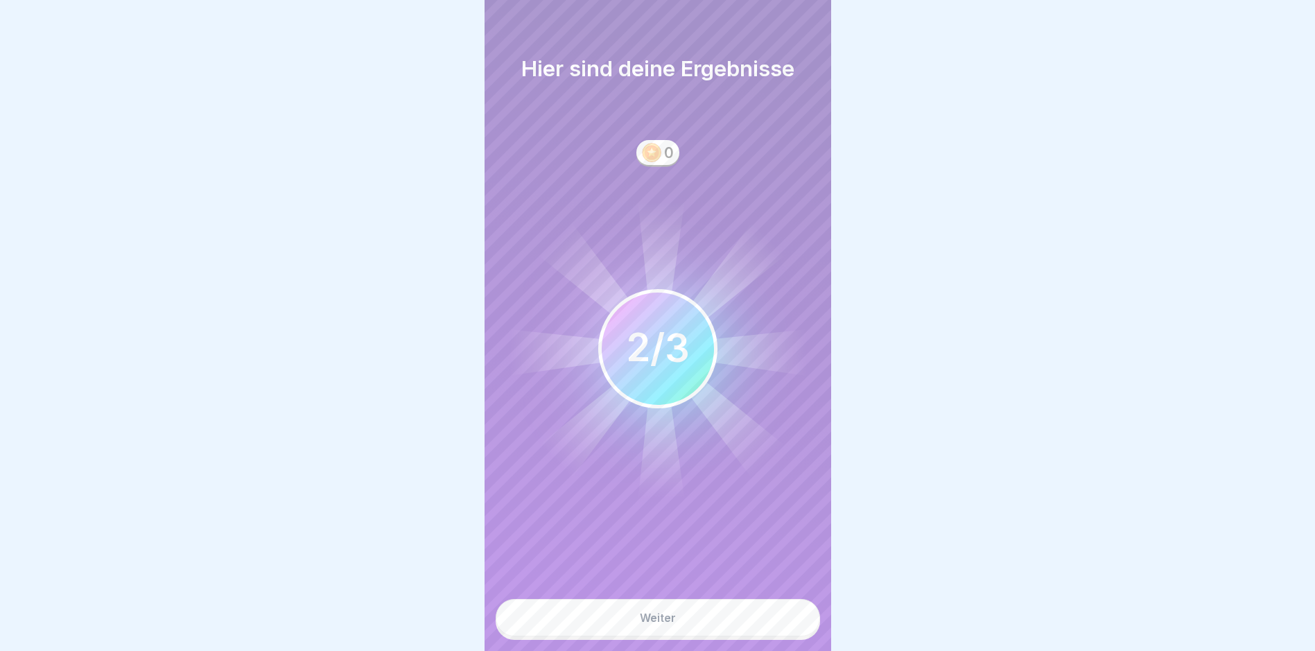
click at [775, 621] on button "Weiter" at bounding box center [658, 617] width 324 height 37
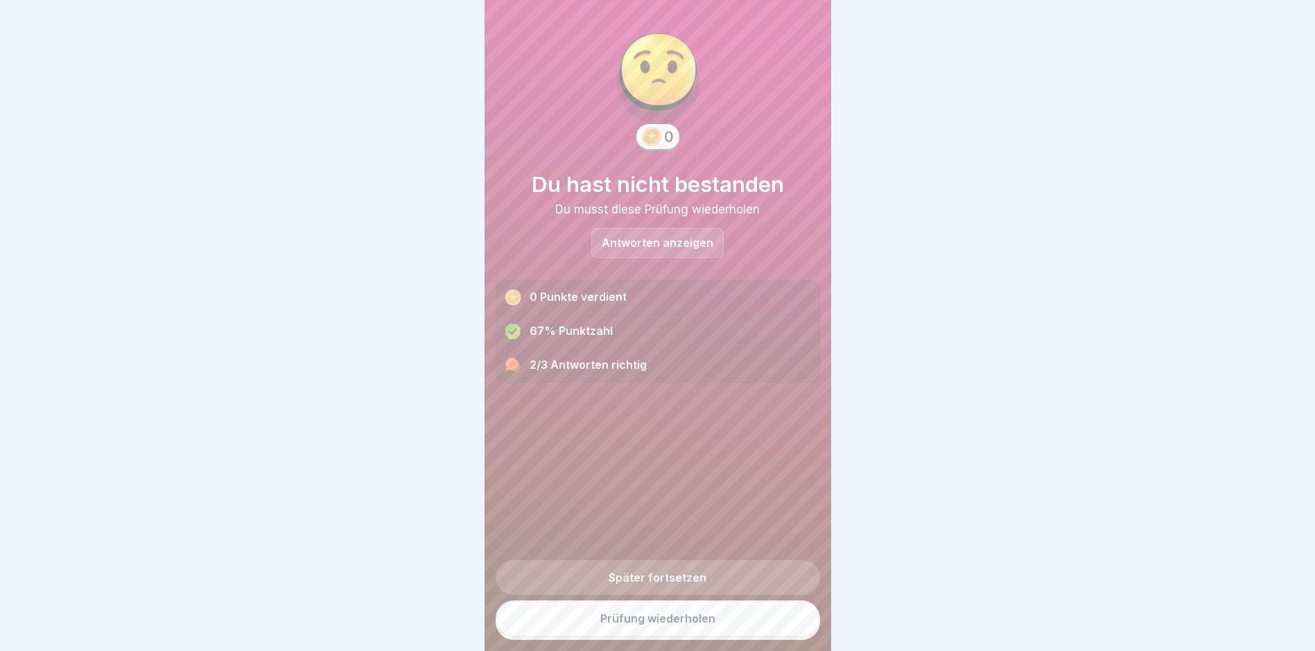
click at [767, 627] on link "Prüfung wiederholen" at bounding box center [658, 618] width 324 height 36
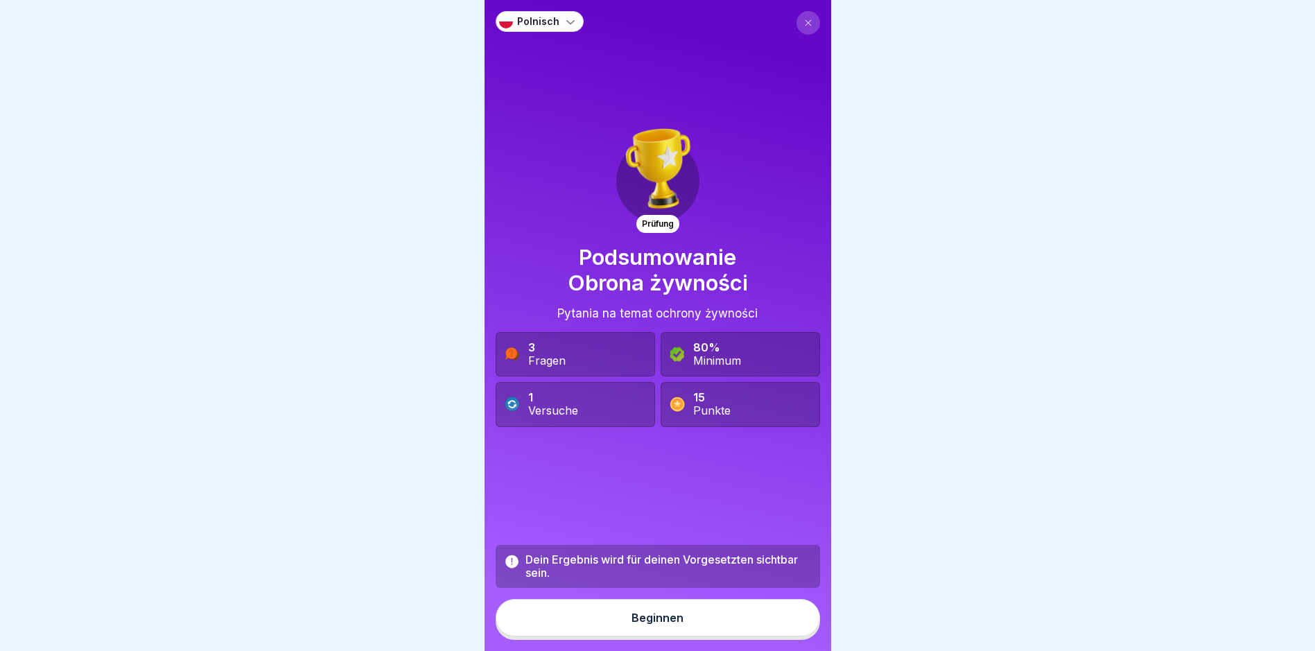
click at [767, 627] on button "Beginnen" at bounding box center [658, 617] width 324 height 37
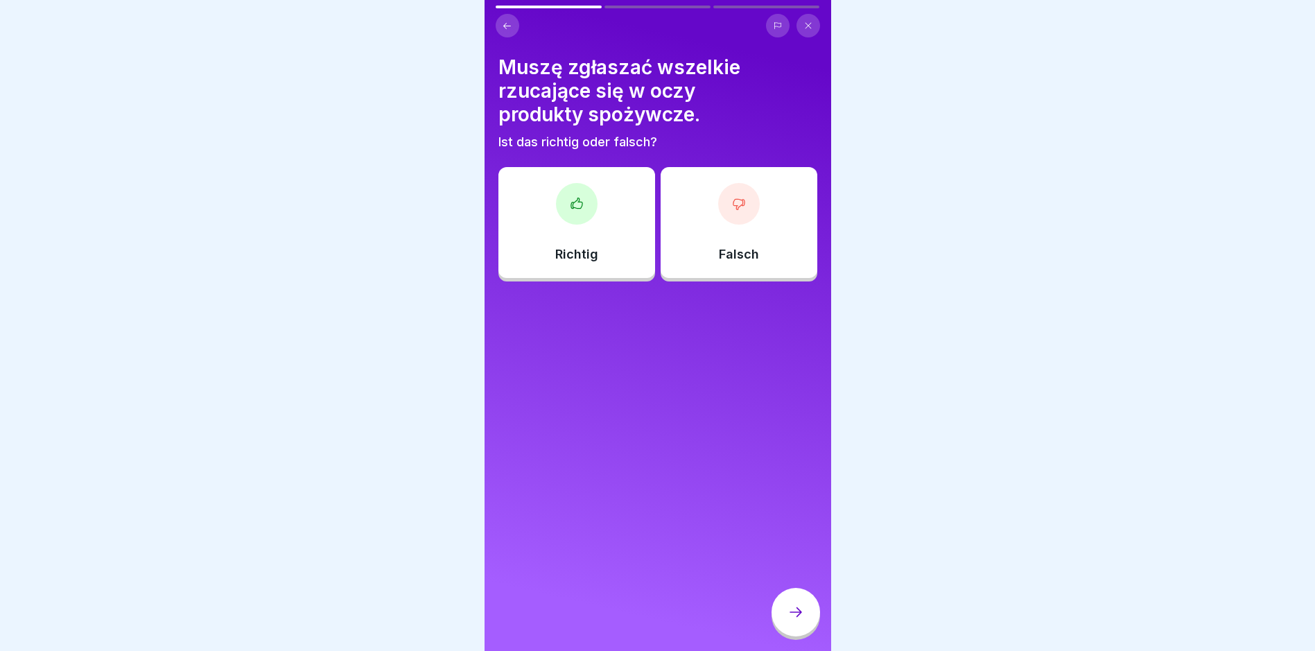
click at [581, 207] on div at bounding box center [577, 204] width 42 height 42
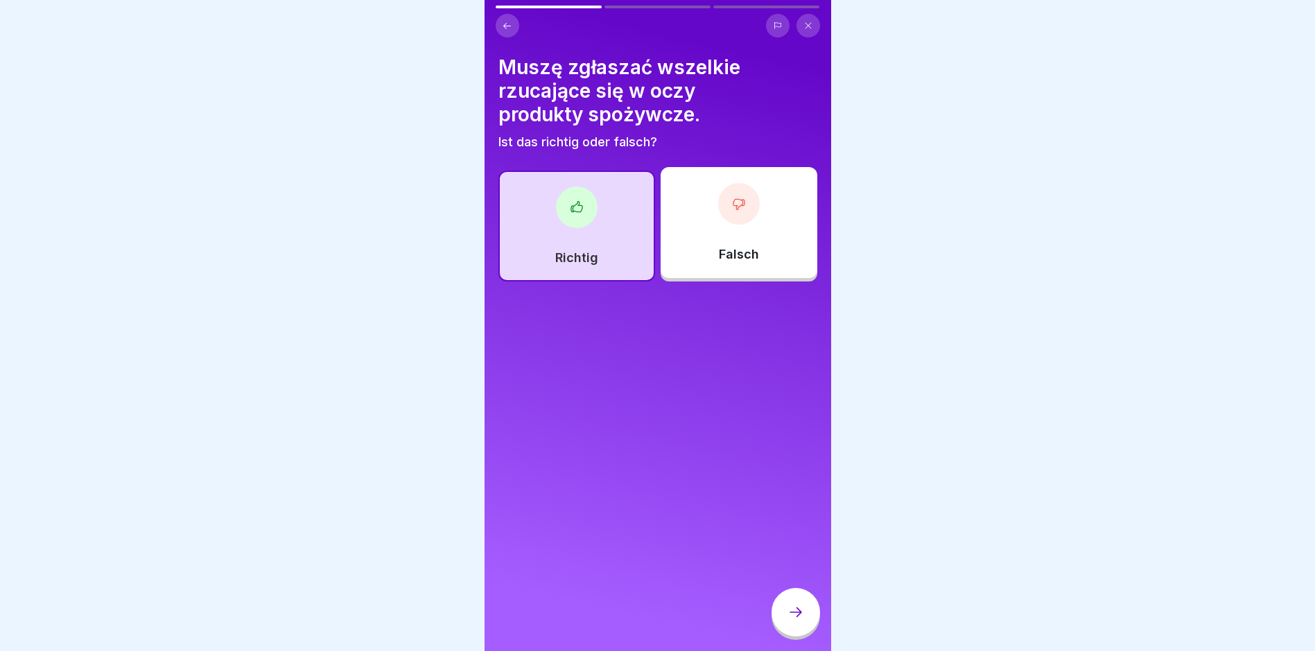
click at [778, 611] on div at bounding box center [795, 612] width 49 height 49
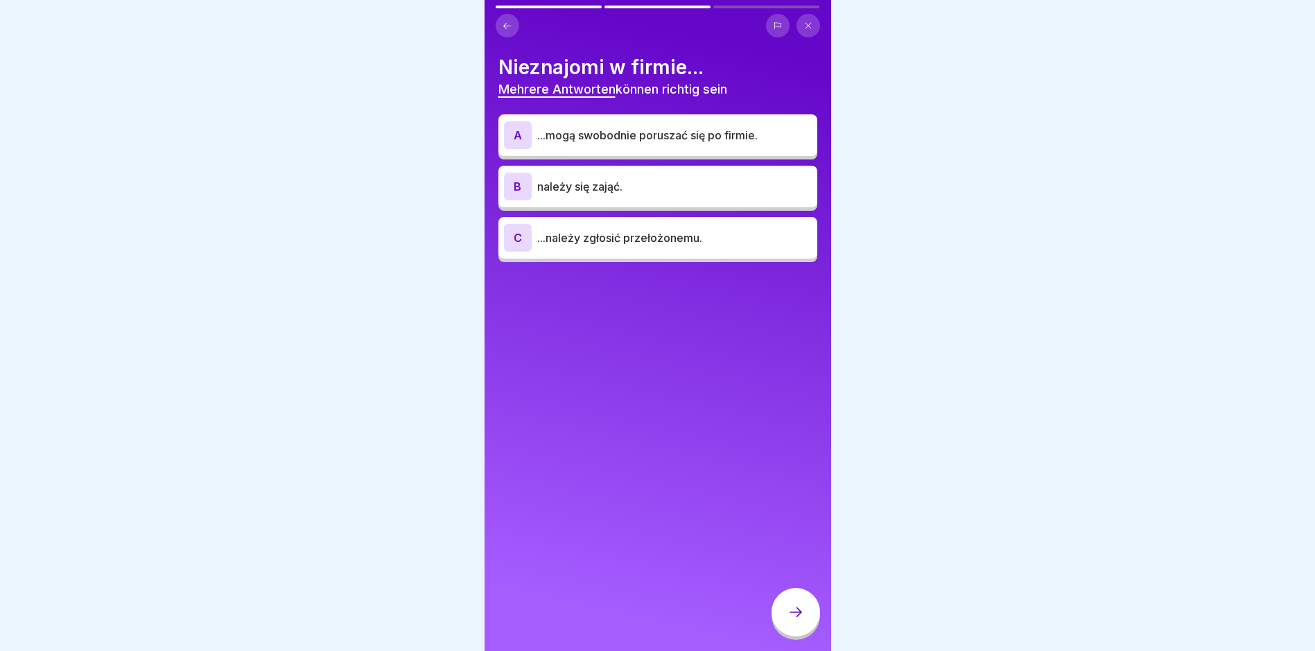
click at [683, 170] on div "B należy się zająć." at bounding box center [657, 187] width 319 height 42
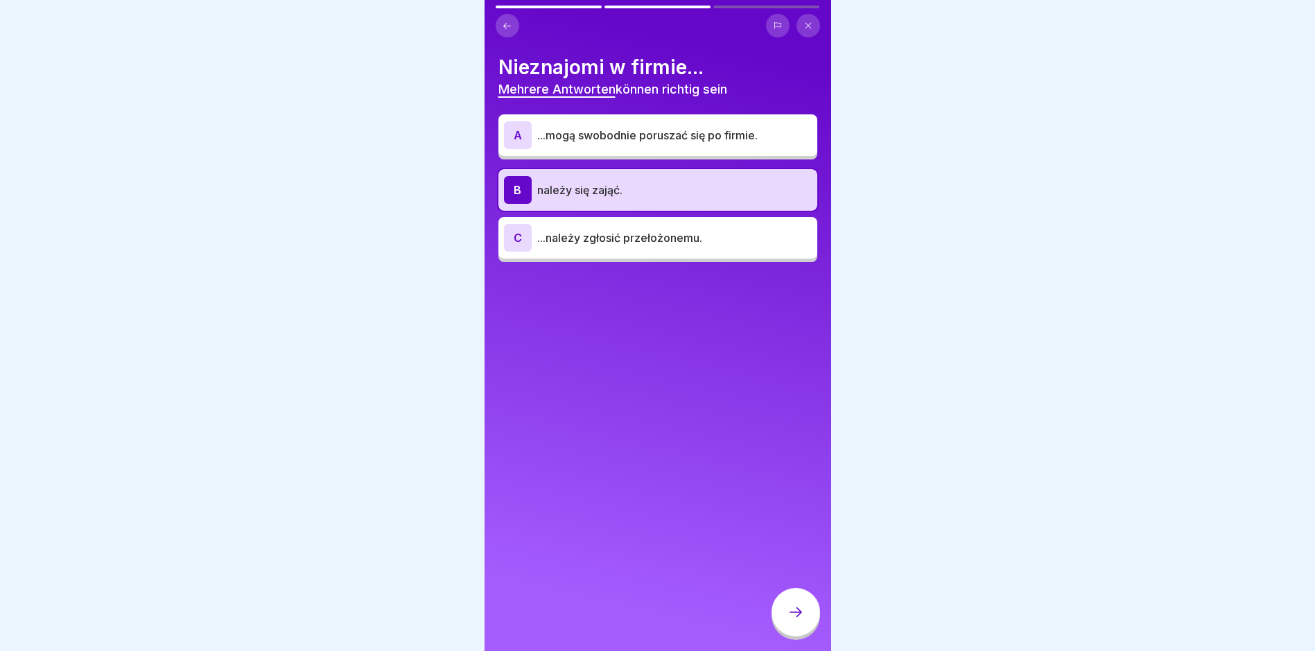
click at [668, 244] on p "...należy zgłosić przełożonemu." at bounding box center [674, 237] width 274 height 17
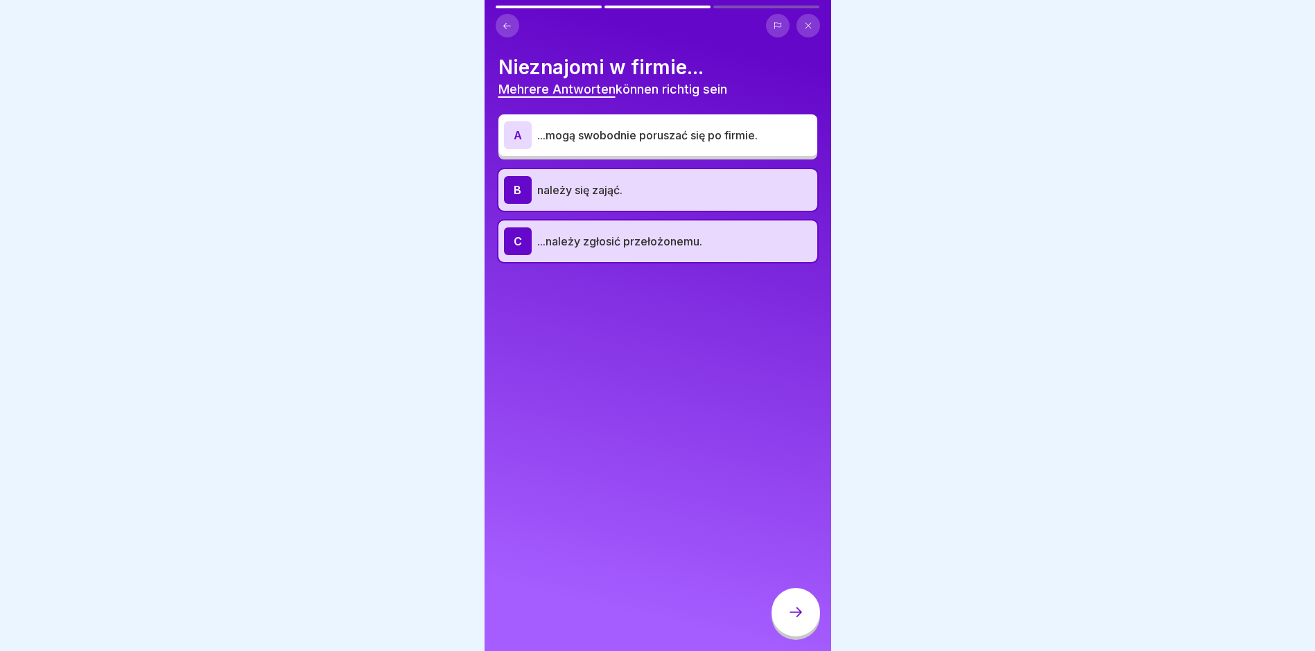
click at [798, 593] on div "Nieznajomi w firmie... Mehrere Antworten können richtig sein A ...mogą swobodni…" at bounding box center [657, 325] width 347 height 651
click at [796, 609] on div at bounding box center [795, 612] width 49 height 49
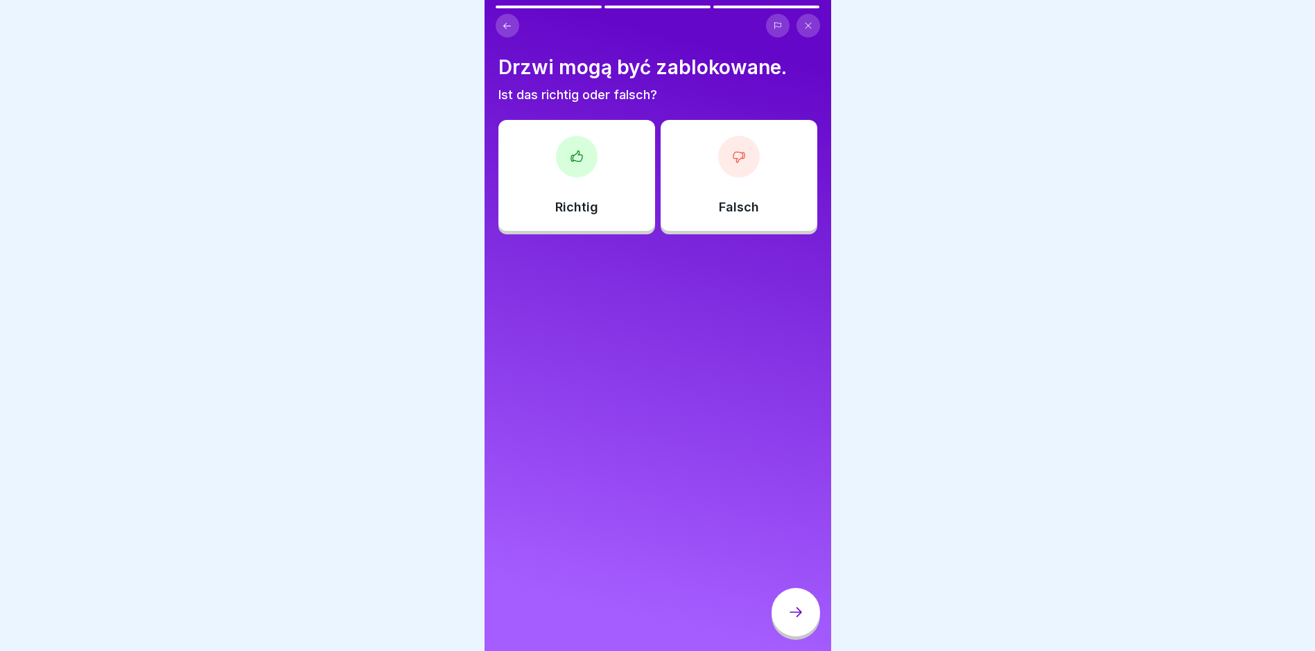
click at [742, 164] on div at bounding box center [739, 157] width 42 height 42
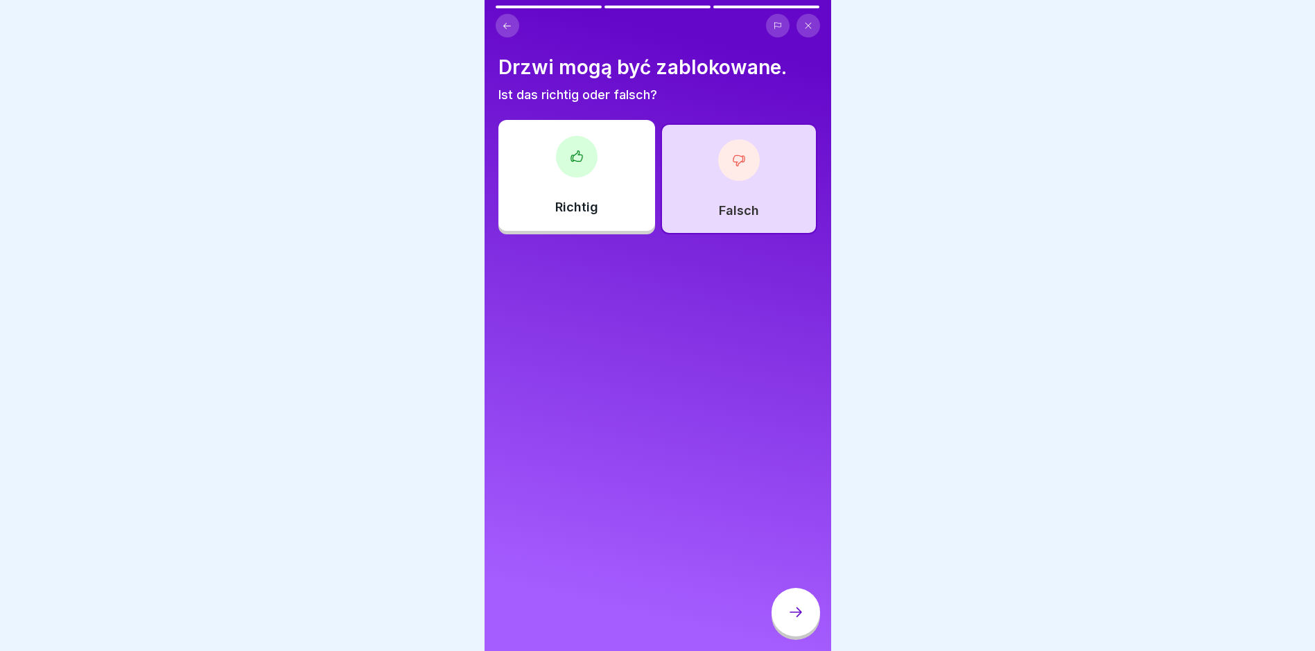
click at [787, 620] on icon at bounding box center [795, 612] width 17 height 17
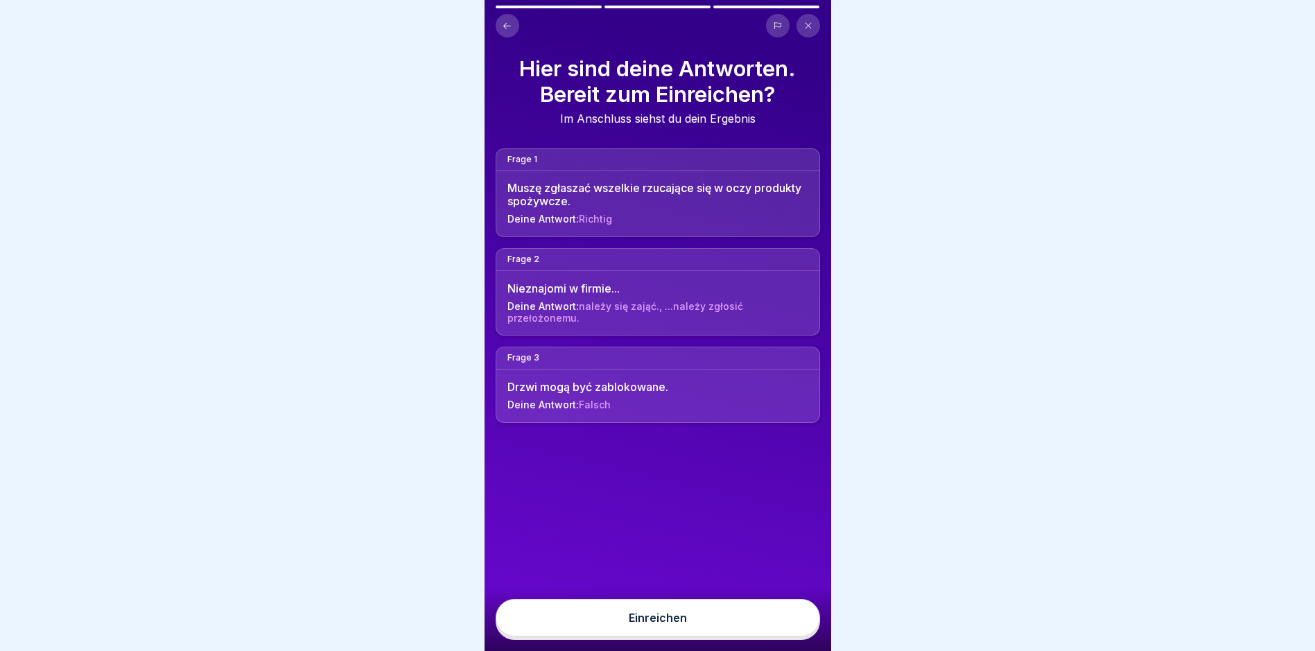
click at [770, 633] on button "Einreichen" at bounding box center [658, 617] width 324 height 37
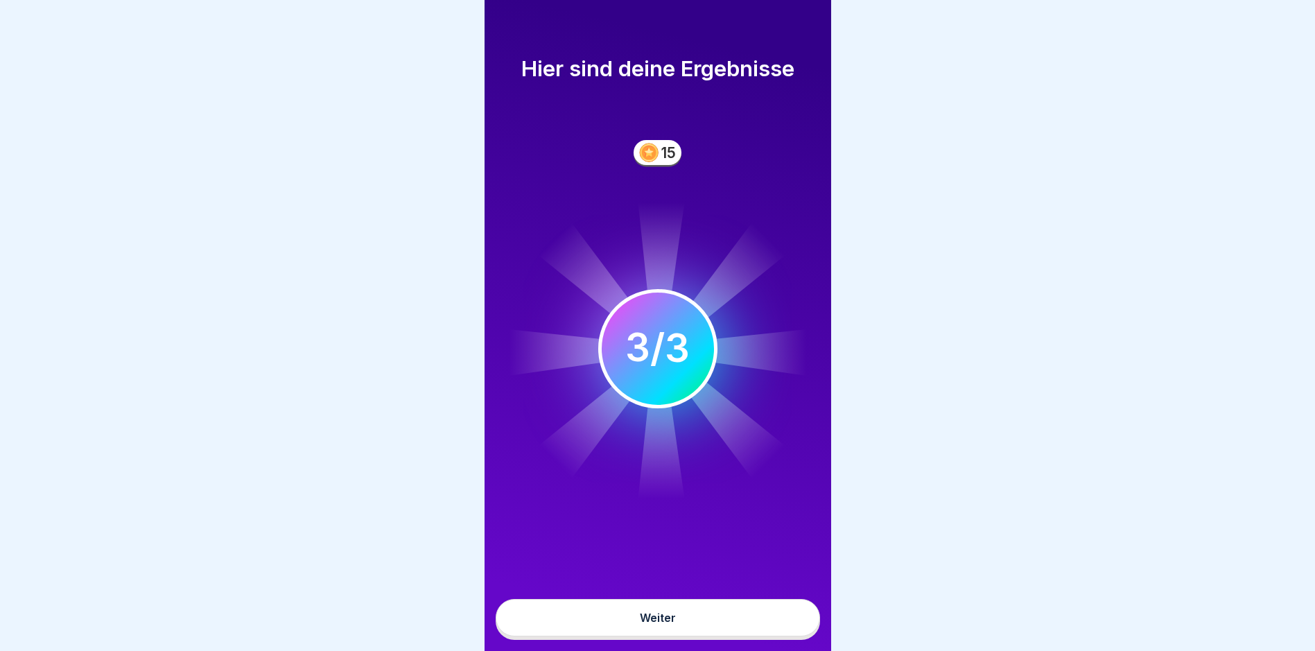
click at [770, 633] on button "Weiter" at bounding box center [658, 617] width 324 height 37
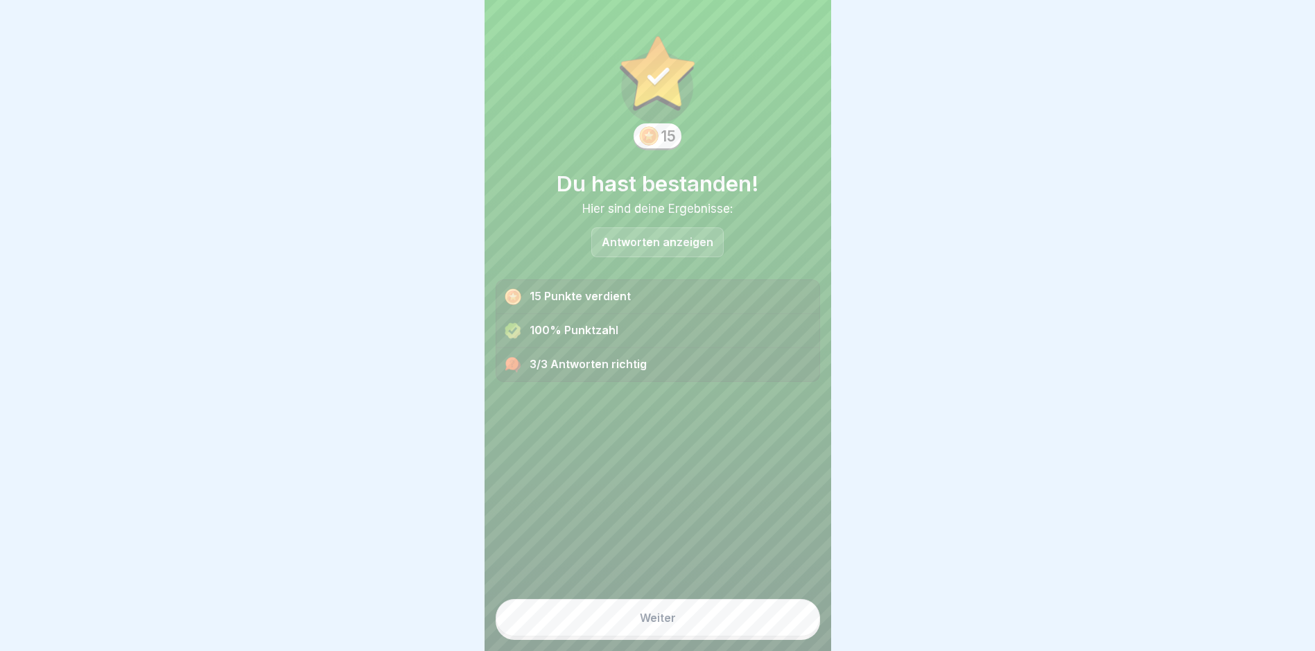
click at [770, 633] on button "Weiter" at bounding box center [658, 617] width 324 height 37
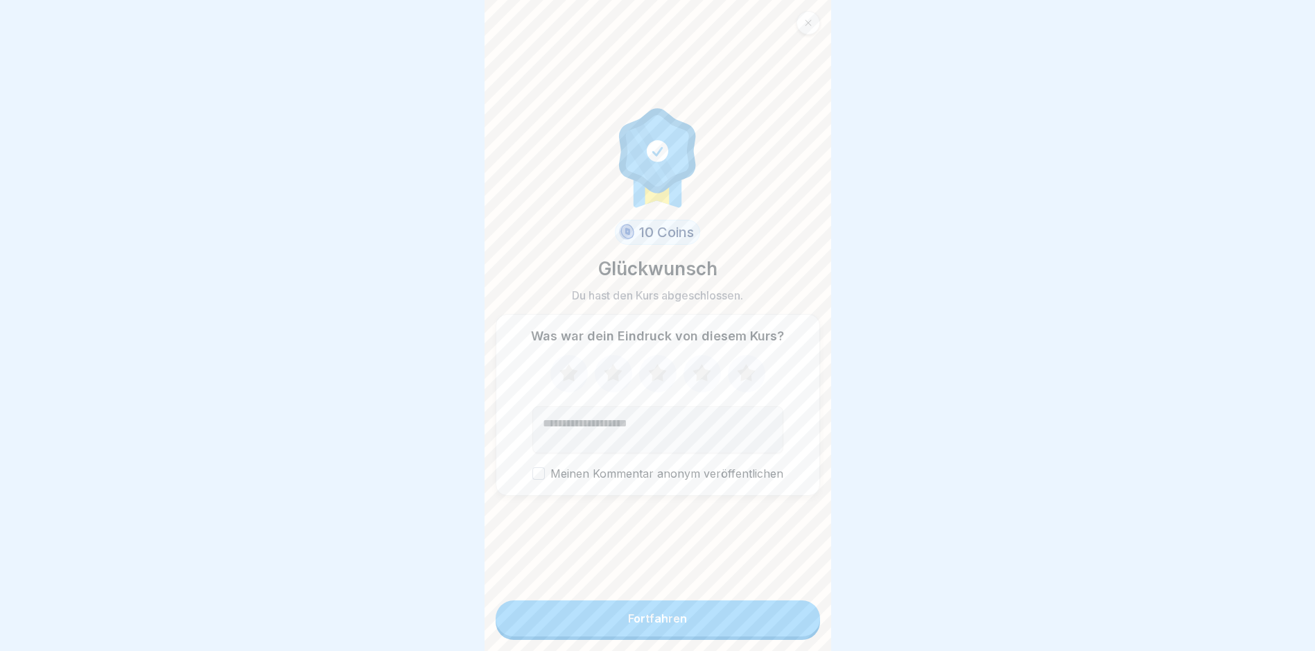
click at [770, 633] on button "Fortfahren" at bounding box center [658, 618] width 324 height 36
